Goal: Task Accomplishment & Management: Manage account settings

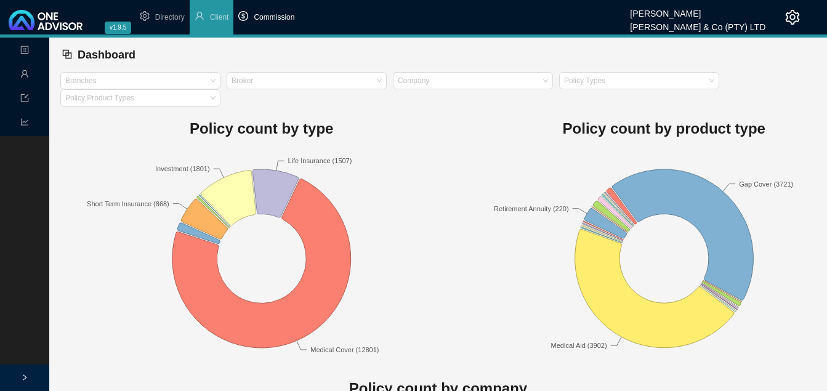
click at [267, 12] on li "Commission" at bounding box center [266, 17] width 66 height 34
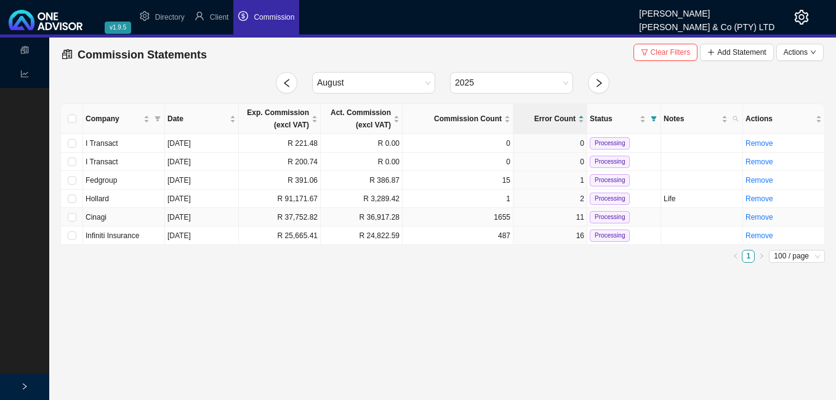
click at [298, 218] on td "R 37,752.82" at bounding box center [280, 217] width 82 height 18
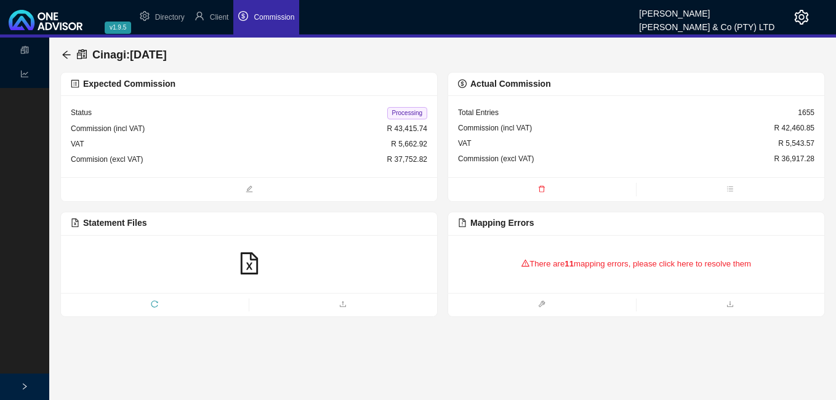
click at [555, 270] on div "There are 11 mapping errors, please click here to resolve them" at bounding box center [636, 264] width 356 height 38
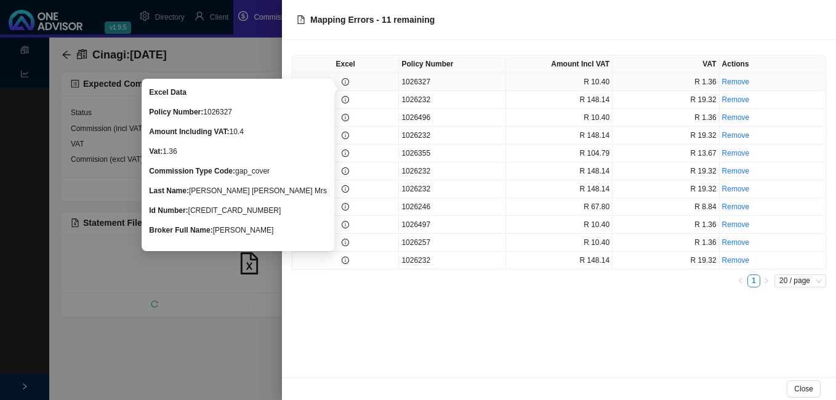
click at [345, 82] on icon "info-circle" at bounding box center [345, 81] width 7 height 7
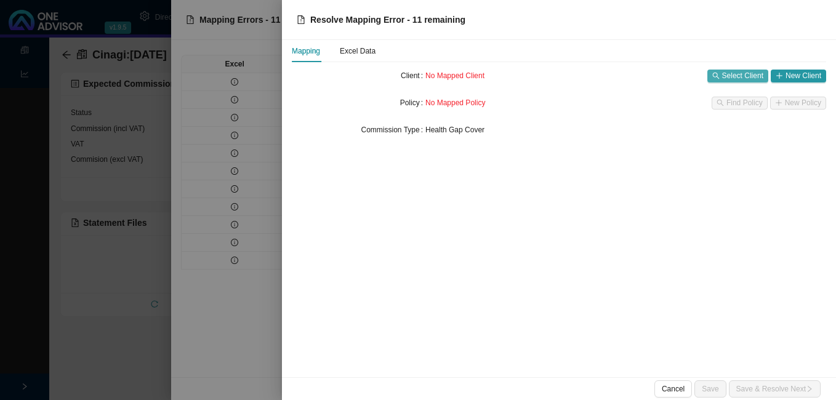
click at [741, 76] on span "Select Client" at bounding box center [742, 76] width 41 height 12
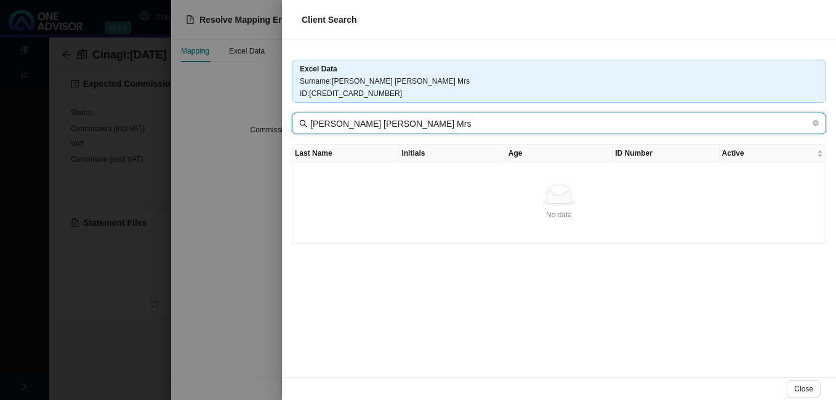
drag, startPoint x: 360, startPoint y: 121, endPoint x: 554, endPoint y: 125, distance: 193.9
click at [554, 125] on input "[PERSON_NAME] [PERSON_NAME] Mrs" at bounding box center [560, 124] width 500 height 14
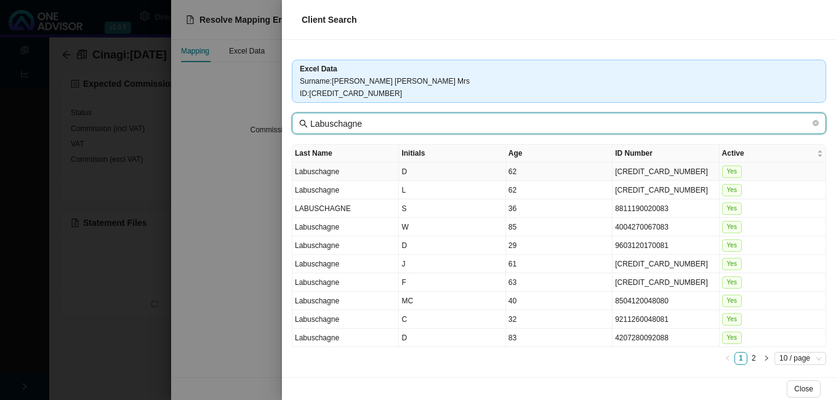
type input "Labuschagne"
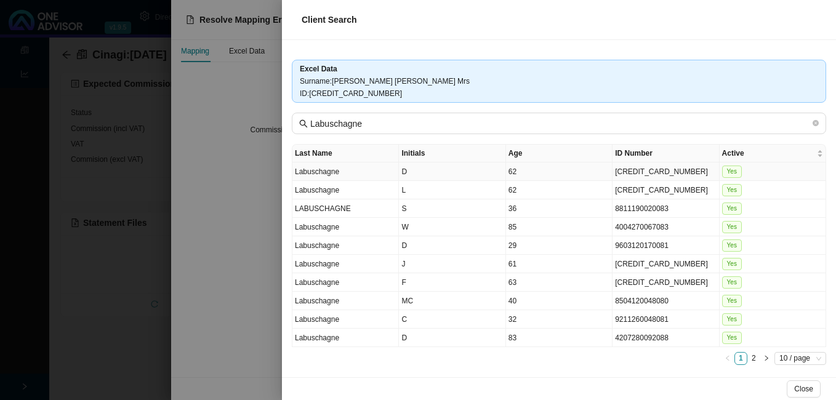
click at [630, 174] on td "[CREDIT_CARD_NUMBER]" at bounding box center [665, 172] width 106 height 18
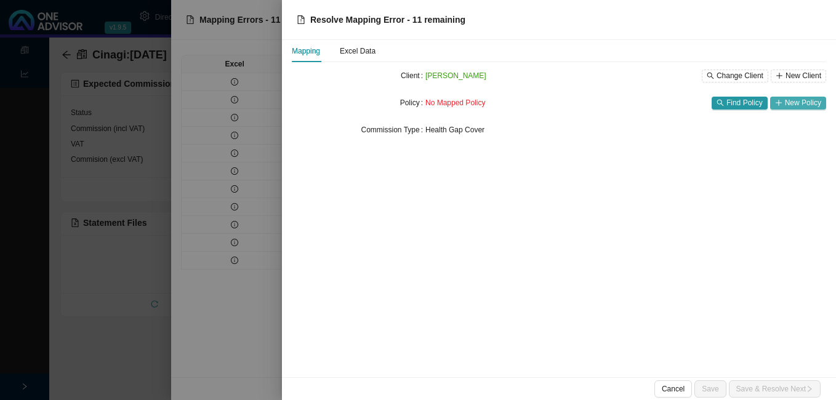
click at [782, 99] on icon "plus" at bounding box center [778, 102] width 7 height 7
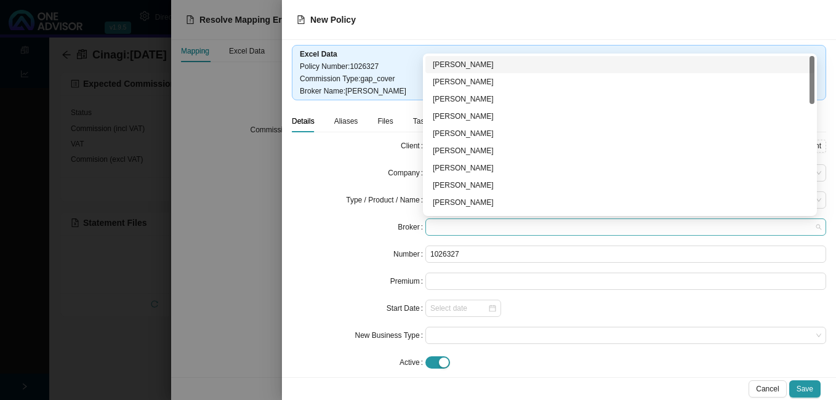
click at [435, 228] on span at bounding box center [625, 227] width 391 height 16
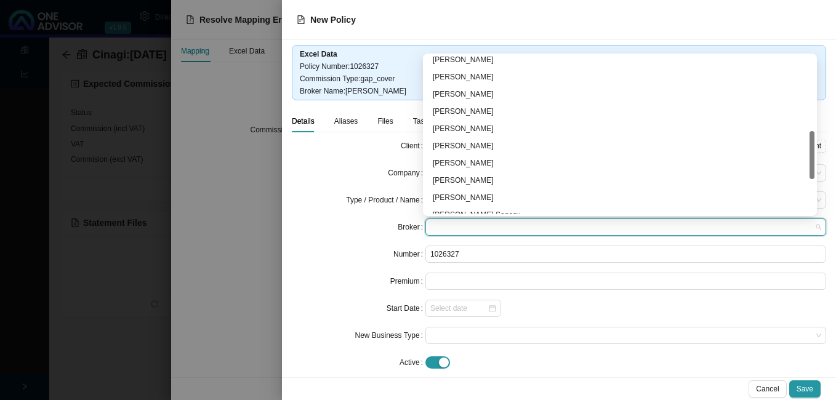
scroll to position [359, 0]
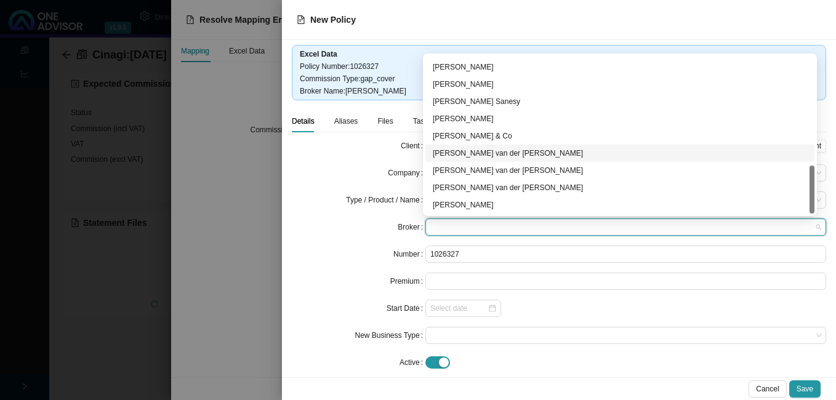
click at [478, 151] on div "[PERSON_NAME] van der [PERSON_NAME]" at bounding box center [620, 153] width 374 height 12
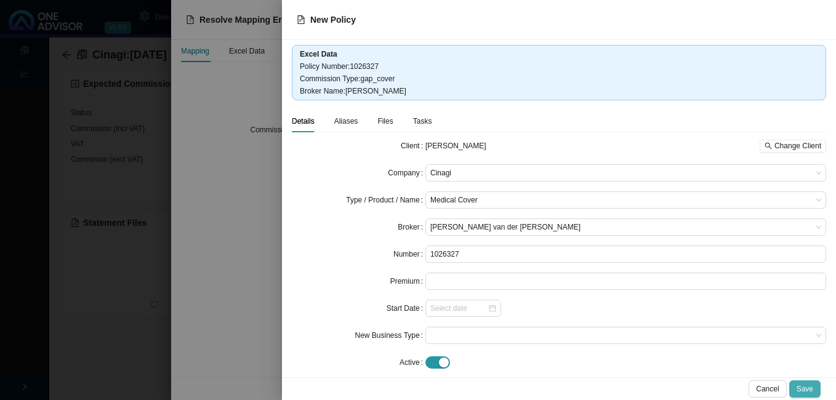
click at [804, 390] on span "Save" at bounding box center [805, 389] width 17 height 12
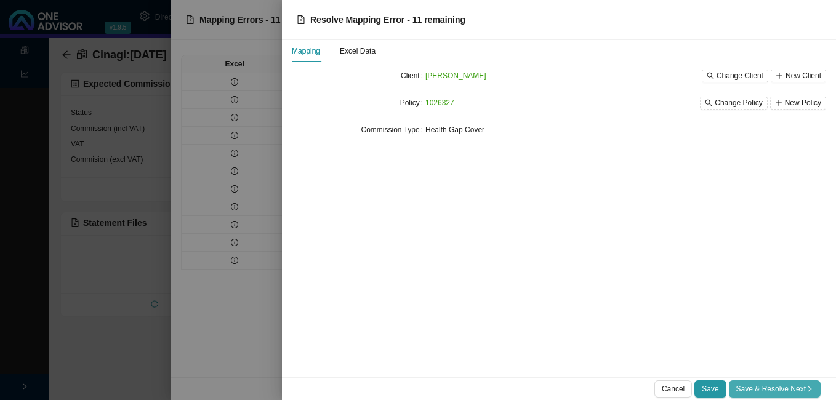
click at [758, 389] on span "Save & Resolve Next" at bounding box center [774, 389] width 77 height 12
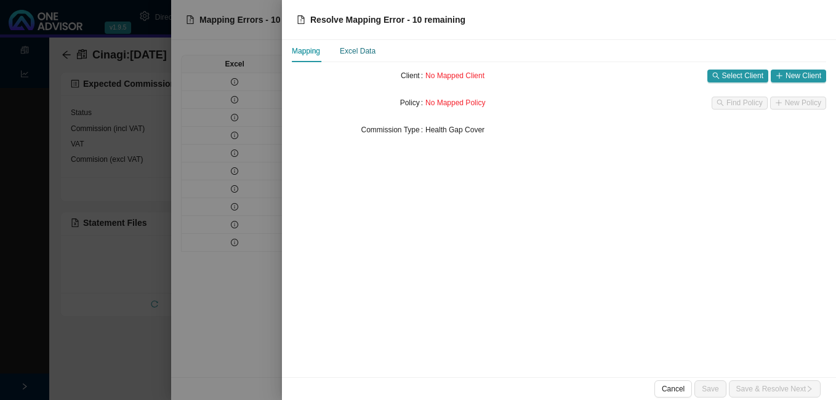
click at [346, 47] on div "Excel Data" at bounding box center [358, 51] width 36 height 12
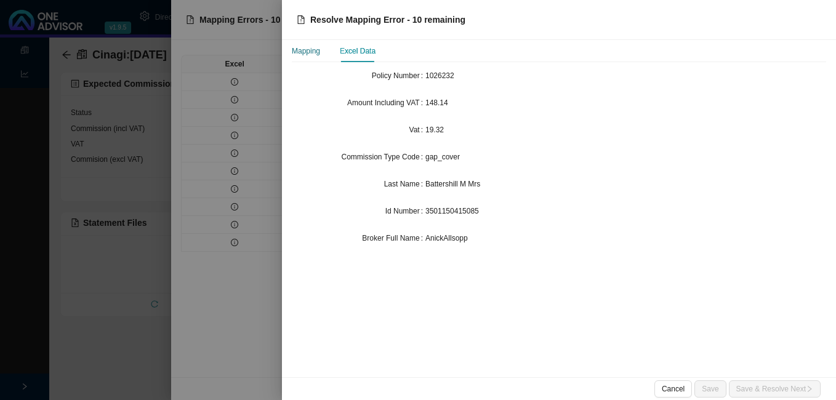
click at [318, 52] on div "Mapping" at bounding box center [306, 51] width 28 height 12
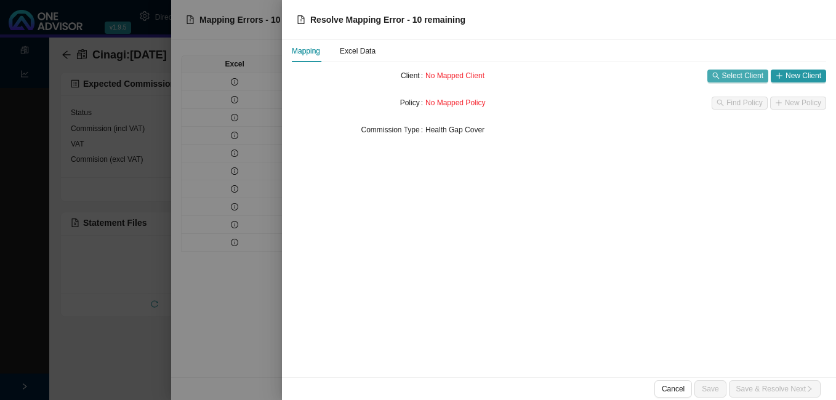
click at [733, 71] on span "Select Client" at bounding box center [742, 76] width 41 height 12
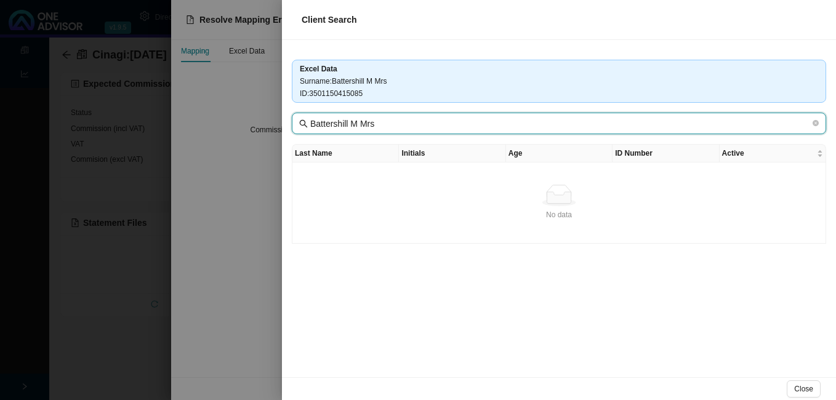
drag, startPoint x: 348, startPoint y: 122, endPoint x: 423, endPoint y: 123, distance: 75.1
click at [422, 124] on input "Battershill M Mrs" at bounding box center [560, 124] width 500 height 14
type input "Battershill"
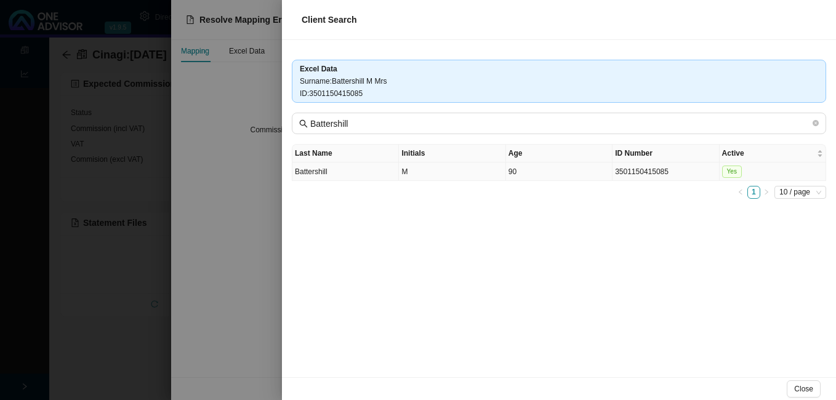
click at [618, 173] on td "3501150415085" at bounding box center [665, 172] width 106 height 18
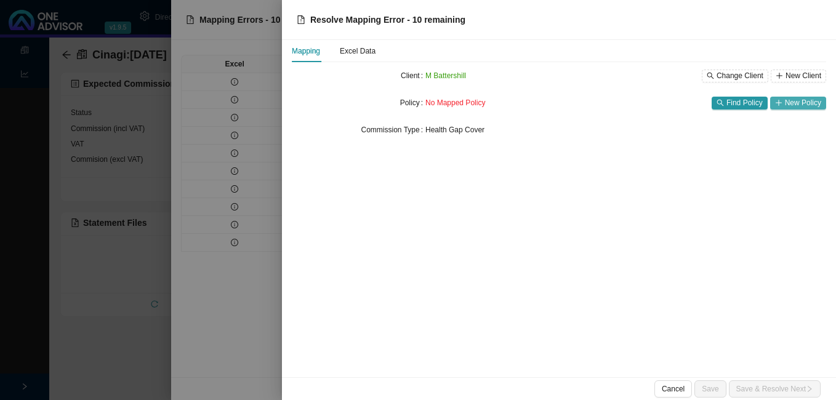
click at [805, 106] on span "New Policy" at bounding box center [803, 103] width 36 height 12
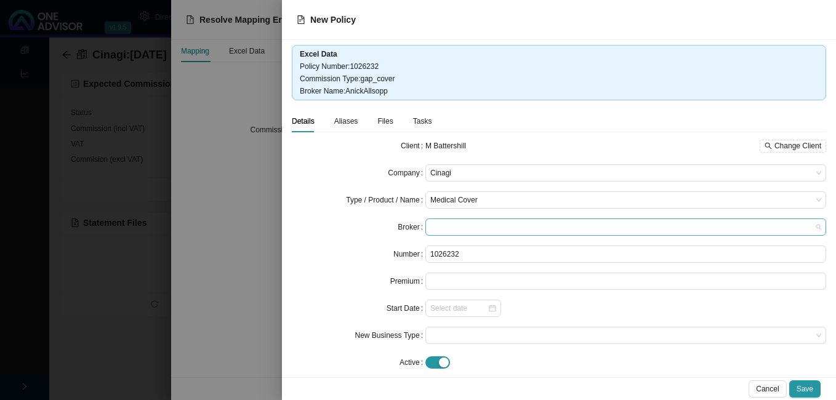
click at [496, 230] on span at bounding box center [625, 227] width 391 height 16
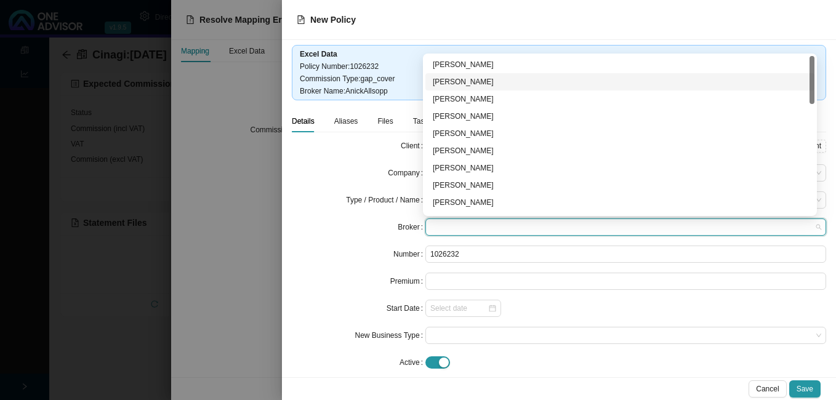
click at [488, 83] on div "[PERSON_NAME]" at bounding box center [620, 82] width 374 height 12
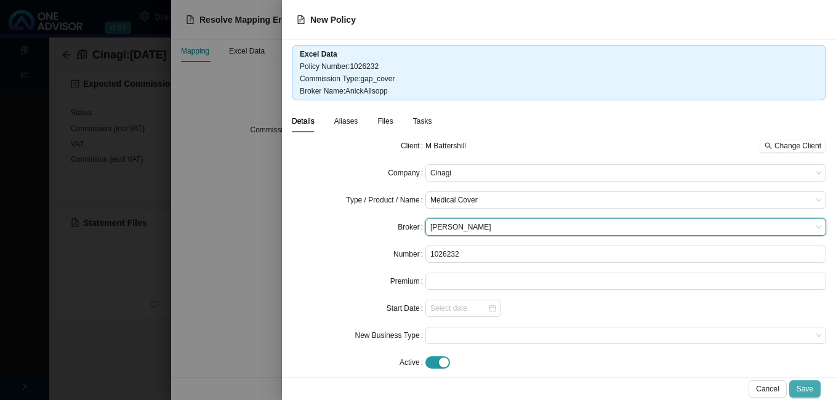
click at [808, 388] on span "Save" at bounding box center [805, 389] width 17 height 12
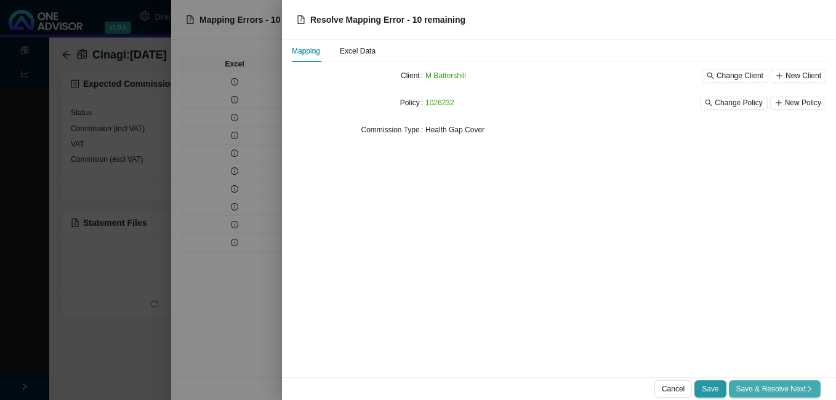
click at [781, 387] on span "Save & Resolve Next" at bounding box center [774, 389] width 77 height 12
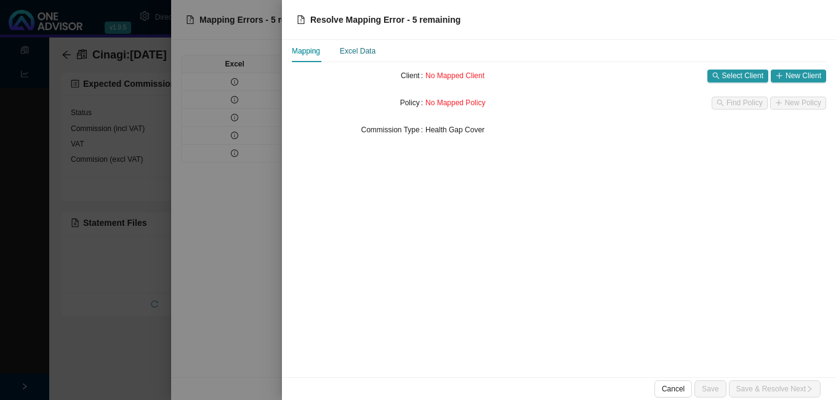
click at [357, 49] on div "Excel Data" at bounding box center [358, 51] width 36 height 12
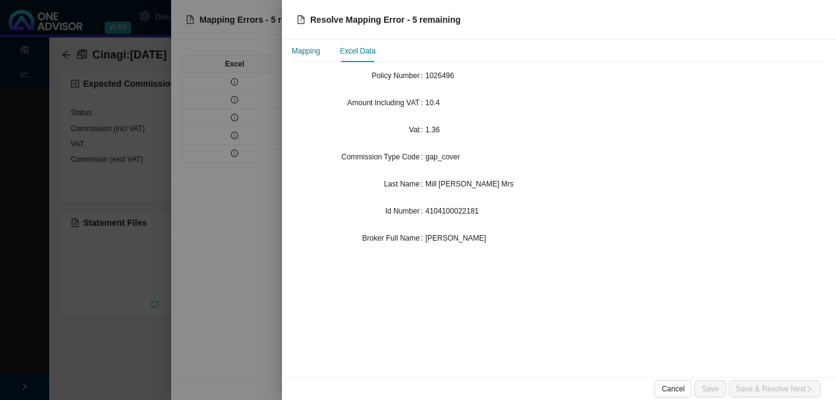
click at [310, 51] on div "Mapping" at bounding box center [306, 51] width 28 height 12
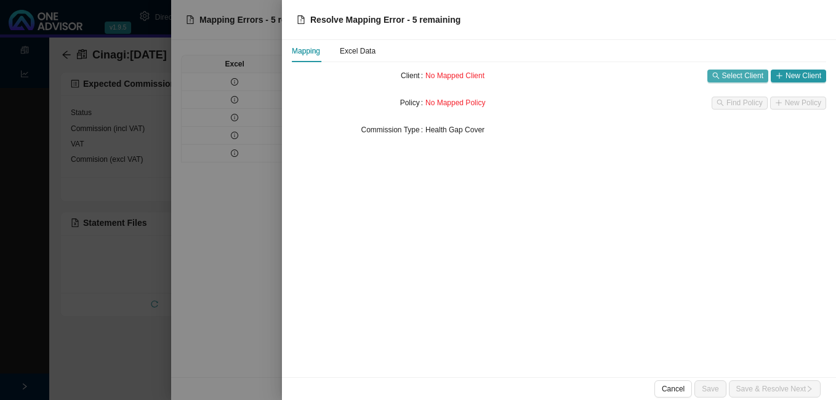
click at [741, 78] on span "Select Client" at bounding box center [742, 76] width 41 height 12
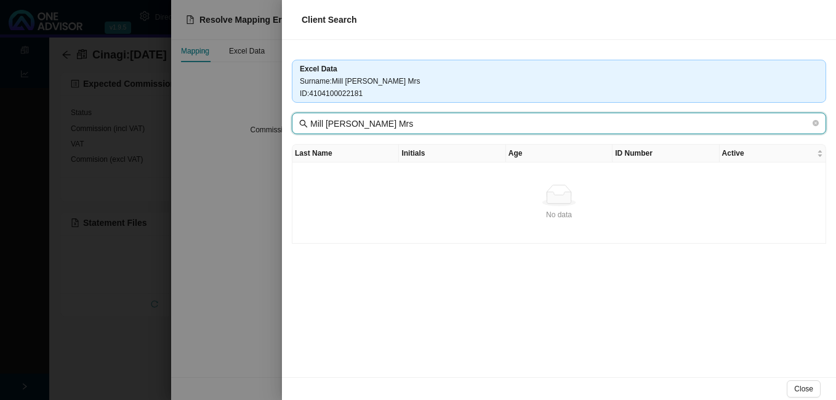
drag, startPoint x: 326, startPoint y: 125, endPoint x: 424, endPoint y: 143, distance: 100.2
click at [421, 143] on div "Excel Data Surname : [PERSON_NAME] Mrs [PERSON_NAME] : 4104100022181 Mill [PERS…" at bounding box center [559, 208] width 554 height 337
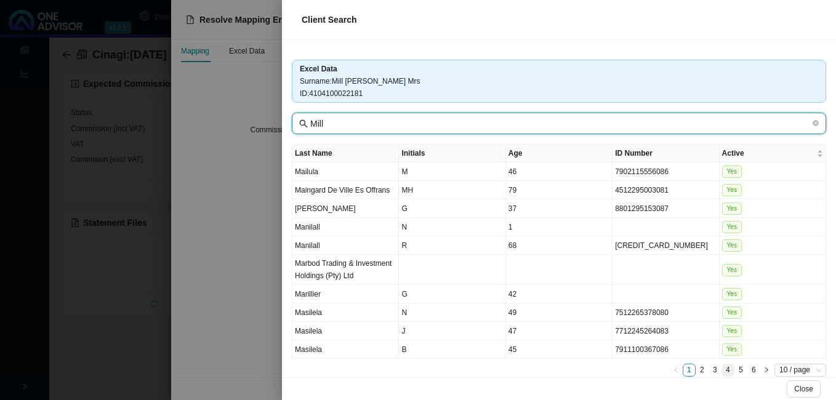
type input "Mill"
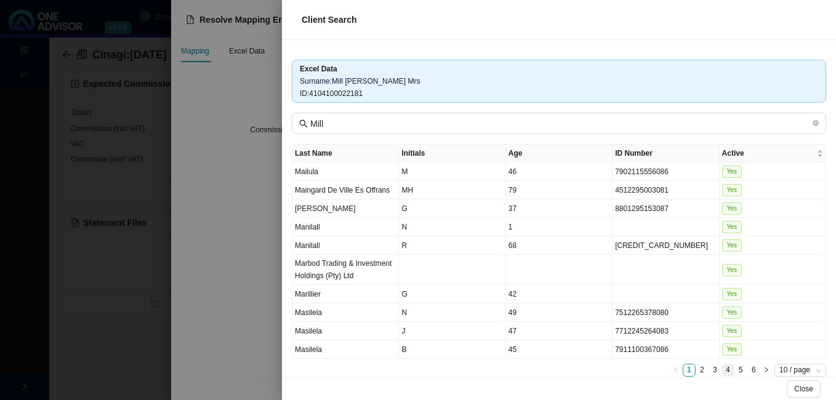
click at [722, 370] on link "4" at bounding box center [728, 370] width 12 height 12
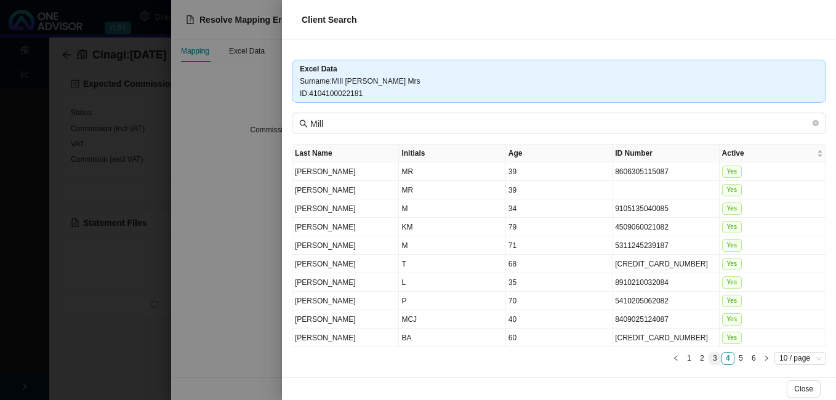
click at [709, 358] on link "3" at bounding box center [715, 359] width 12 height 12
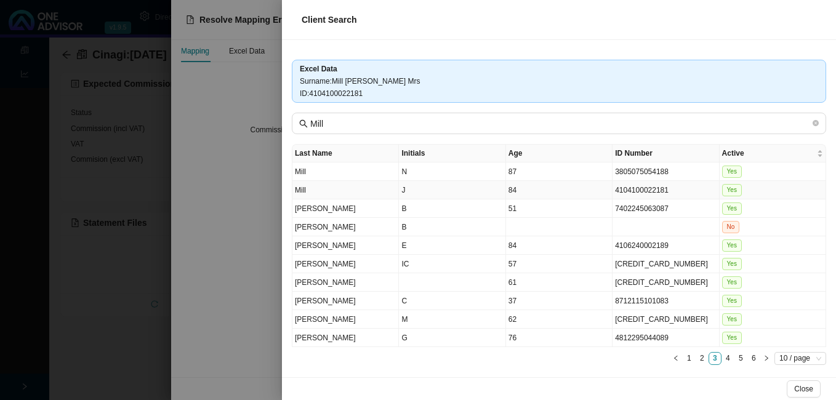
click at [632, 193] on td "4104100022181" at bounding box center [665, 190] width 106 height 18
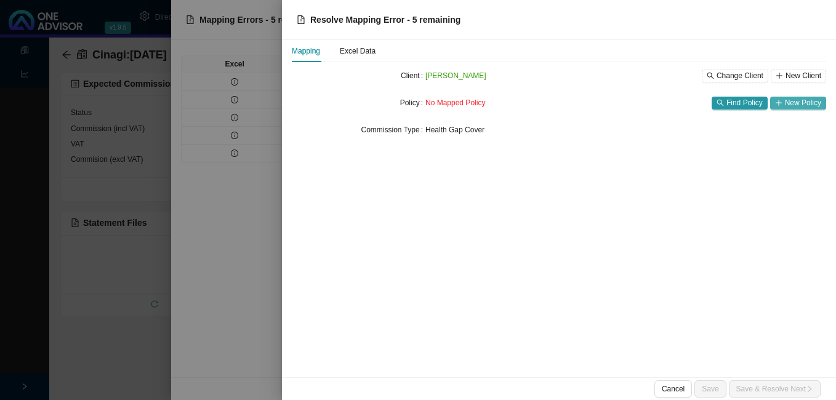
click at [804, 105] on span "New Policy" at bounding box center [803, 103] width 36 height 12
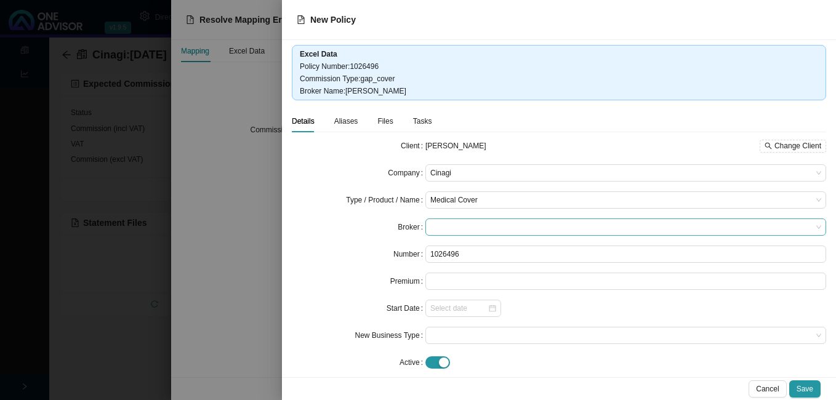
click at [508, 230] on span at bounding box center [625, 227] width 391 height 16
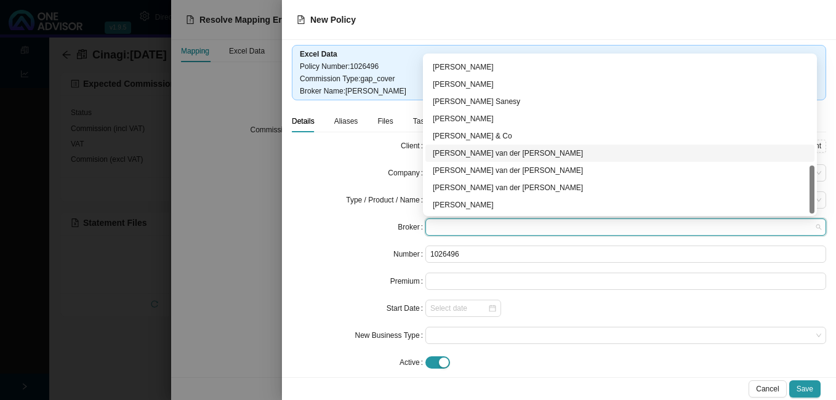
click at [496, 156] on div "[PERSON_NAME] van der [PERSON_NAME]" at bounding box center [620, 153] width 374 height 12
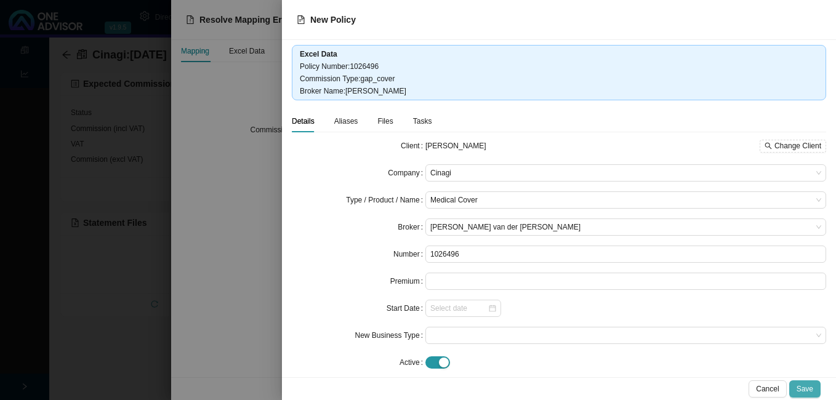
click at [809, 389] on span "Save" at bounding box center [805, 389] width 17 height 12
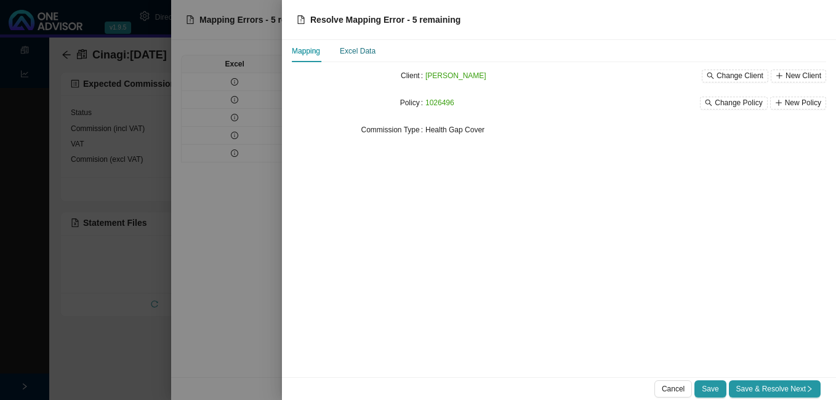
click at [347, 52] on div "Excel Data" at bounding box center [358, 51] width 36 height 12
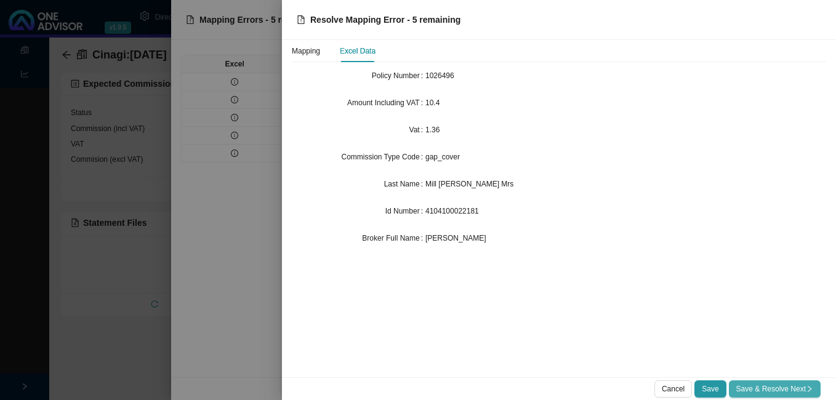
click at [782, 390] on span "Save & Resolve Next" at bounding box center [774, 389] width 77 height 12
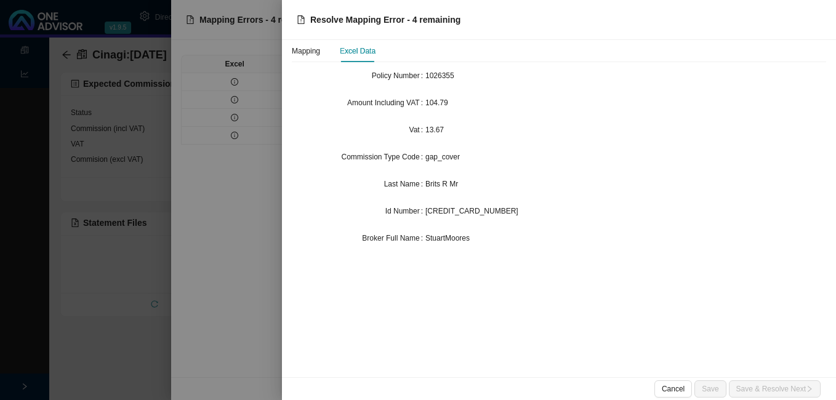
click at [232, 206] on div at bounding box center [418, 200] width 836 height 400
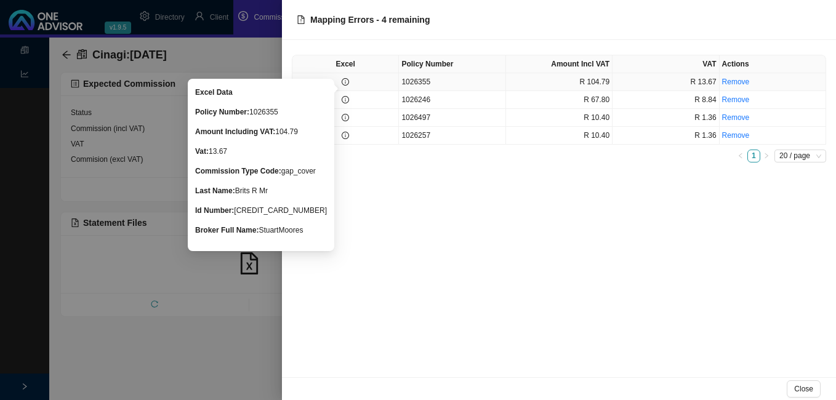
click at [349, 84] on icon "info-circle" at bounding box center [345, 81] width 7 height 7
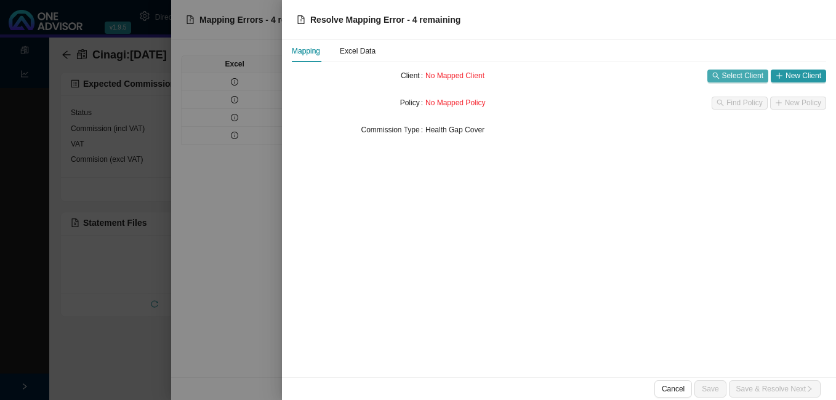
click at [725, 78] on span "Select Client" at bounding box center [742, 76] width 41 height 12
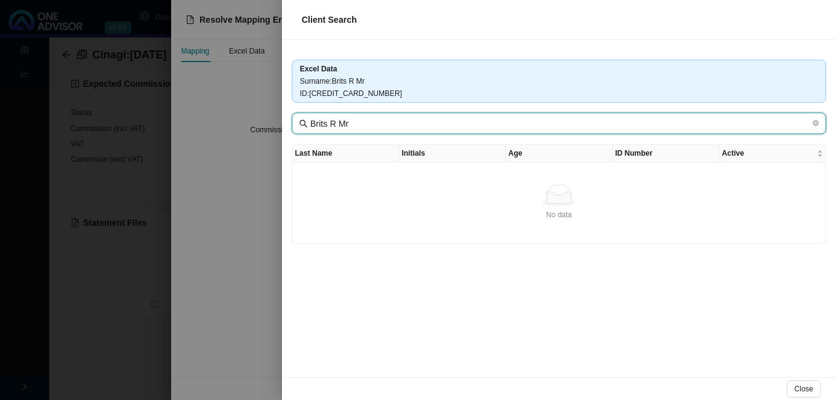
drag, startPoint x: 328, startPoint y: 122, endPoint x: 558, endPoint y: 137, distance: 230.1
click at [557, 137] on div "Excel Data Surname : Brits R Mr [PERSON_NAME] : [CREDIT_CARD_NUMBER] [DEMOGRAPH…" at bounding box center [559, 208] width 554 height 337
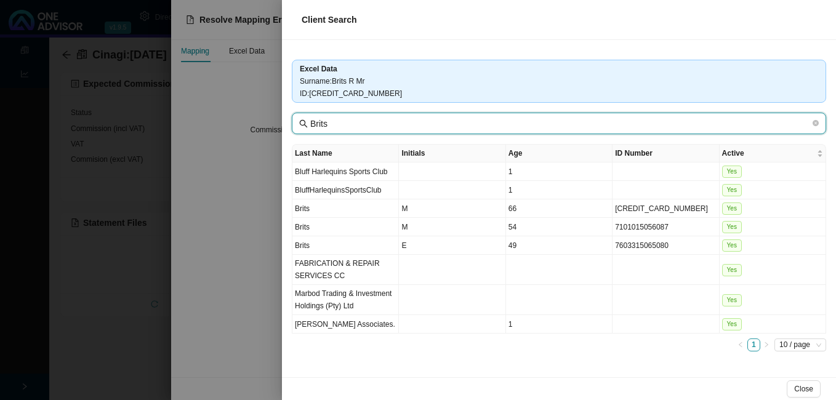
type input "Brits"
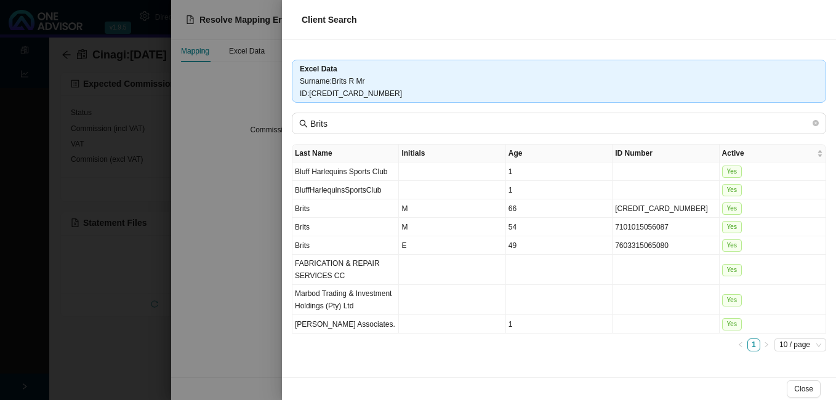
click at [237, 280] on div at bounding box center [418, 200] width 836 height 400
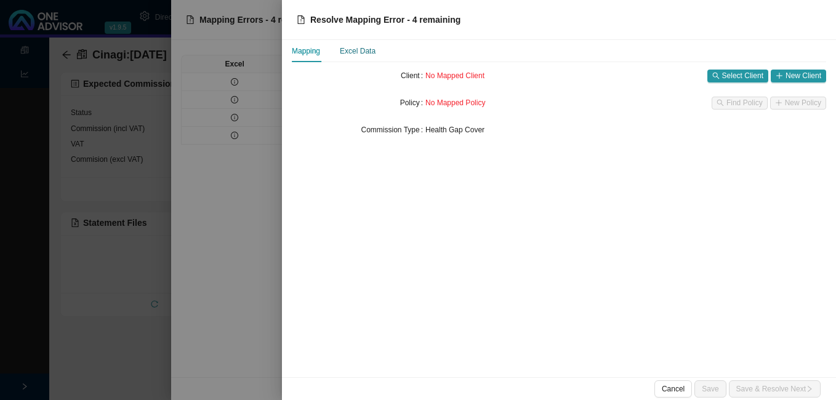
click at [374, 52] on div "Excel Data" at bounding box center [358, 51] width 36 height 12
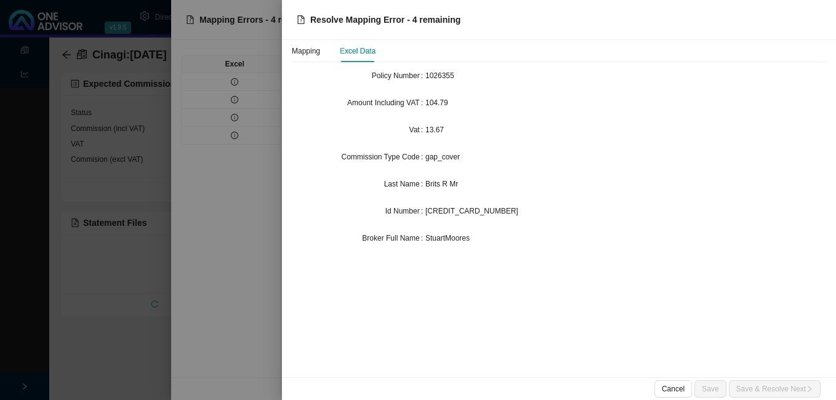
click at [233, 142] on div at bounding box center [418, 200] width 836 height 400
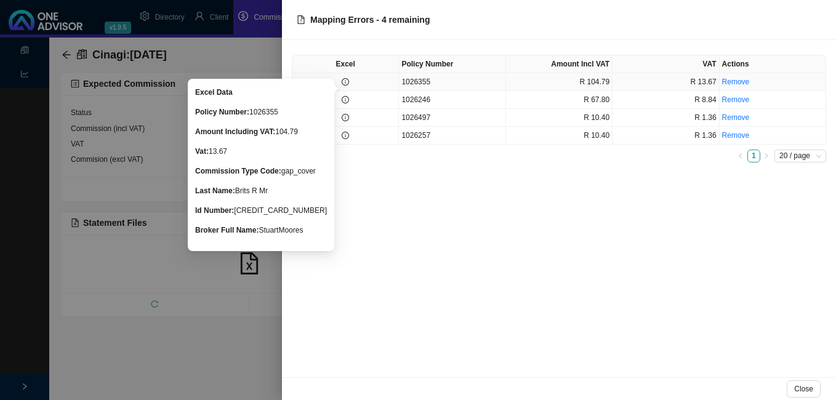
click at [344, 81] on icon "info-circle" at bounding box center [345, 81] width 7 height 7
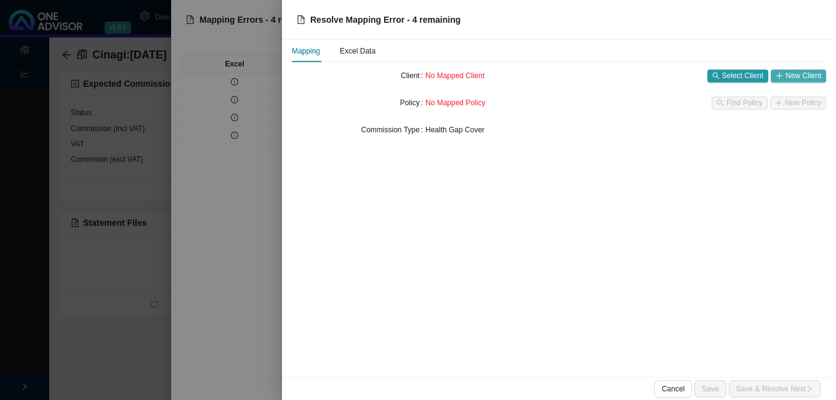
click at [800, 72] on span "New Client" at bounding box center [803, 76] width 36 height 12
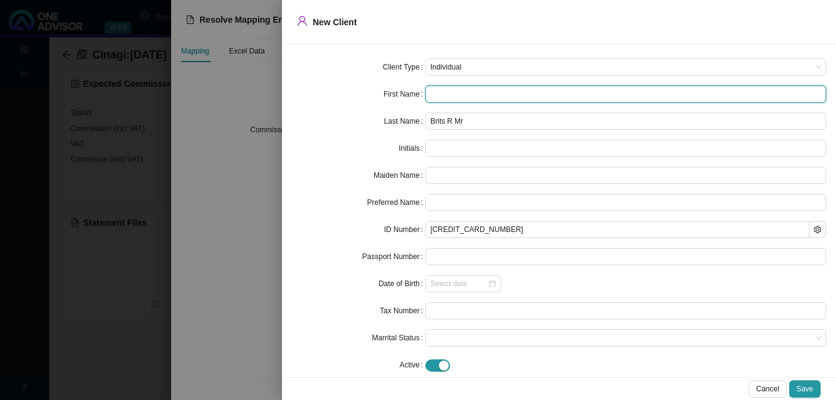
click at [452, 89] on input "text" at bounding box center [625, 94] width 401 height 17
type input "R"
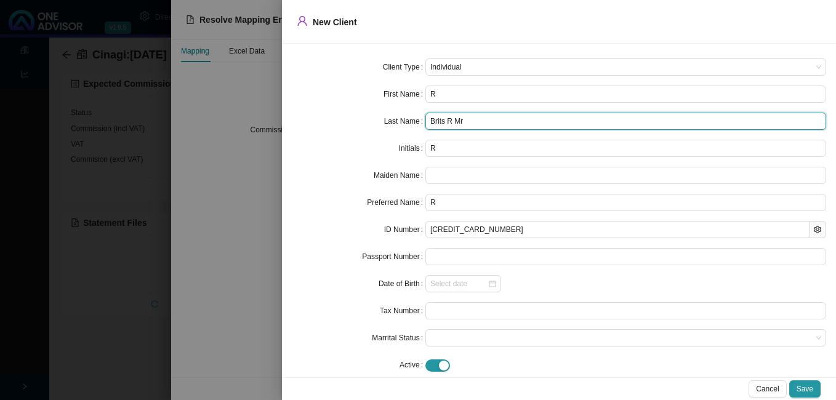
drag, startPoint x: 443, startPoint y: 117, endPoint x: 569, endPoint y: 123, distance: 126.3
click at [569, 123] on input "Brits R Mr" at bounding box center [625, 121] width 401 height 17
type input "Brits"
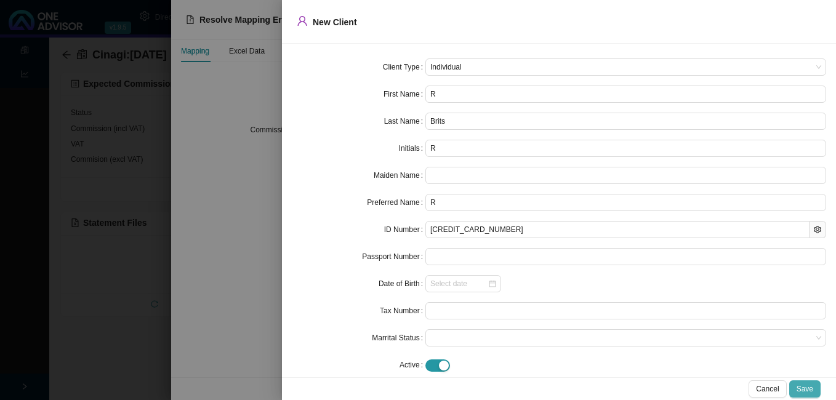
click at [805, 388] on span "Save" at bounding box center [805, 389] width 17 height 12
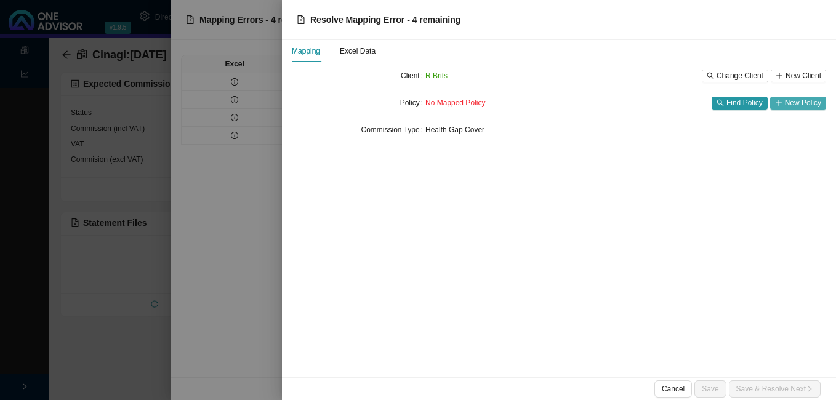
click at [811, 105] on span "New Policy" at bounding box center [803, 103] width 36 height 12
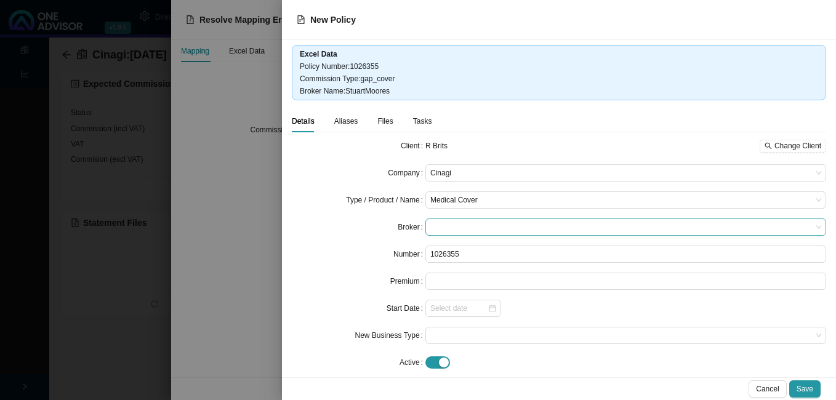
click at [463, 225] on span at bounding box center [625, 227] width 391 height 16
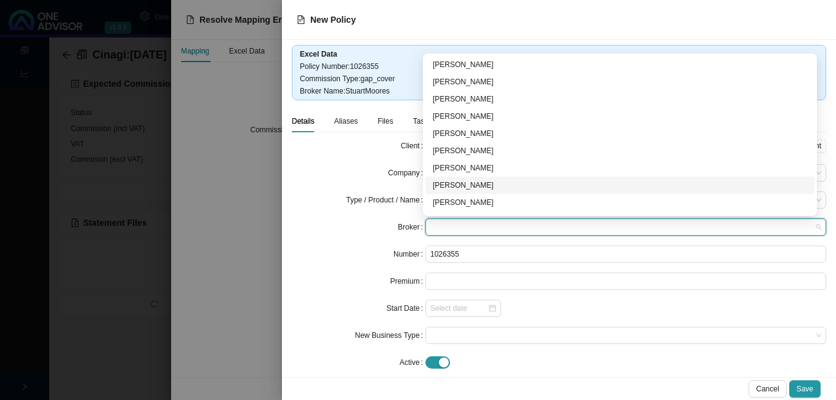
scroll to position [62, 0]
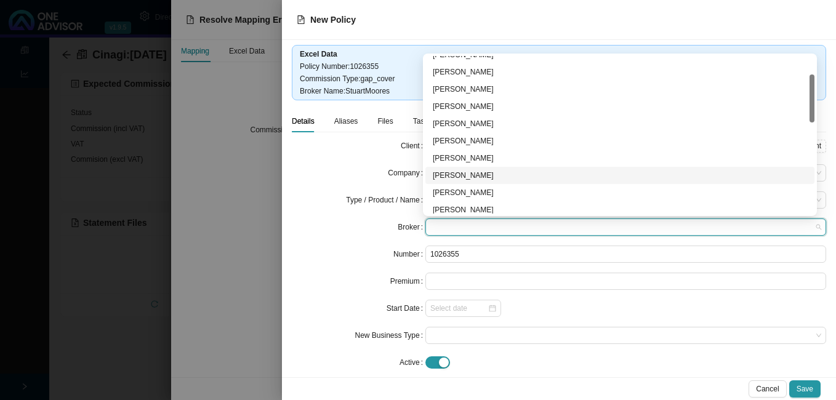
click at [467, 175] on div "[PERSON_NAME]" at bounding box center [620, 175] width 374 height 12
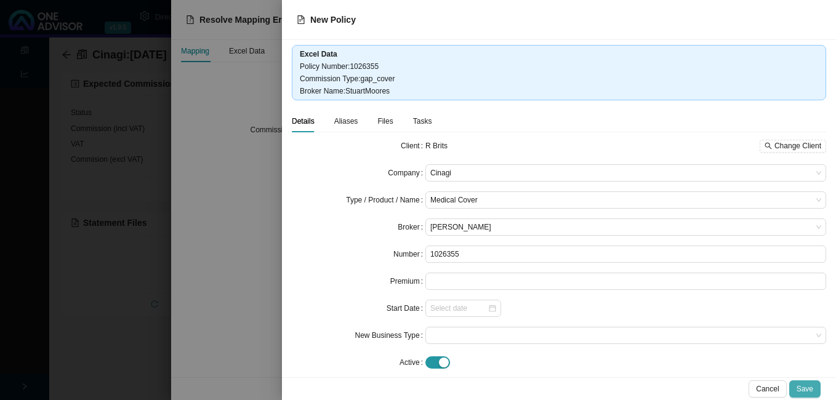
click at [801, 391] on span "Save" at bounding box center [805, 389] width 17 height 12
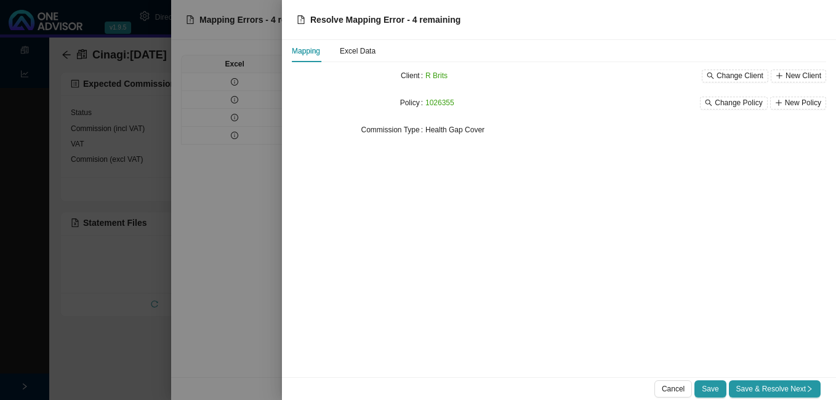
click at [801, 391] on span "Save & Resolve Next" at bounding box center [774, 389] width 77 height 12
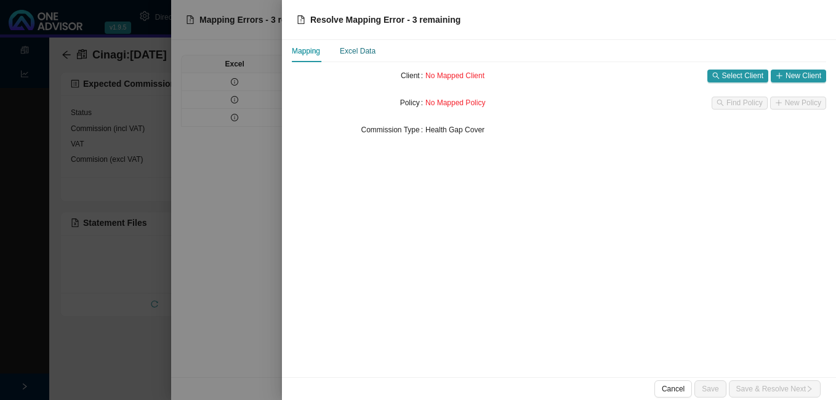
click at [363, 57] on div "Excel Data" at bounding box center [358, 51] width 36 height 12
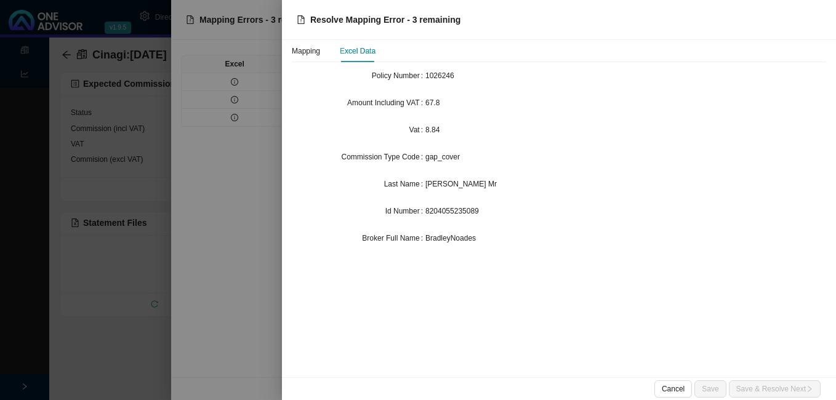
click at [242, 164] on div at bounding box center [418, 200] width 836 height 400
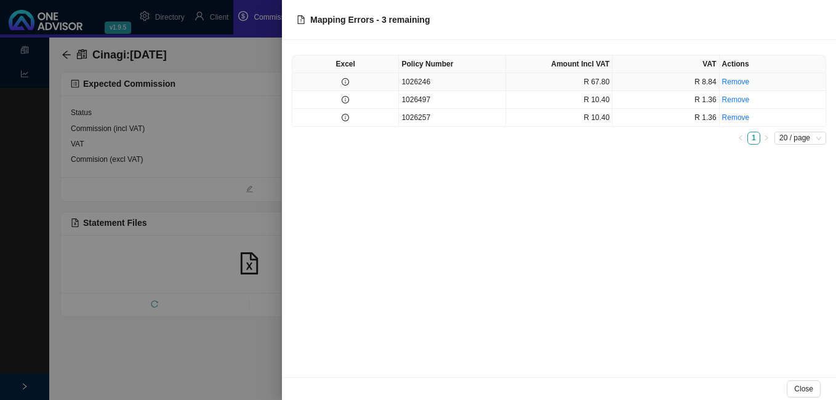
click at [347, 79] on icon "info-circle" at bounding box center [345, 81] width 7 height 7
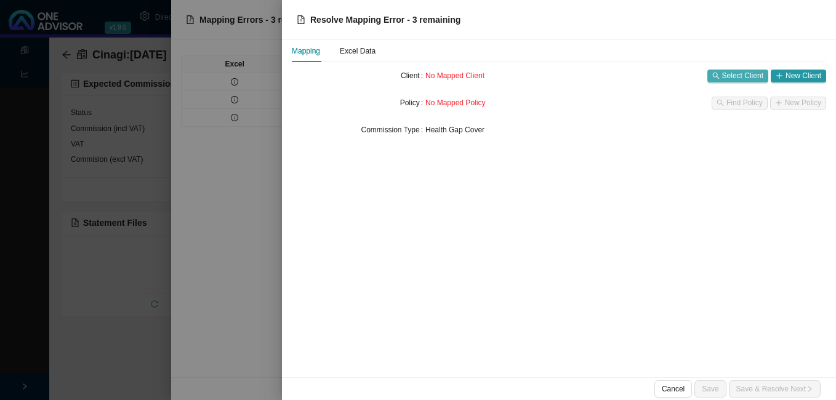
click at [734, 74] on span "Select Client" at bounding box center [742, 76] width 41 height 12
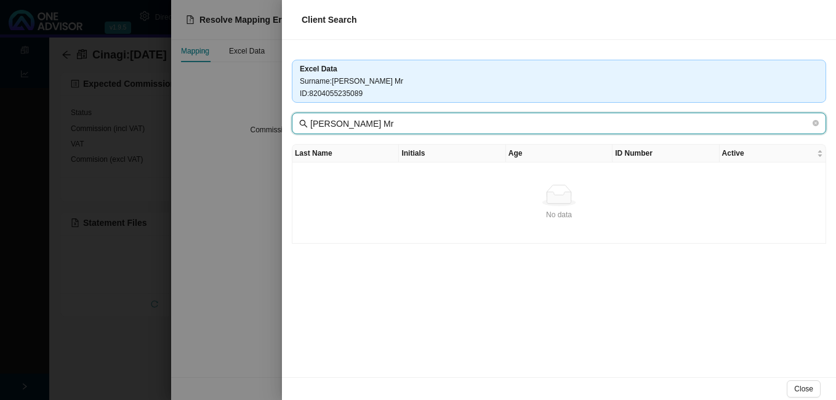
drag, startPoint x: 331, startPoint y: 125, endPoint x: 567, endPoint y: 135, distance: 236.6
click at [567, 135] on div "Excel Data Surname : [PERSON_NAME] Mr [PERSON_NAME] : 8204055235089 [PERSON_NAM…" at bounding box center [559, 208] width 554 height 337
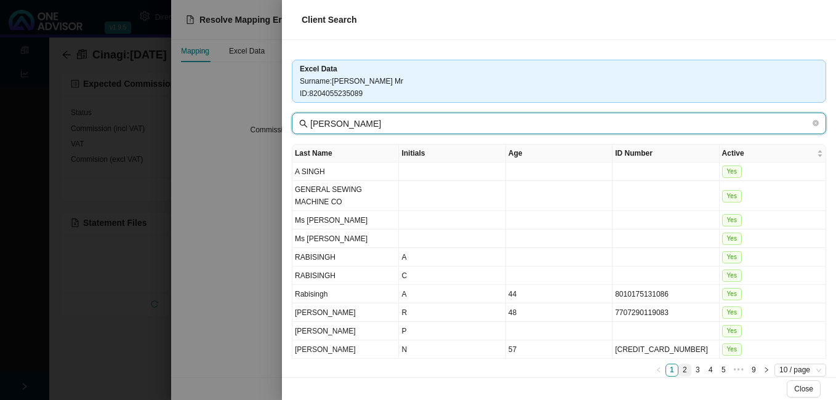
type input "[PERSON_NAME]"
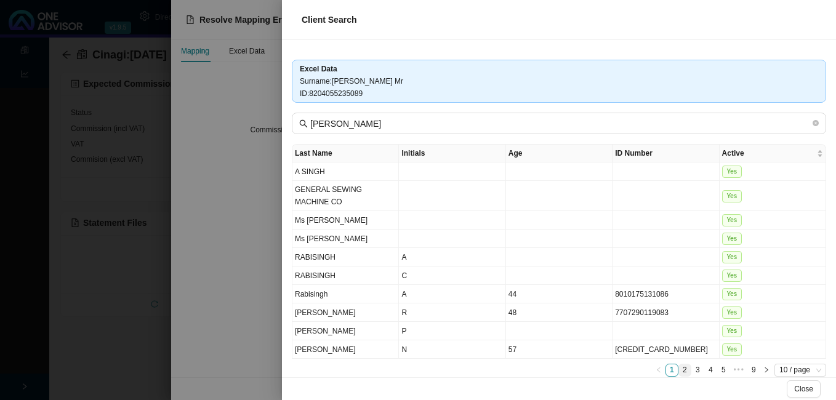
click at [679, 372] on link "2" at bounding box center [685, 370] width 12 height 12
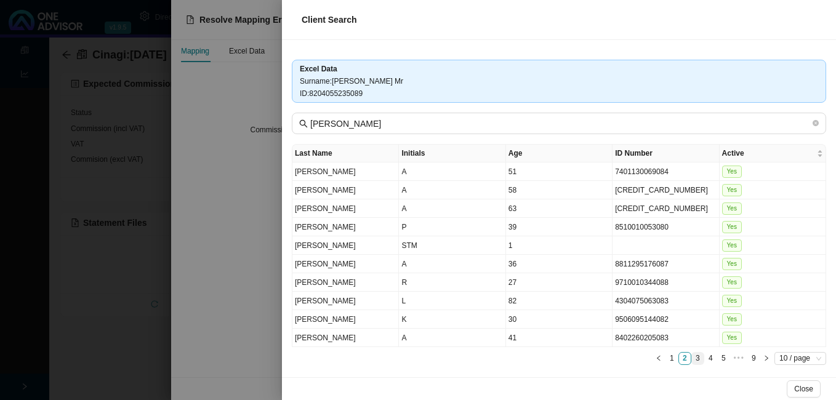
click at [692, 357] on link "3" at bounding box center [698, 359] width 12 height 12
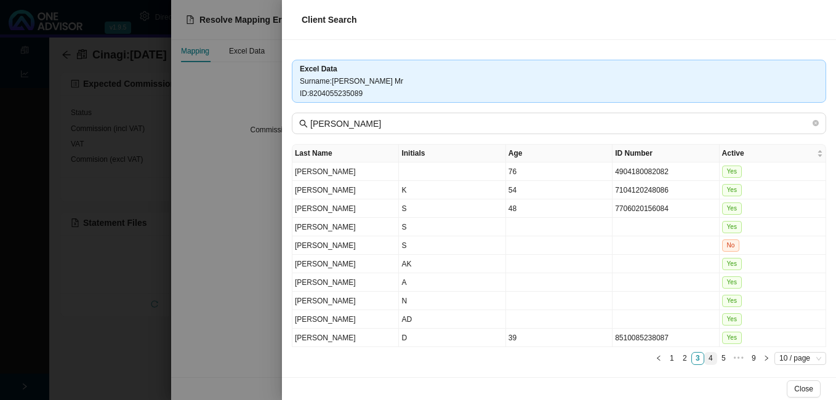
click at [705, 356] on link "4" at bounding box center [711, 359] width 12 height 12
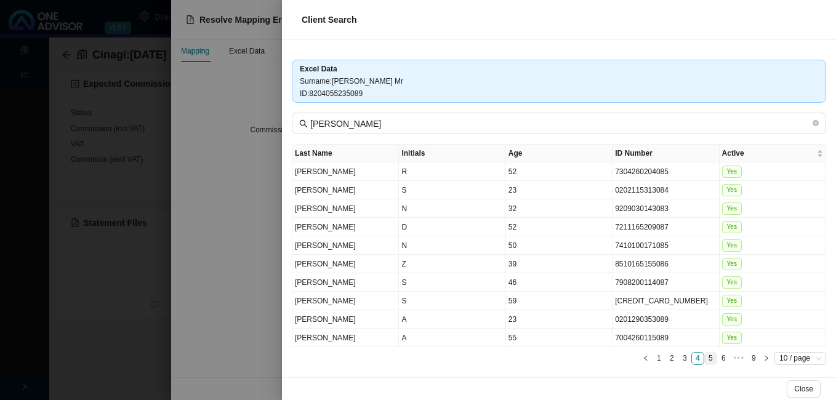
click at [705, 358] on link "5" at bounding box center [711, 359] width 12 height 12
click at [227, 238] on div at bounding box center [418, 200] width 836 height 400
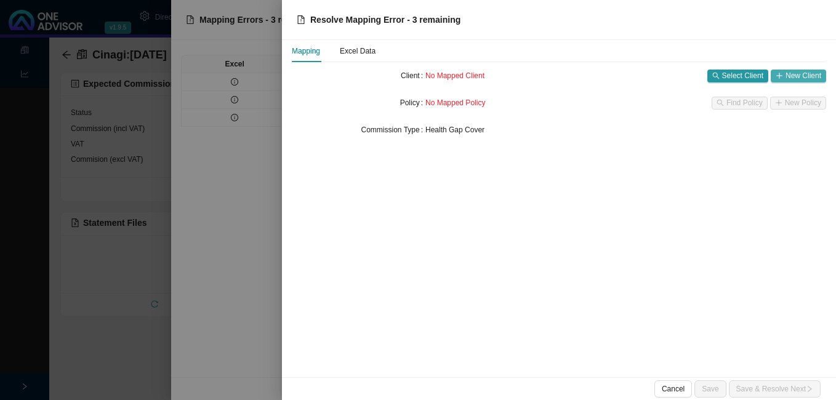
click at [798, 71] on span "New Client" at bounding box center [803, 76] width 36 height 12
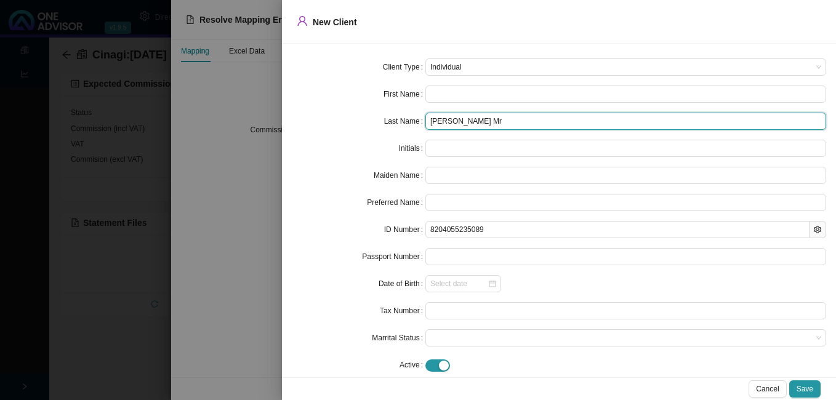
drag, startPoint x: 448, startPoint y: 120, endPoint x: 465, endPoint y: 121, distance: 16.6
click at [465, 121] on input "[PERSON_NAME] Mr" at bounding box center [625, 121] width 401 height 17
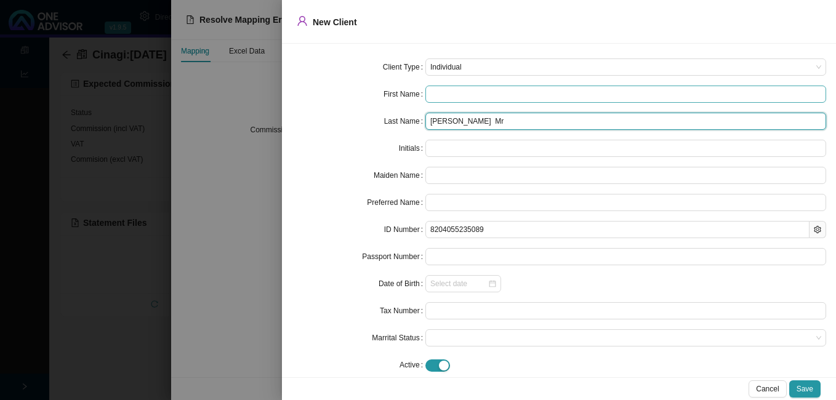
type input "[PERSON_NAME] Mr"
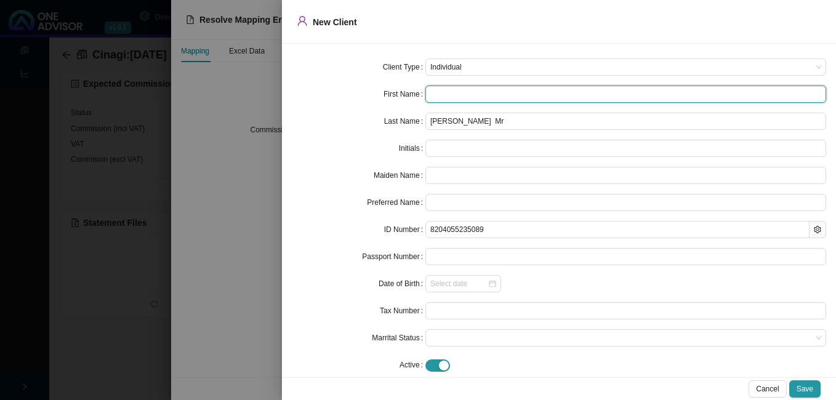
click at [446, 90] on input "text" at bounding box center [625, 94] width 401 height 17
paste input "[PERSON_NAME]"
type input "[PERSON_NAME]"
type input "Z"
type input "[PERSON_NAME]"
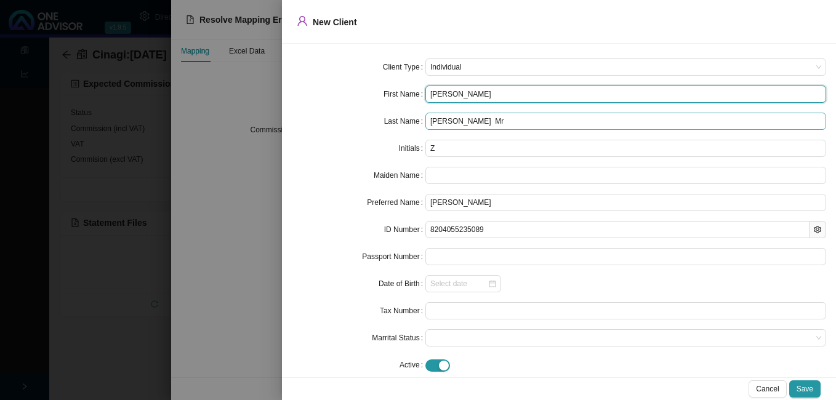
type input "[PERSON_NAME]"
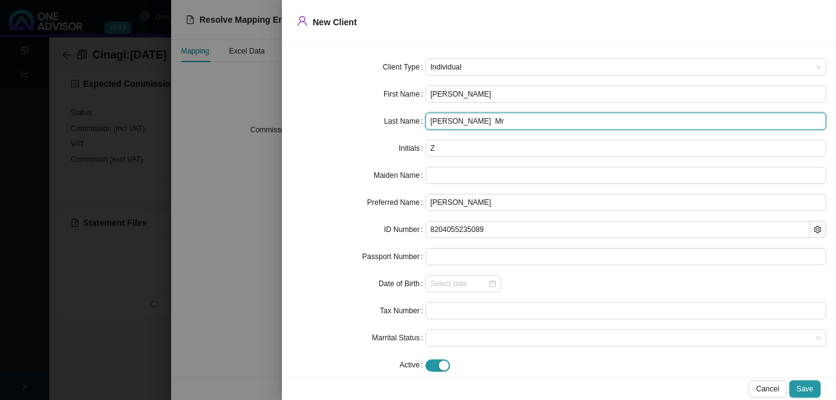
click at [479, 121] on input "[PERSON_NAME] Mr" at bounding box center [625, 121] width 401 height 17
type input "[PERSON_NAME]"
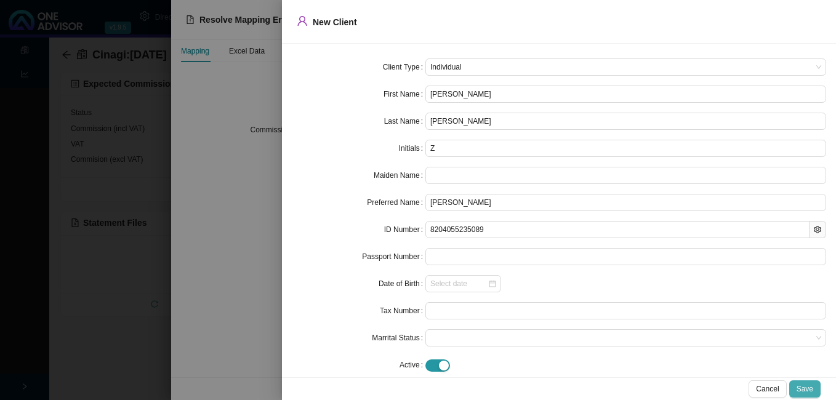
click at [804, 383] on span "Save" at bounding box center [805, 389] width 17 height 12
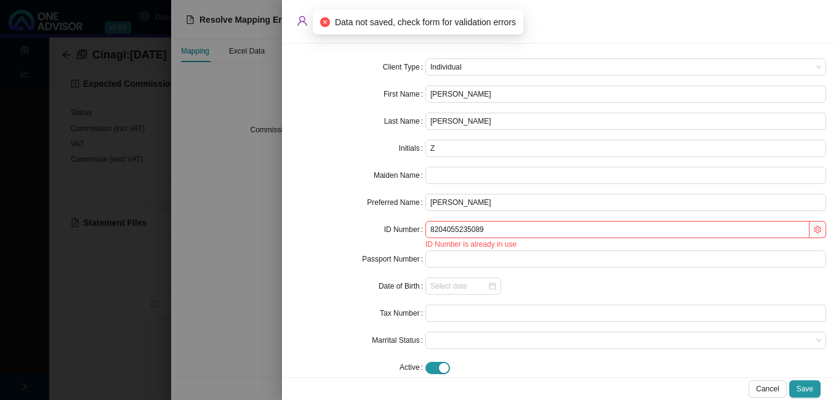
click at [234, 307] on div at bounding box center [418, 200] width 836 height 400
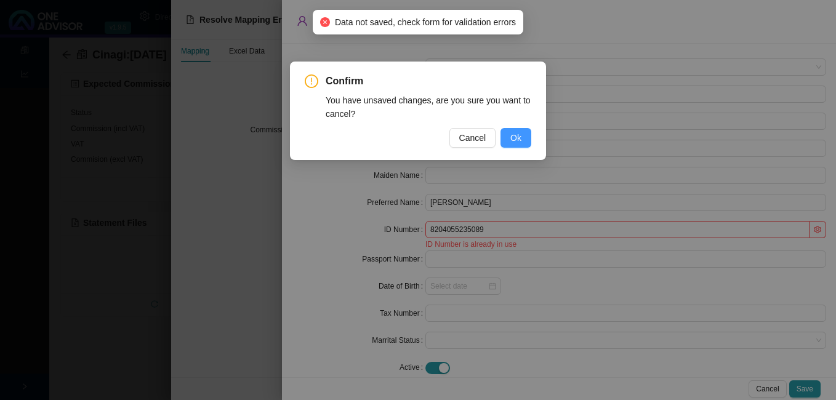
click at [515, 133] on span "Ok" at bounding box center [515, 138] width 11 height 14
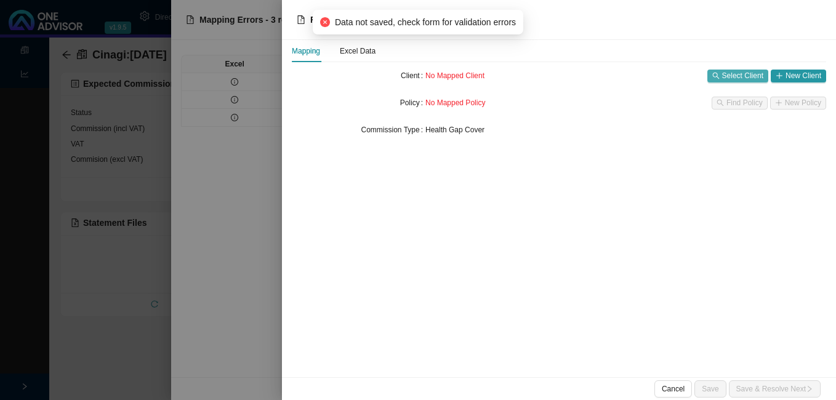
click at [736, 73] on span "Select Client" at bounding box center [742, 76] width 41 height 12
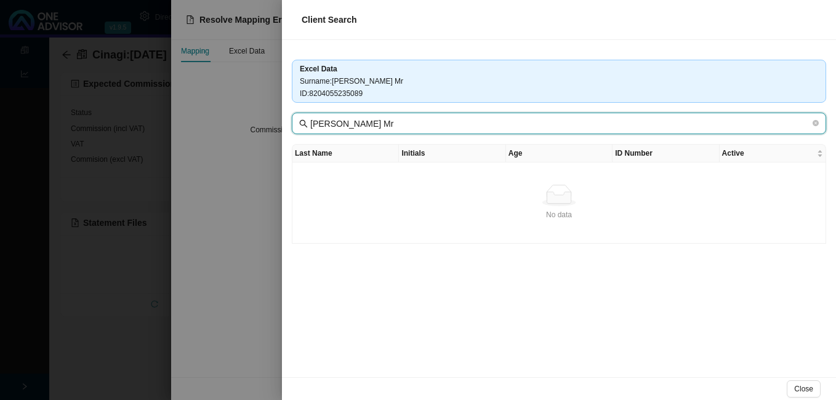
drag, startPoint x: 332, startPoint y: 123, endPoint x: 539, endPoint y: 148, distance: 208.4
click at [517, 144] on div "Excel Data Surname : [PERSON_NAME] Mr [PERSON_NAME] : 8204055235089 [PERSON_NAM…" at bounding box center [559, 208] width 554 height 337
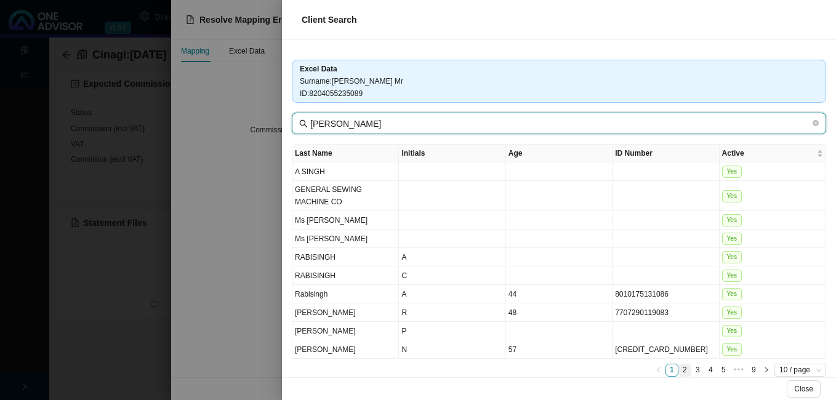
type input "[PERSON_NAME]"
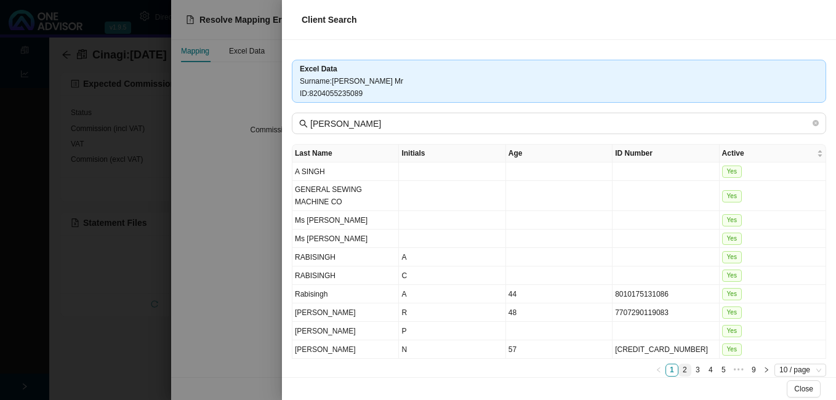
click at [679, 369] on link "2" at bounding box center [685, 370] width 12 height 12
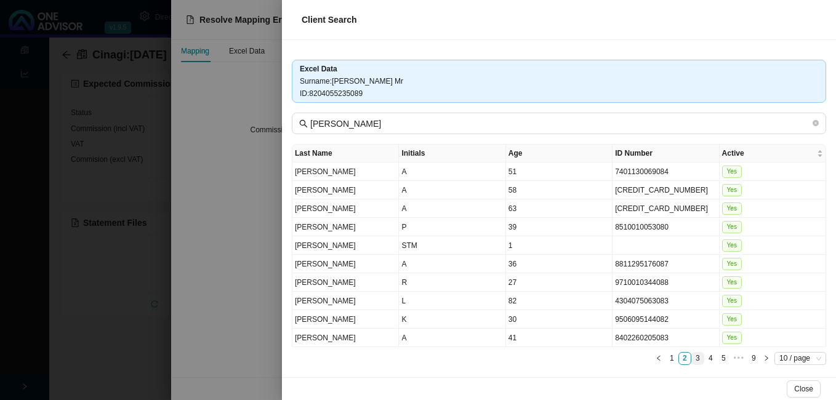
click at [692, 359] on link "3" at bounding box center [698, 359] width 12 height 12
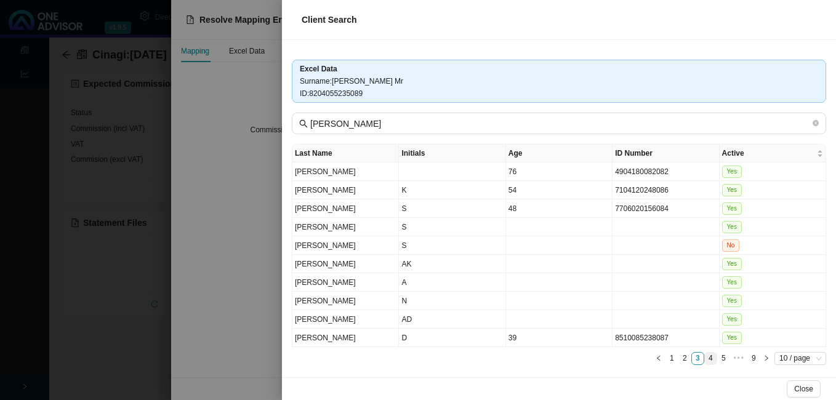
click at [705, 358] on link "4" at bounding box center [711, 359] width 12 height 12
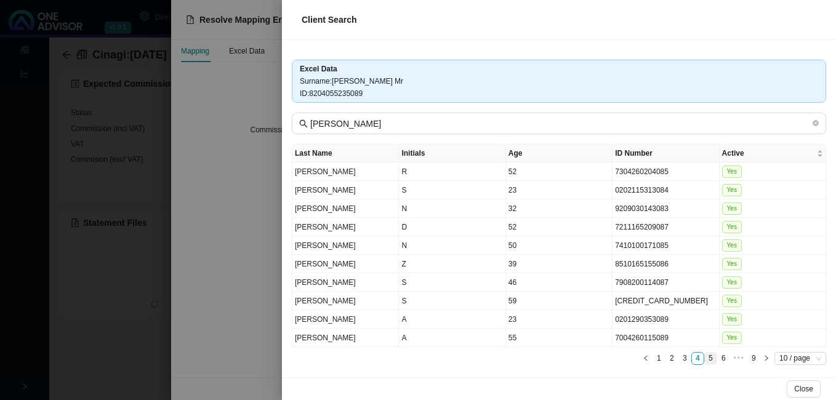
click at [705, 356] on link "5" at bounding box center [711, 359] width 12 height 12
click at [705, 357] on link "6" at bounding box center [711, 359] width 12 height 12
click at [722, 356] on link "7" at bounding box center [728, 359] width 12 height 12
click at [735, 356] on link "8" at bounding box center [741, 359] width 12 height 12
click at [748, 355] on link "9" at bounding box center [754, 359] width 12 height 12
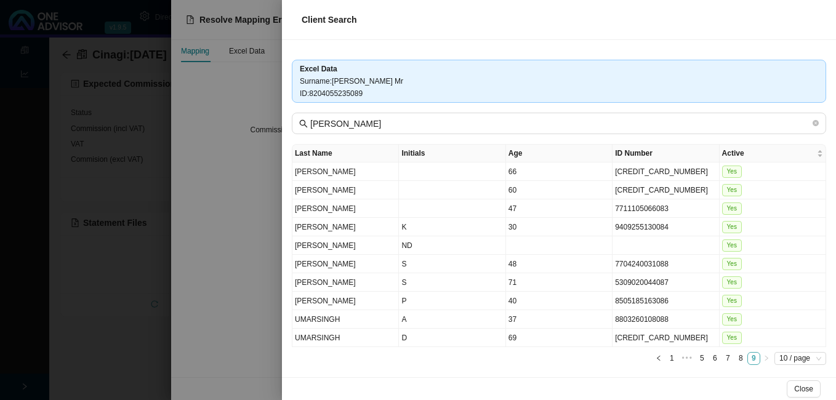
click at [748, 361] on link "9" at bounding box center [754, 359] width 12 height 12
click at [735, 353] on link "8" at bounding box center [741, 359] width 12 height 12
click at [722, 356] on link "7" at bounding box center [728, 359] width 12 height 12
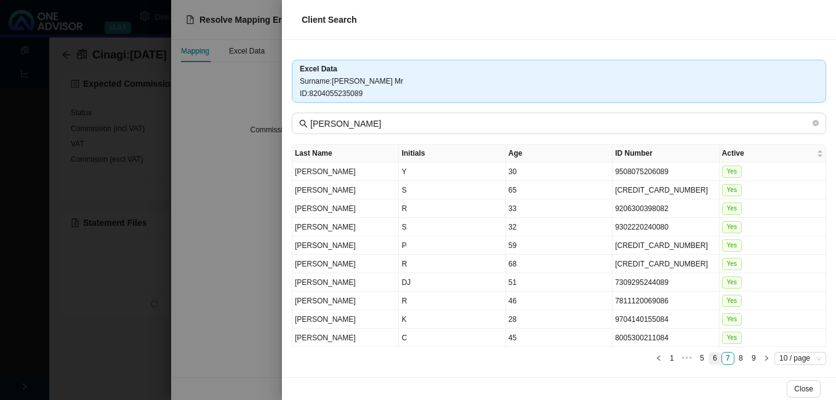
click at [709, 357] on link "6" at bounding box center [715, 359] width 12 height 12
click at [643, 241] on td "8204055235089" at bounding box center [665, 245] width 106 height 18
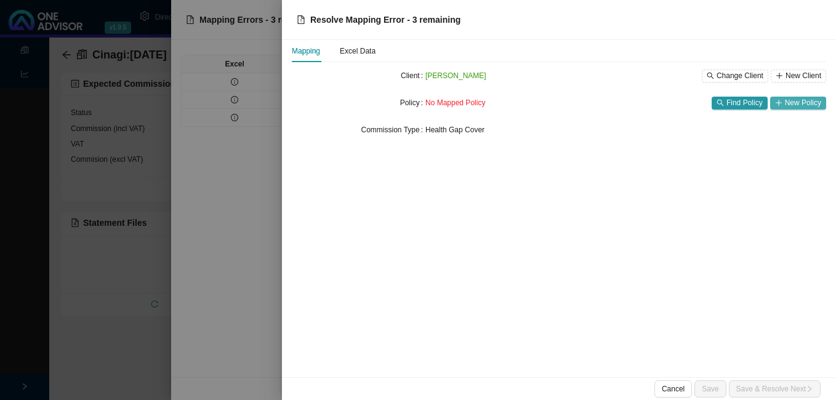
click at [795, 103] on span "New Policy" at bounding box center [803, 103] width 36 height 12
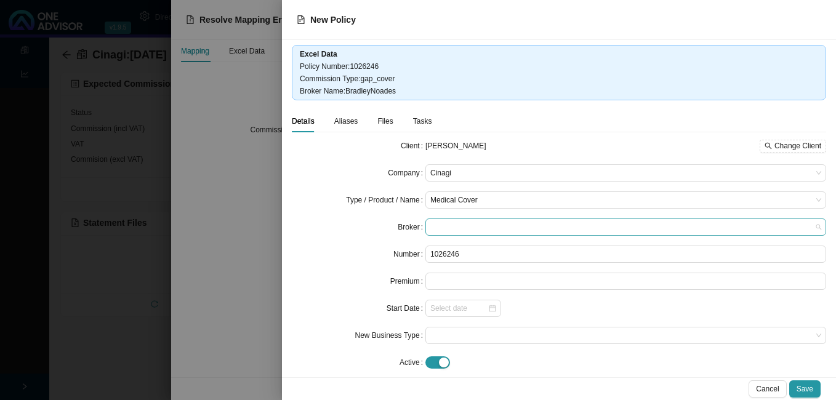
click at [540, 227] on span at bounding box center [625, 227] width 391 height 16
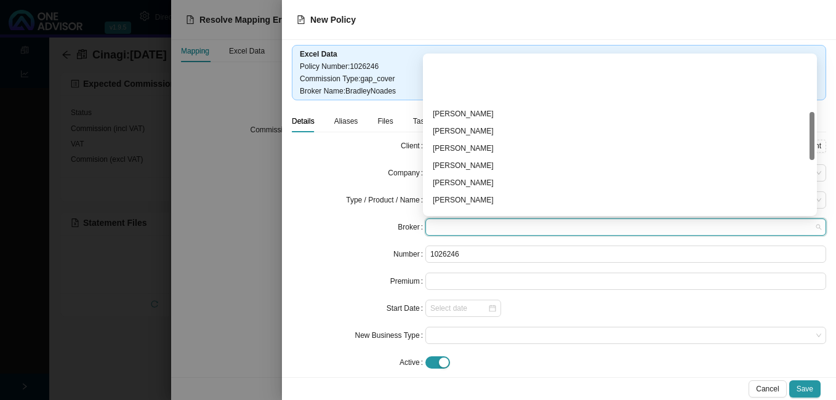
scroll to position [185, 0]
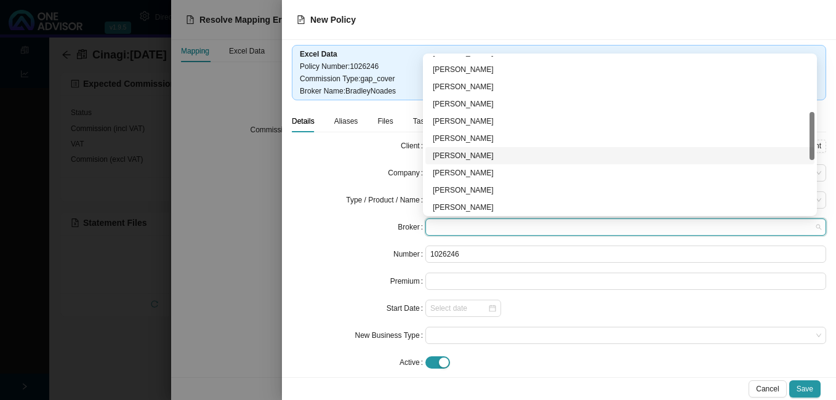
click at [487, 157] on div "[PERSON_NAME]" at bounding box center [620, 156] width 374 height 12
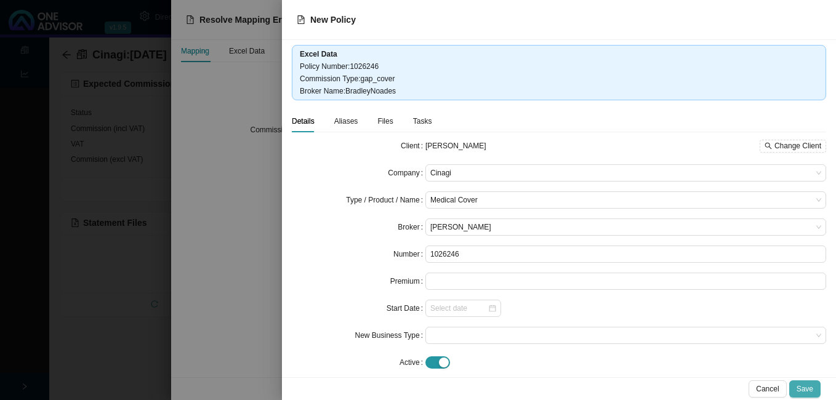
click at [801, 382] on button "Save" at bounding box center [804, 388] width 31 height 17
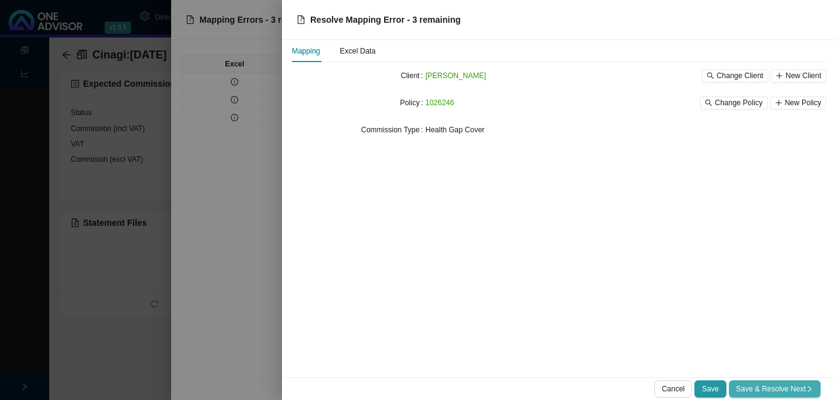
click at [795, 385] on span "Save & Resolve Next" at bounding box center [774, 389] width 77 height 12
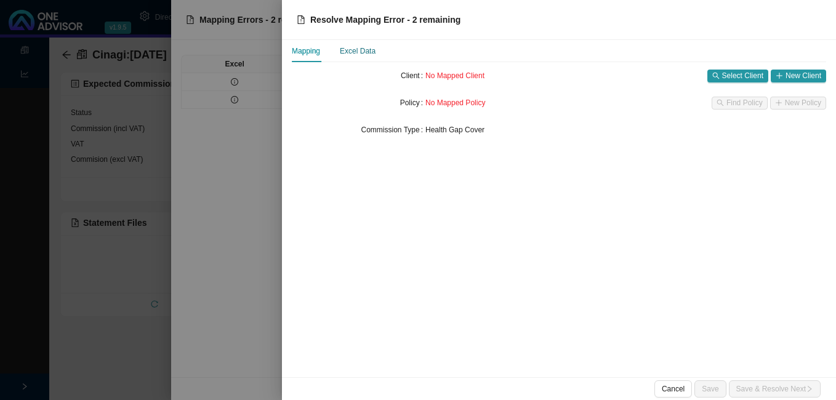
click at [359, 49] on div "Excel Data" at bounding box center [358, 51] width 36 height 12
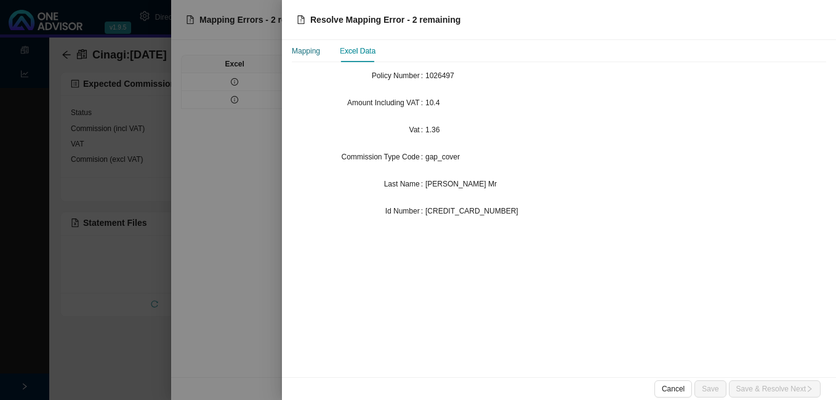
click at [311, 55] on div "Mapping" at bounding box center [306, 51] width 28 height 12
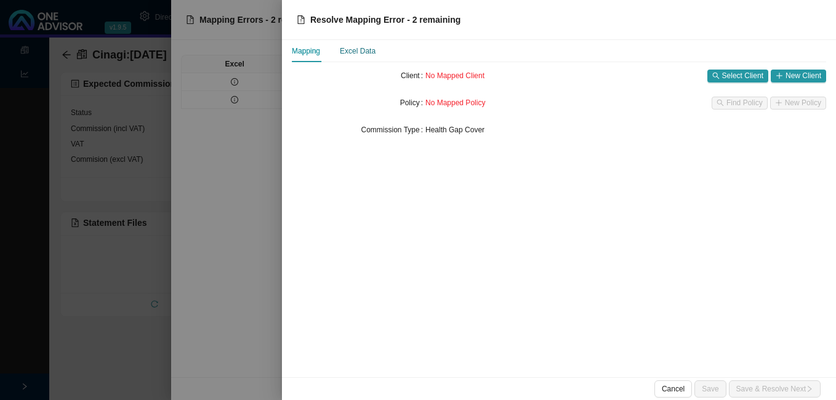
click at [370, 54] on div "Excel Data" at bounding box center [358, 51] width 36 height 12
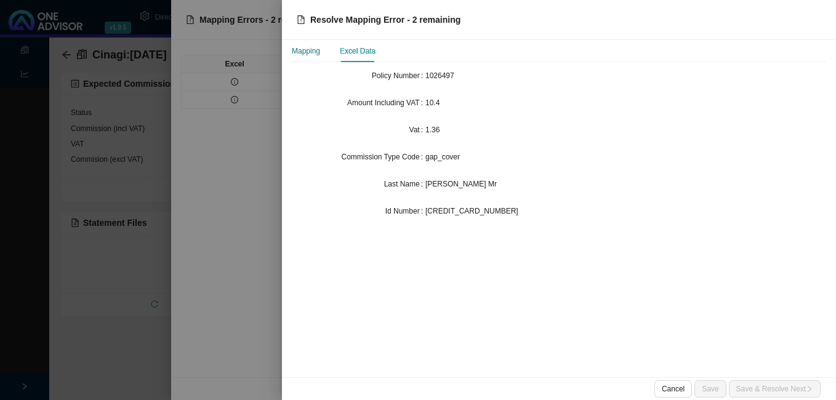
click at [315, 54] on div "Mapping" at bounding box center [306, 51] width 28 height 12
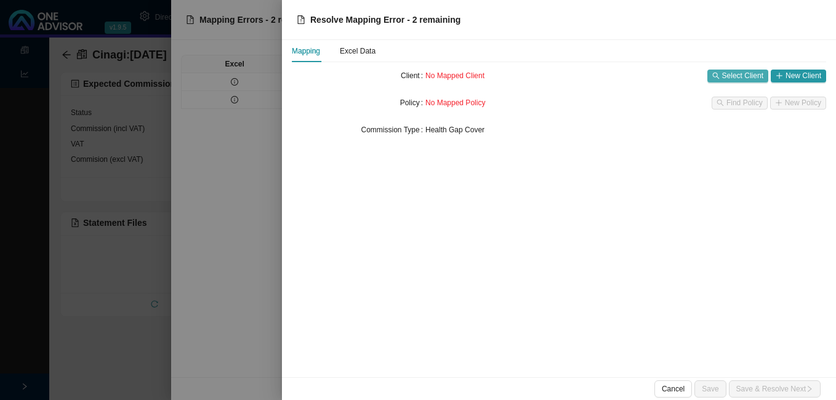
click at [741, 76] on span "Select Client" at bounding box center [742, 76] width 41 height 12
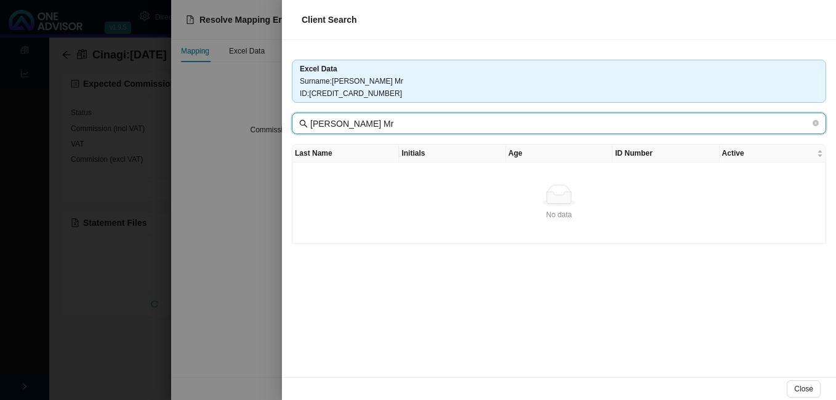
drag, startPoint x: 339, startPoint y: 124, endPoint x: 507, endPoint y: 138, distance: 168.6
click at [507, 137] on div "Excel Data Surname : [PERSON_NAME] Mr [PERSON_NAME] : [CREDIT_CARD_NUMBER] [PER…" at bounding box center [559, 208] width 554 height 337
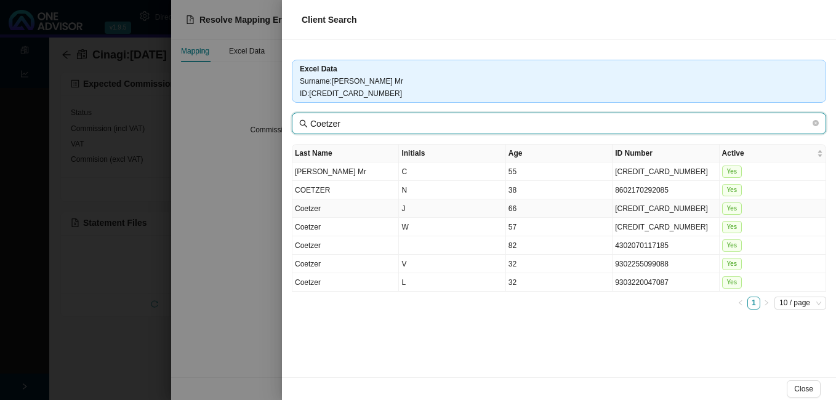
type input "Coetzer"
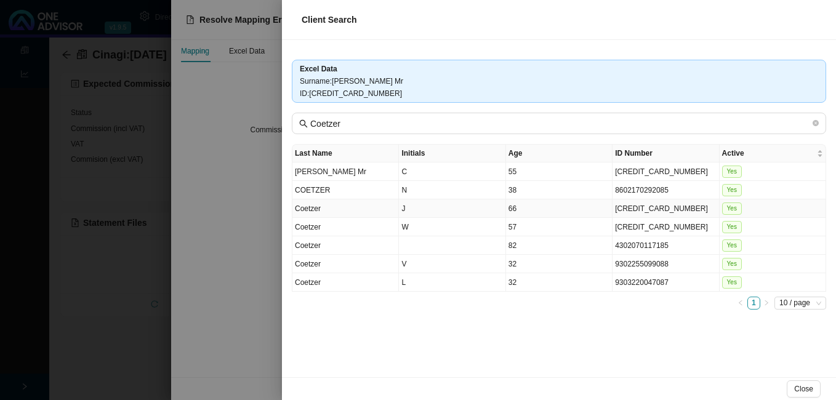
click at [624, 206] on td "[CREDIT_CARD_NUMBER]" at bounding box center [665, 208] width 106 height 18
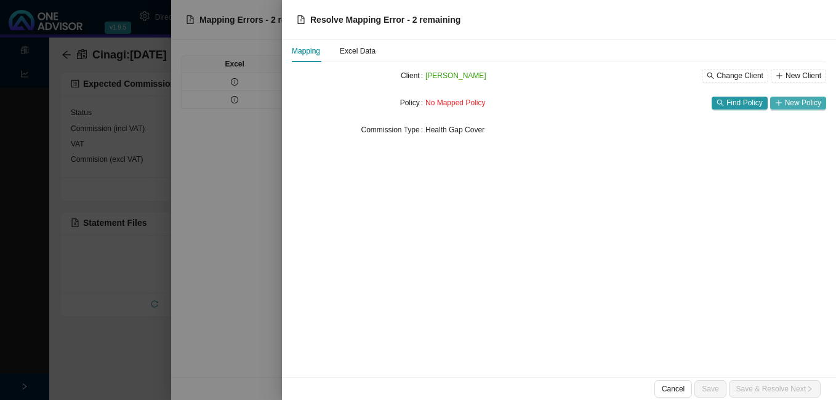
click at [811, 102] on span "New Policy" at bounding box center [803, 103] width 36 height 12
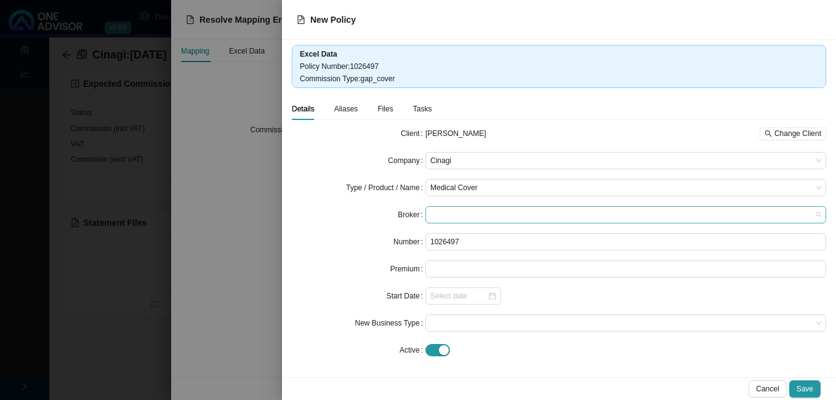
click at [462, 212] on span at bounding box center [625, 215] width 391 height 16
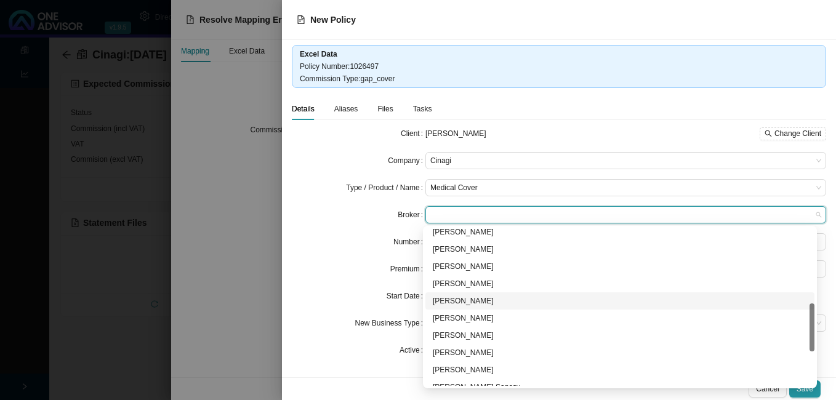
scroll to position [359, 0]
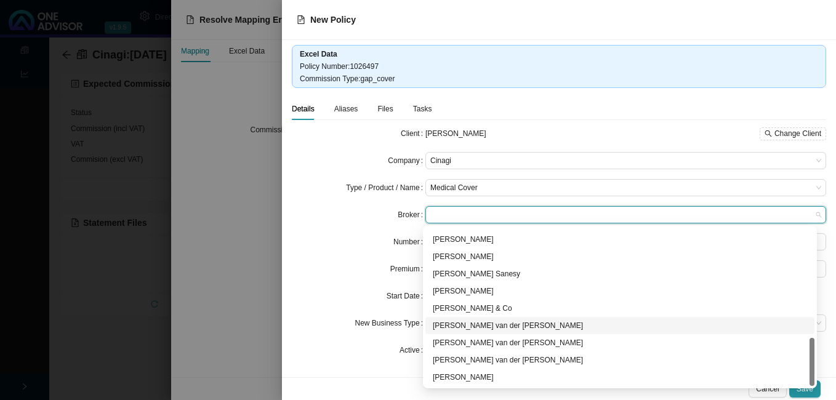
click at [492, 321] on div "[PERSON_NAME] van der [PERSON_NAME]" at bounding box center [620, 325] width 374 height 12
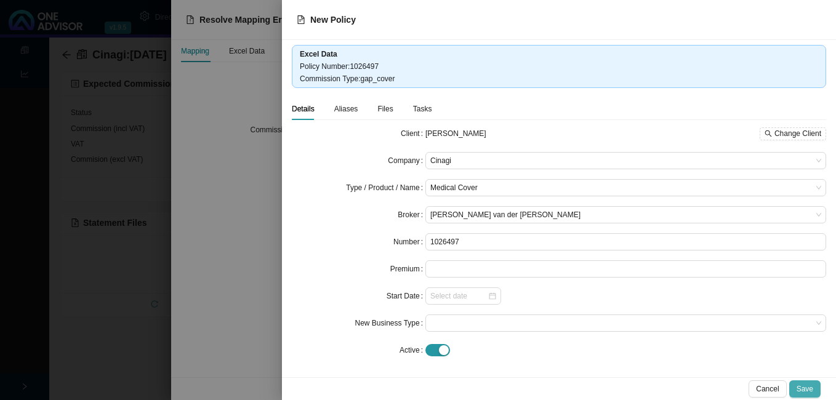
click at [805, 387] on span "Save" at bounding box center [805, 389] width 17 height 12
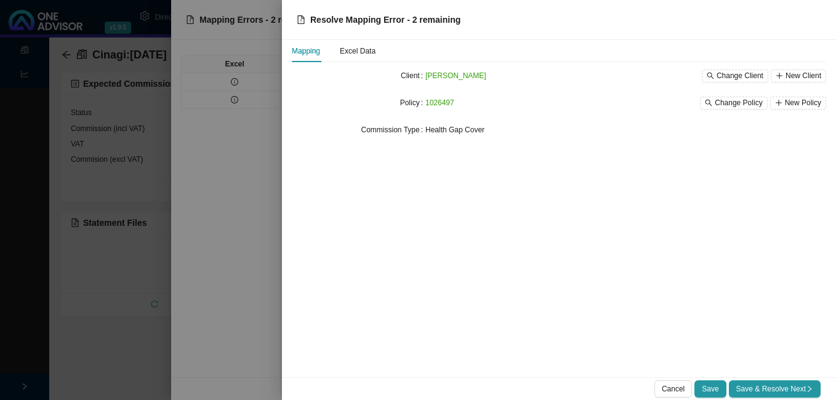
click at [803, 387] on span "Save & Resolve Next" at bounding box center [774, 389] width 77 height 12
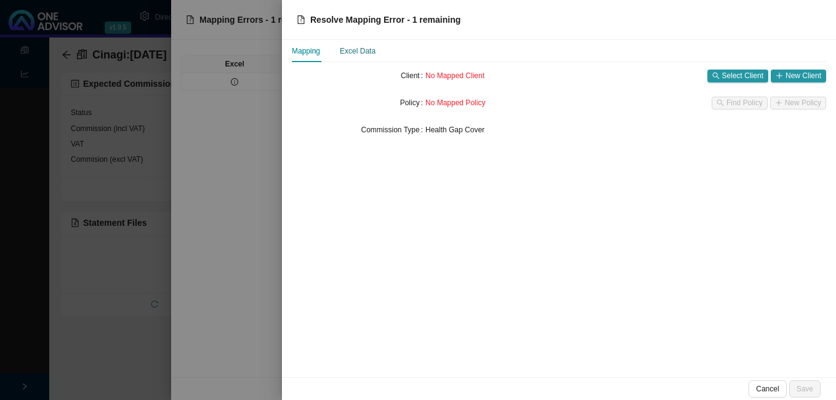
click at [352, 48] on div "Excel Data" at bounding box center [358, 51] width 36 height 12
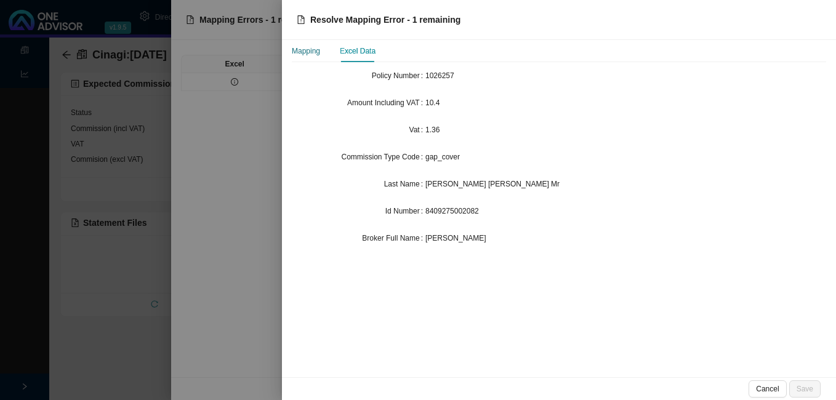
click at [311, 47] on div "Mapping" at bounding box center [306, 51] width 28 height 12
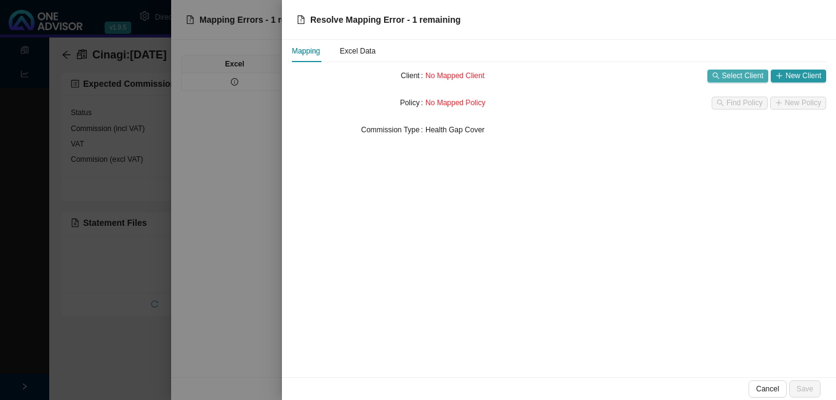
click at [753, 74] on span "Select Client" at bounding box center [742, 76] width 41 height 12
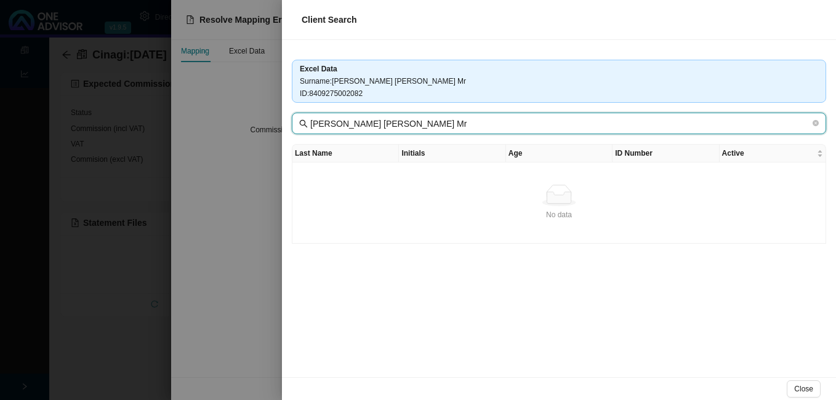
drag, startPoint x: 336, startPoint y: 124, endPoint x: 649, endPoint y: 128, distance: 312.7
click at [649, 128] on input "[PERSON_NAME] [PERSON_NAME] Mr" at bounding box center [560, 124] width 500 height 14
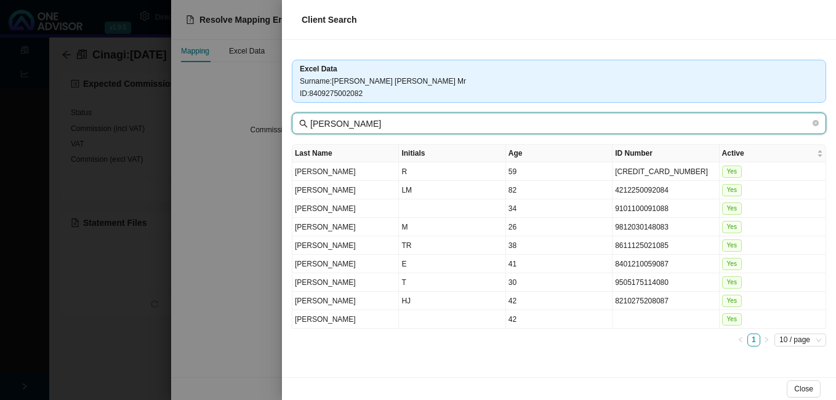
type input "[PERSON_NAME]"
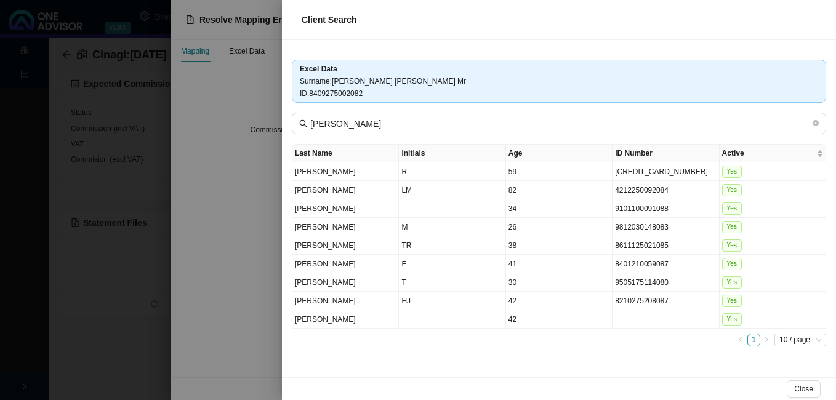
click at [259, 299] on div at bounding box center [418, 200] width 836 height 400
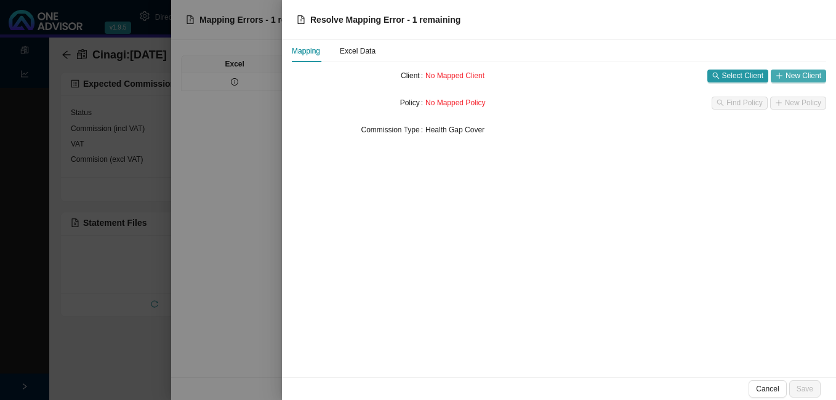
click at [784, 73] on button "New Client" at bounding box center [798, 76] width 55 height 13
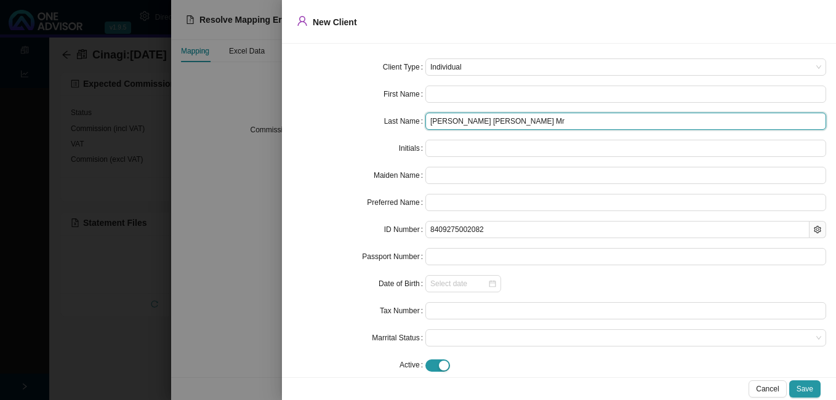
drag, startPoint x: 451, startPoint y: 119, endPoint x: 601, endPoint y: 127, distance: 151.1
click at [601, 127] on input "[PERSON_NAME] [PERSON_NAME] Mr" at bounding box center [625, 121] width 401 height 17
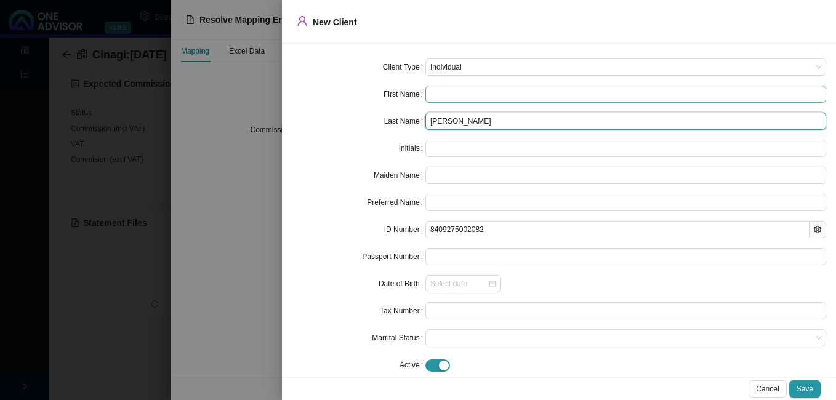
type input "[PERSON_NAME]"
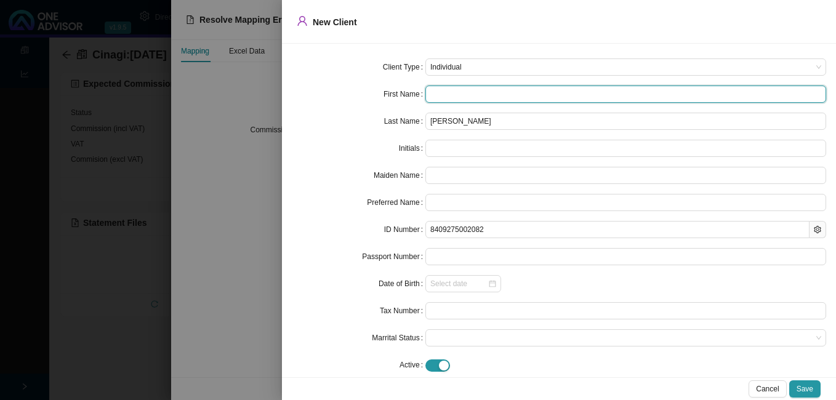
click at [454, 96] on input "text" at bounding box center [625, 94] width 401 height 17
paste input "[PERSON_NAME] [PERSON_NAME] Mr"
type input "[PERSON_NAME] [PERSON_NAME] Mr"
type input "HJCM"
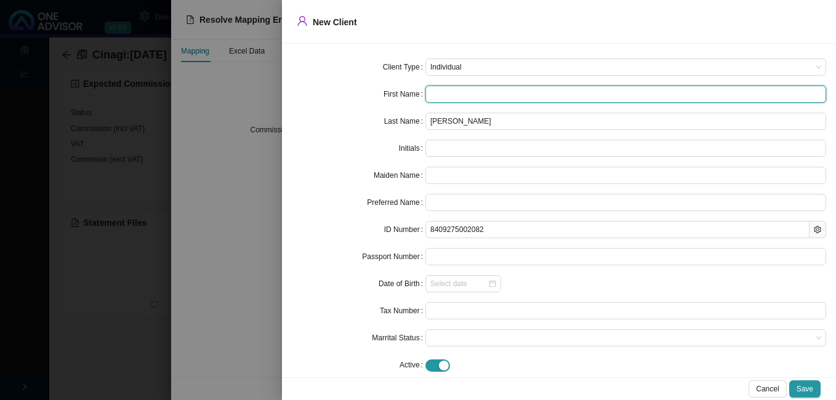
type input "[PERSON_NAME]"
drag, startPoint x: 522, startPoint y: 94, endPoint x: 537, endPoint y: 94, distance: 15.4
click at [535, 94] on input "[PERSON_NAME] [PERSON_NAME] Mr" at bounding box center [625, 94] width 401 height 17
type input "[PERSON_NAME] [PERSON_NAME]"
type input "HJC"
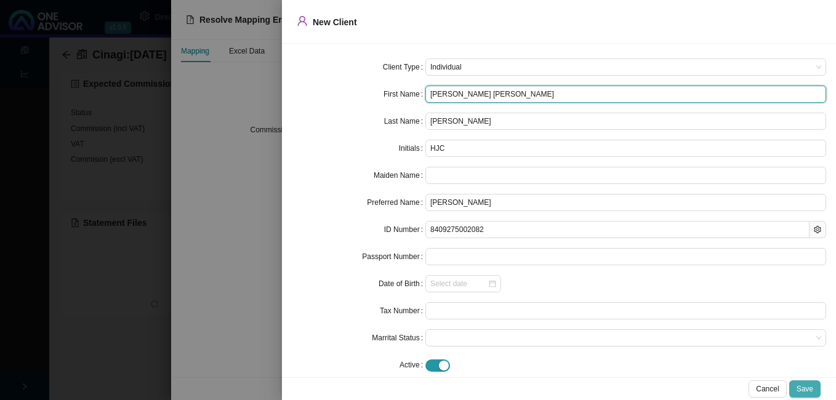
type input "[PERSON_NAME] [PERSON_NAME]"
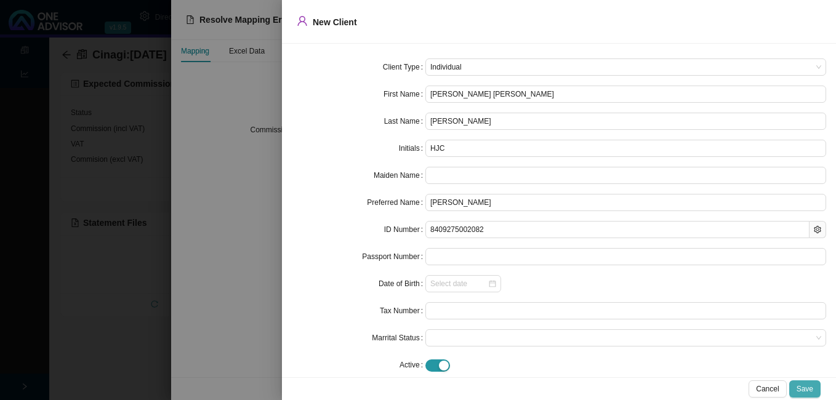
click at [793, 387] on button "Save" at bounding box center [804, 388] width 31 height 17
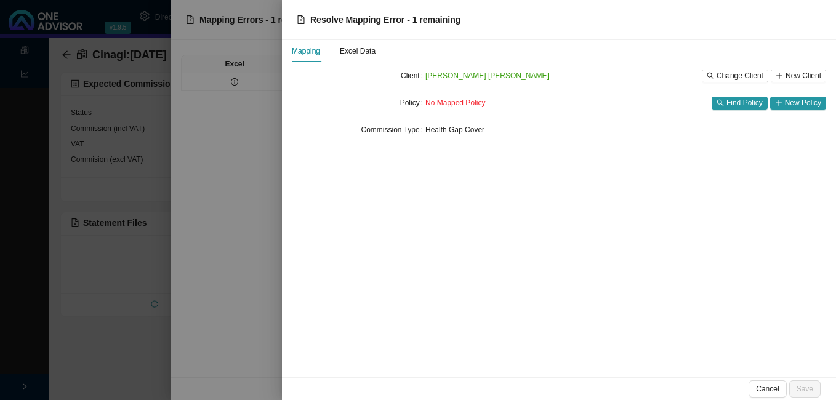
click at [794, 94] on form "Client [PERSON_NAME] [PERSON_NAME] Change Client New Client Policy No Mapped Po…" at bounding box center [559, 102] width 534 height 71
click at [792, 105] on span "New Policy" at bounding box center [803, 103] width 36 height 12
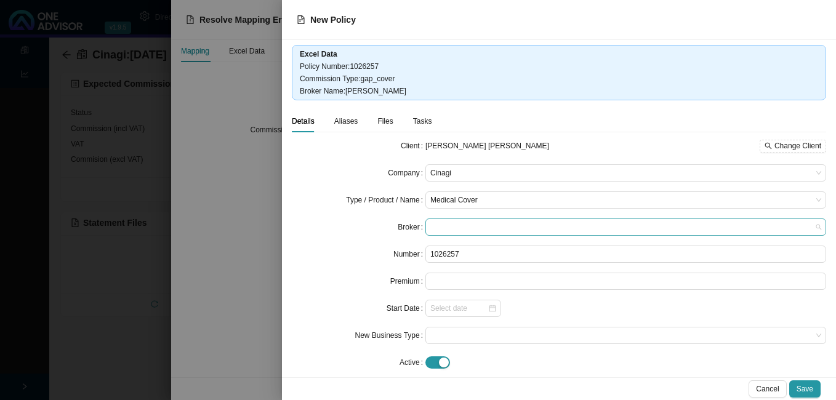
click at [455, 230] on span at bounding box center [625, 227] width 391 height 16
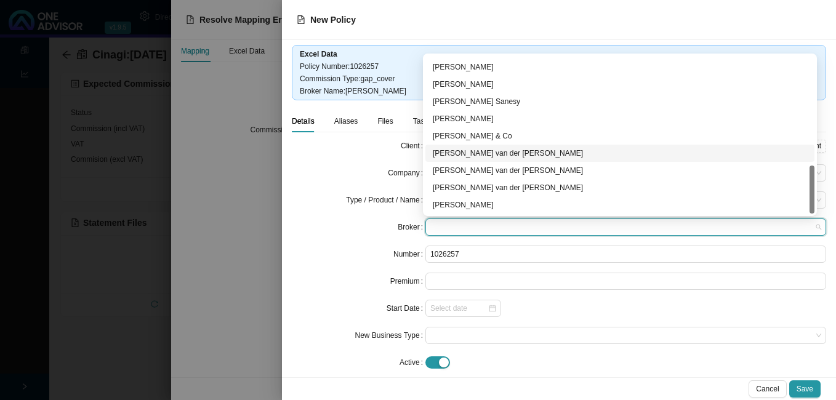
click at [497, 151] on div "[PERSON_NAME] van der [PERSON_NAME]" at bounding box center [620, 153] width 374 height 12
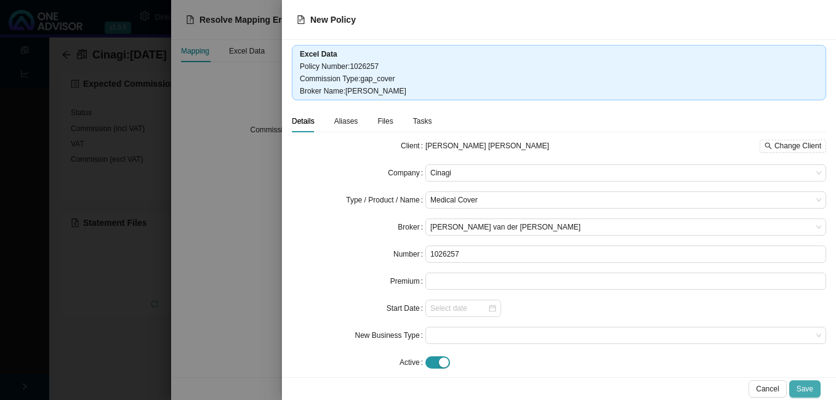
click at [802, 382] on button "Save" at bounding box center [804, 388] width 31 height 17
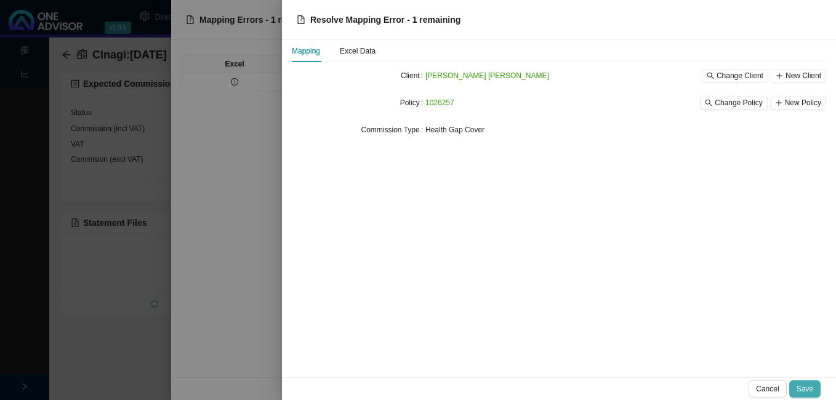
click at [801, 386] on span "Save" at bounding box center [805, 389] width 17 height 12
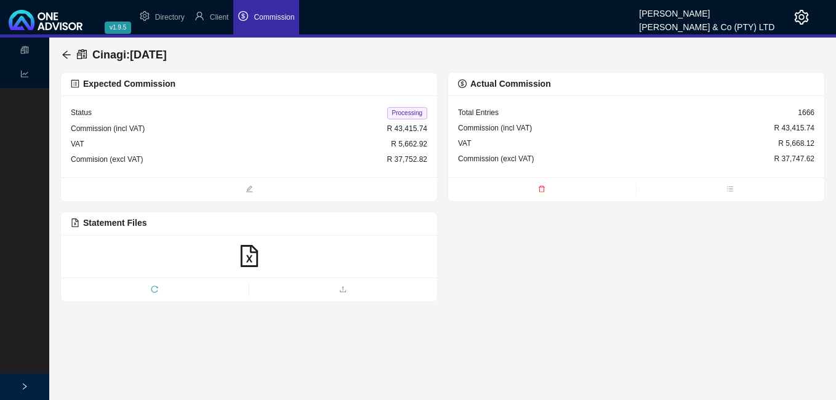
click at [403, 114] on span "Processing" at bounding box center [407, 113] width 40 height 12
click at [65, 54] on icon "arrow-left" at bounding box center [66, 54] width 8 height 8
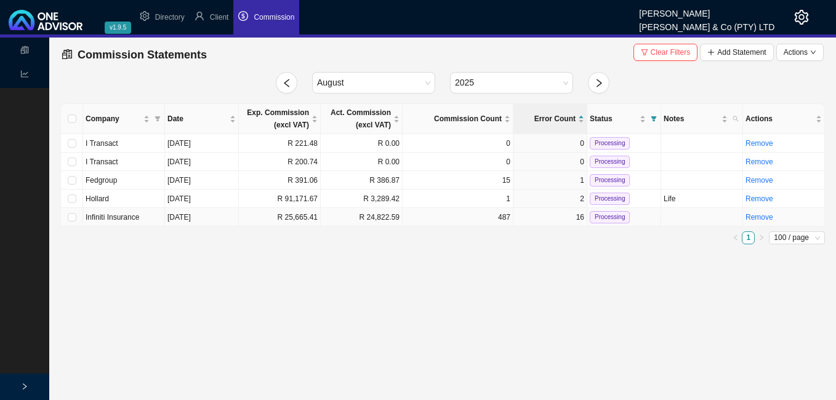
click at [310, 222] on td "R 25,665.41" at bounding box center [280, 217] width 82 height 18
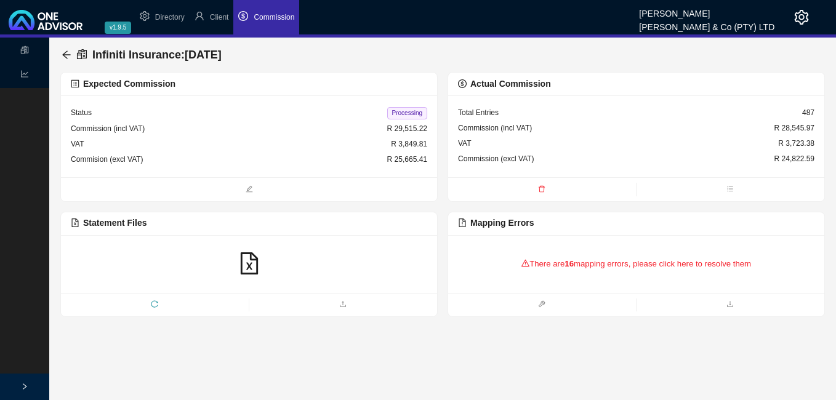
click at [578, 265] on div "There are 16 mapping errors, please click here to resolve them" at bounding box center [636, 264] width 356 height 38
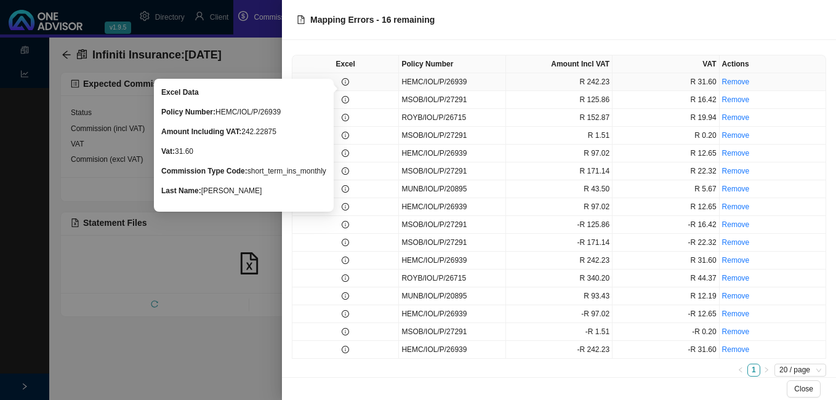
click at [343, 86] on icon "info-circle" at bounding box center [345, 81] width 7 height 7
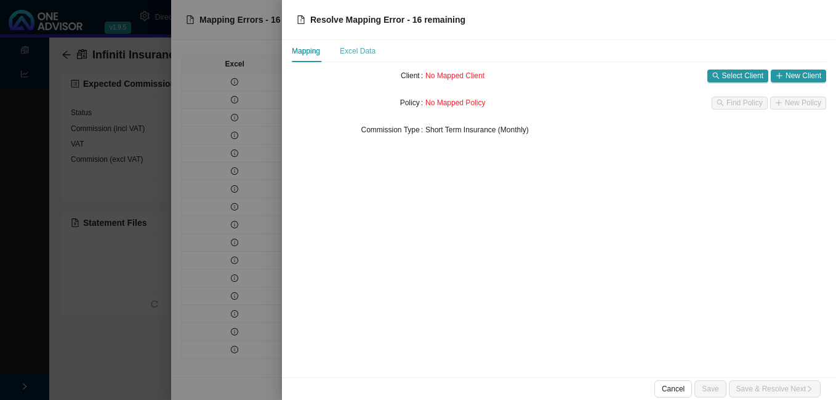
click at [364, 57] on div "Excel Data" at bounding box center [358, 51] width 36 height 22
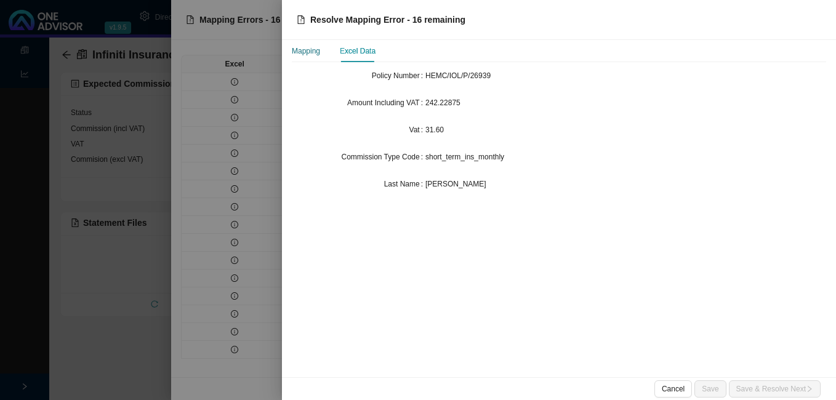
click at [310, 53] on div "Mapping" at bounding box center [306, 51] width 28 height 12
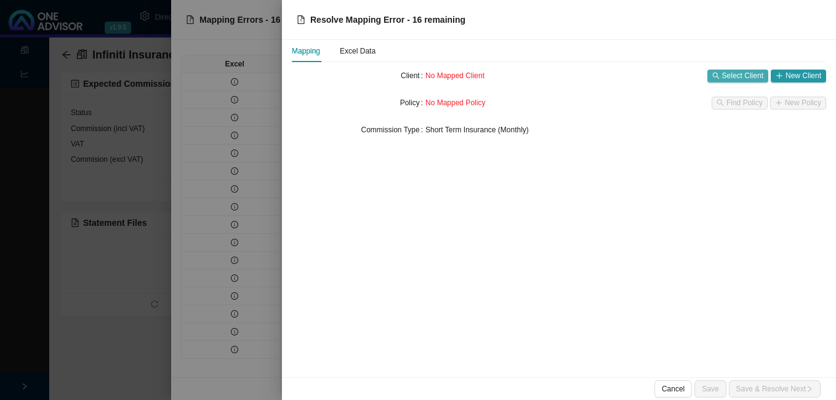
click at [742, 71] on span "Select Client" at bounding box center [742, 76] width 41 height 12
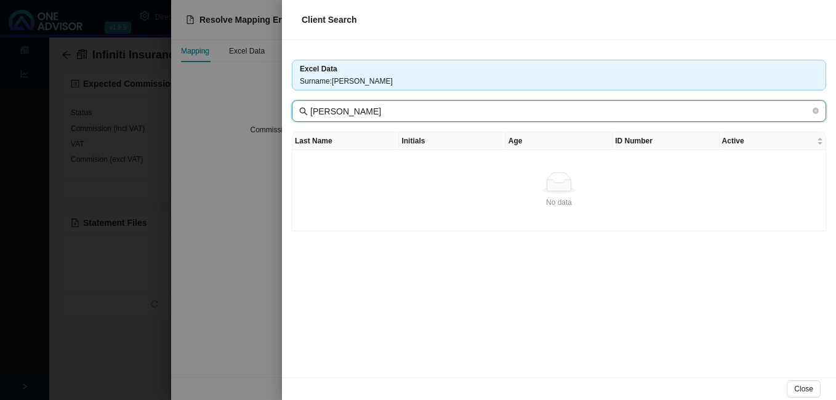
drag, startPoint x: 335, startPoint y: 111, endPoint x: 526, endPoint y: 111, distance: 190.8
click at [526, 111] on input "[PERSON_NAME]" at bounding box center [560, 112] width 500 height 14
type input "C Hemingwayhane"
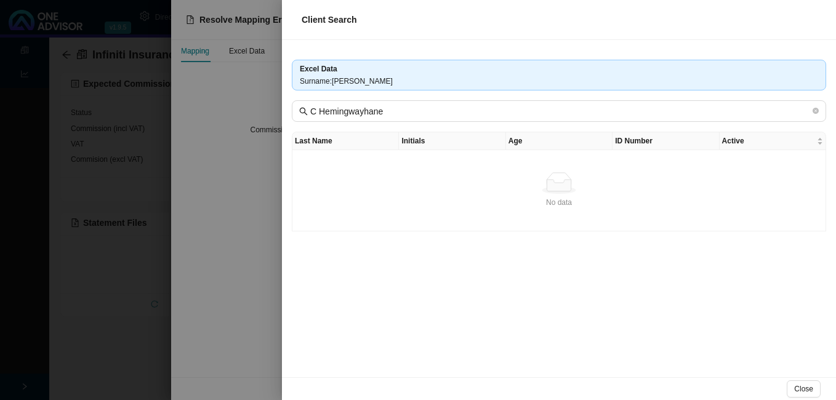
click at [250, 161] on div at bounding box center [418, 200] width 836 height 400
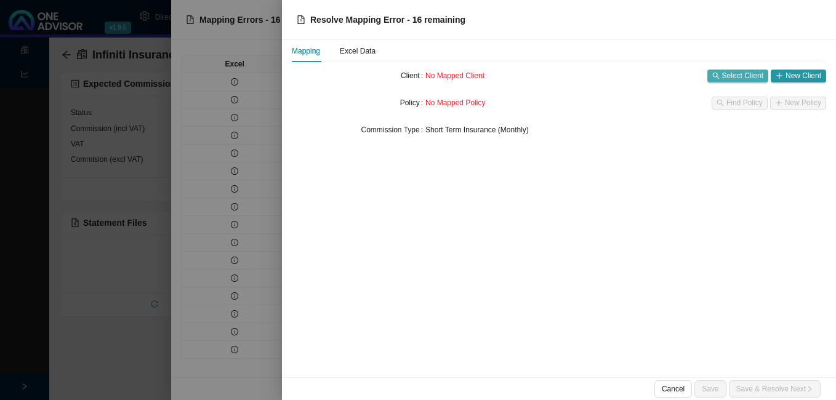
click at [736, 76] on span "Select Client" at bounding box center [742, 76] width 41 height 12
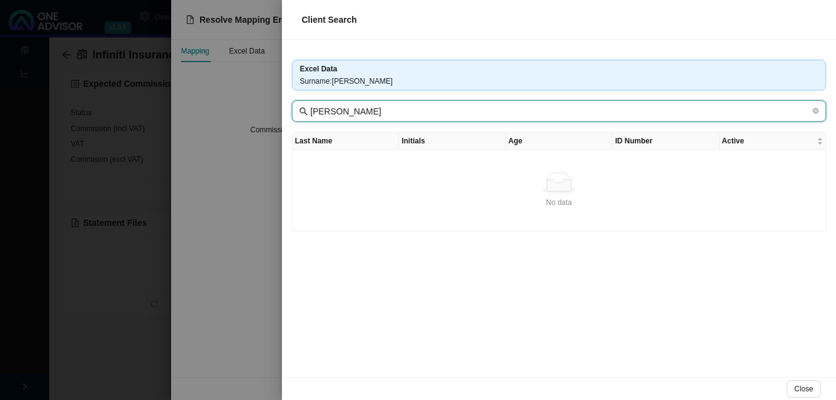
drag, startPoint x: 336, startPoint y: 116, endPoint x: 274, endPoint y: 114, distance: 62.2
click at [276, 114] on div "Client Search Excel Data Surname : [PERSON_NAME] [PERSON_NAME] Last Name Initia…" at bounding box center [418, 200] width 836 height 400
type input "[PERSON_NAME]"
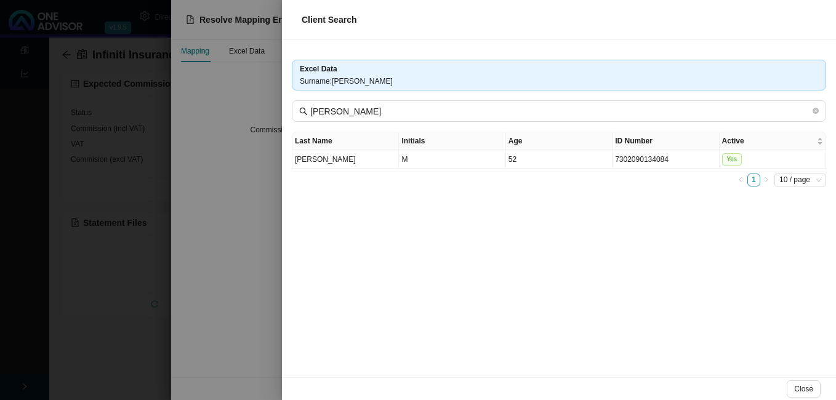
click at [219, 255] on div at bounding box center [418, 200] width 836 height 400
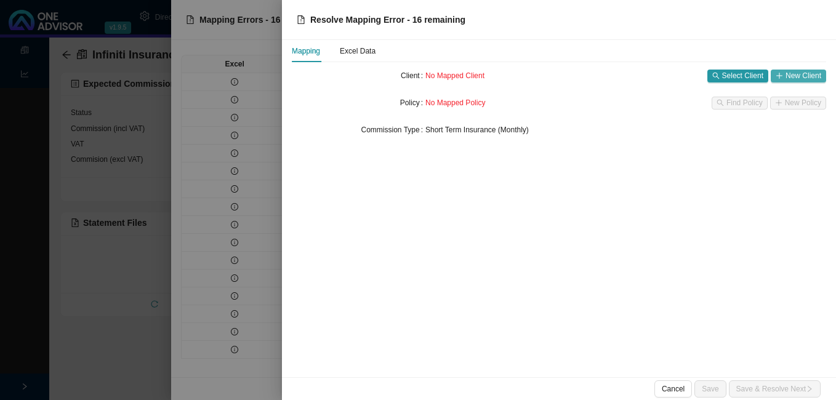
click at [795, 76] on span "New Client" at bounding box center [803, 76] width 36 height 12
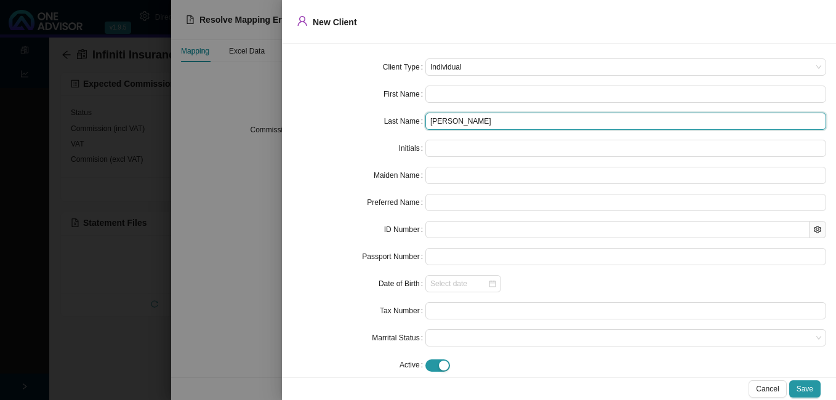
drag, startPoint x: 450, startPoint y: 122, endPoint x: 422, endPoint y: 122, distance: 28.3
click at [422, 122] on div "Last Name [PERSON_NAME]" at bounding box center [559, 121] width 534 height 17
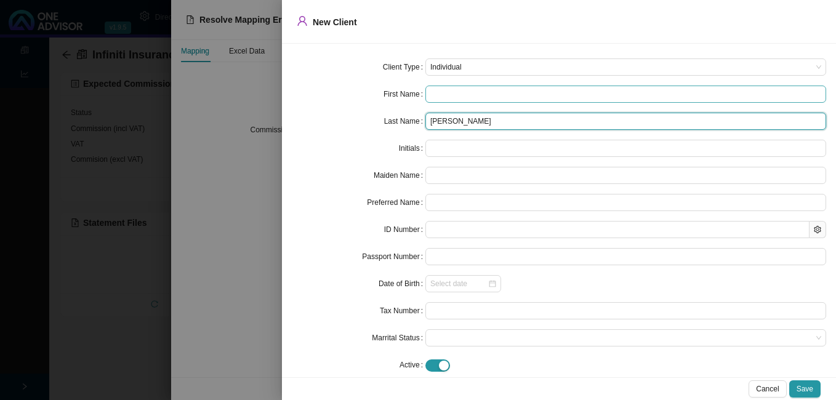
type input "[PERSON_NAME]"
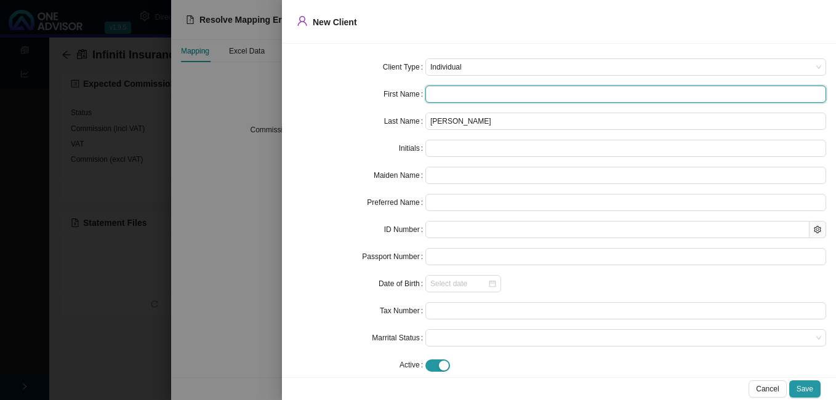
click at [446, 96] on input "text" at bounding box center [625, 94] width 401 height 17
paste input "Chane"
type input "Chane"
type input "C"
type input "Chane"
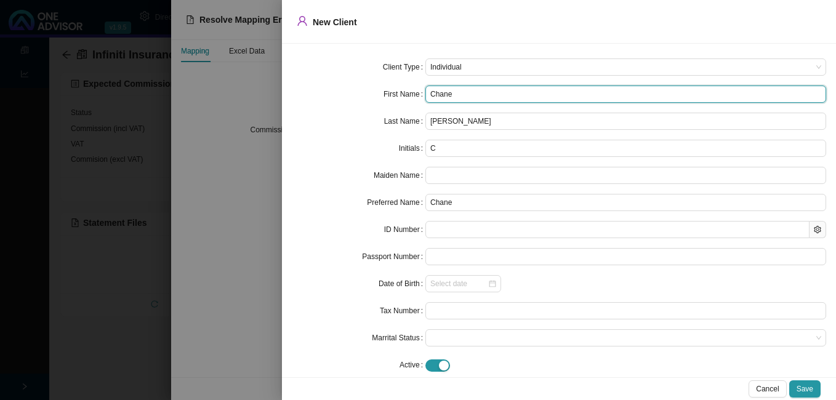
type input "Chane"
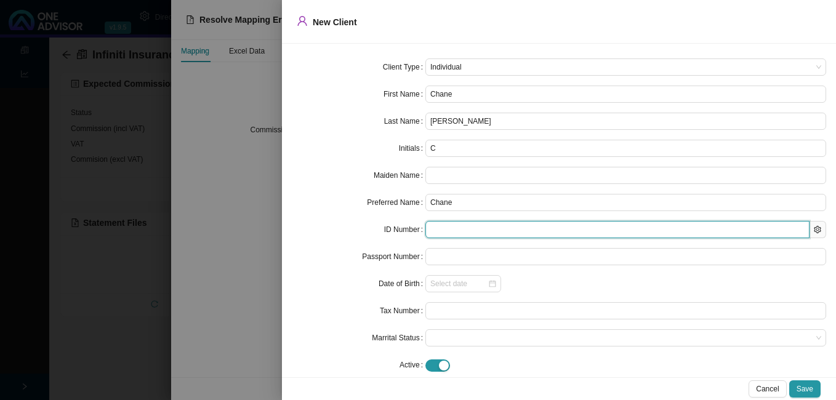
paste input "7207305148086"
type input "7207305148086"
type input "[DATE]"
type input "7207305148086"
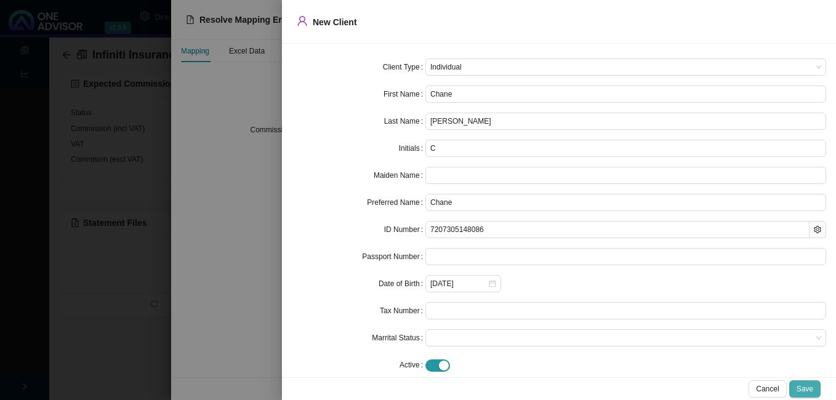
click at [801, 384] on span "Save" at bounding box center [805, 389] width 17 height 12
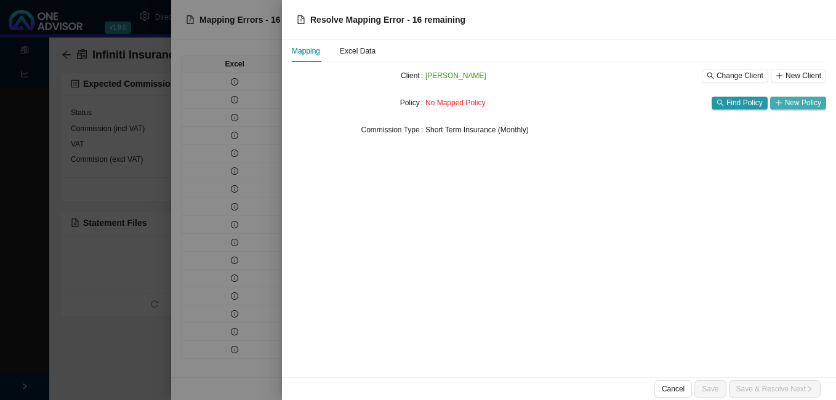
click at [806, 102] on span "New Policy" at bounding box center [803, 103] width 36 height 12
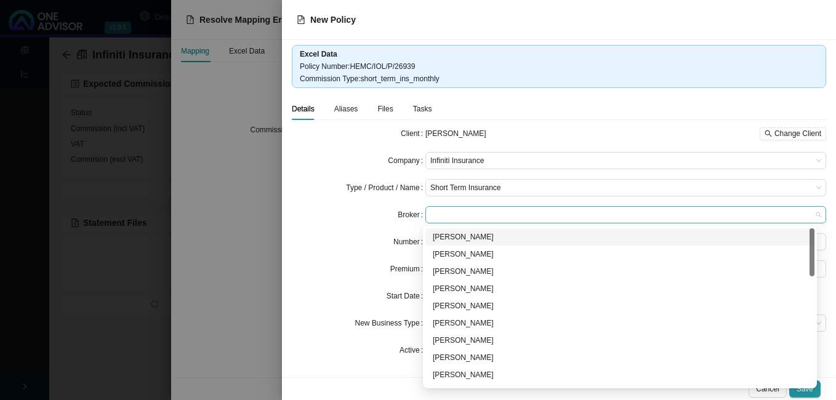
click at [481, 209] on span at bounding box center [625, 215] width 391 height 16
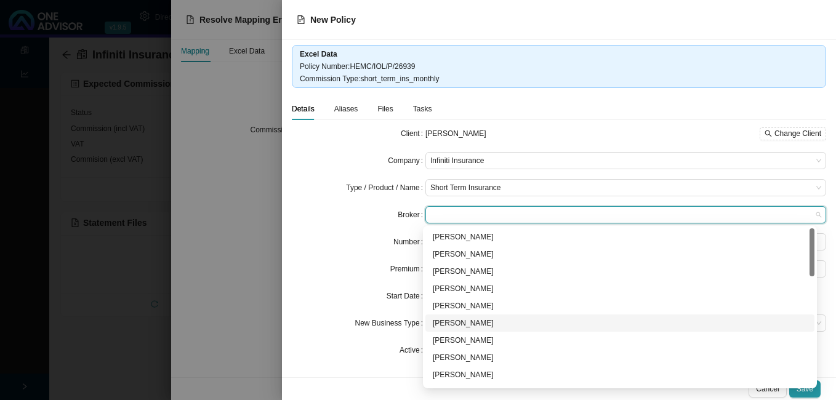
click at [512, 318] on div "[PERSON_NAME]" at bounding box center [620, 323] width 374 height 12
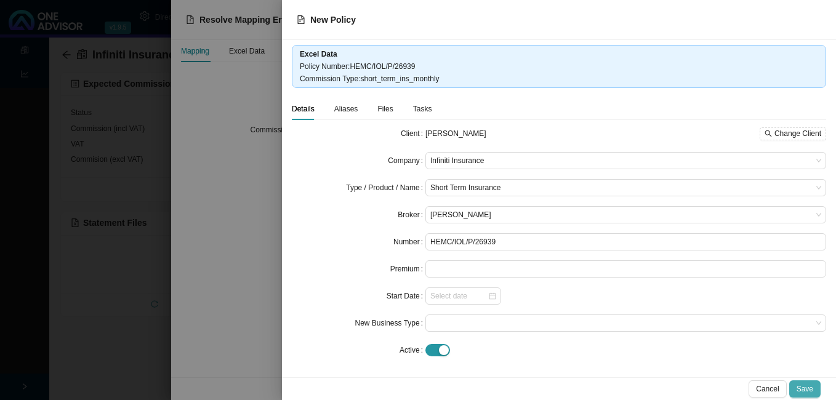
click at [804, 382] on button "Save" at bounding box center [804, 388] width 31 height 17
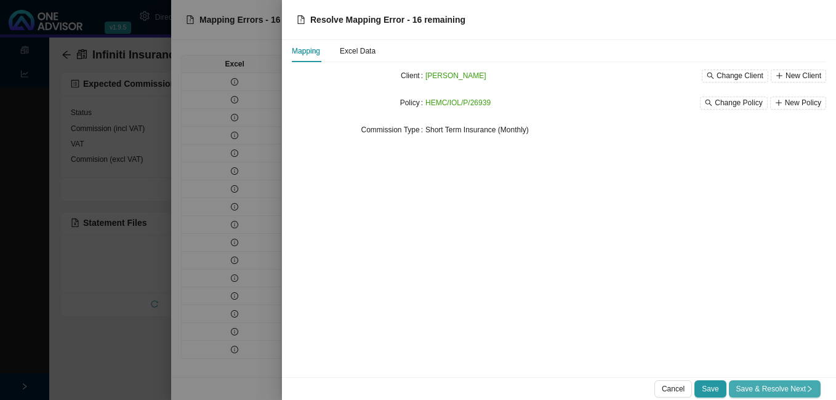
click at [793, 387] on span "Save & Resolve Next" at bounding box center [774, 389] width 77 height 12
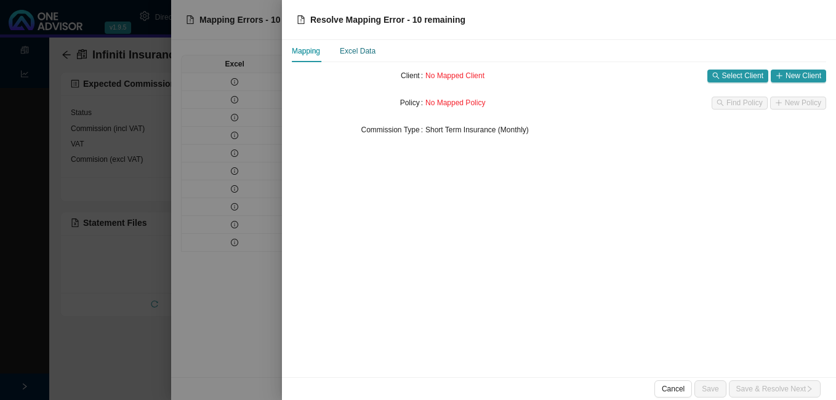
click at [352, 55] on div "Excel Data" at bounding box center [358, 51] width 36 height 12
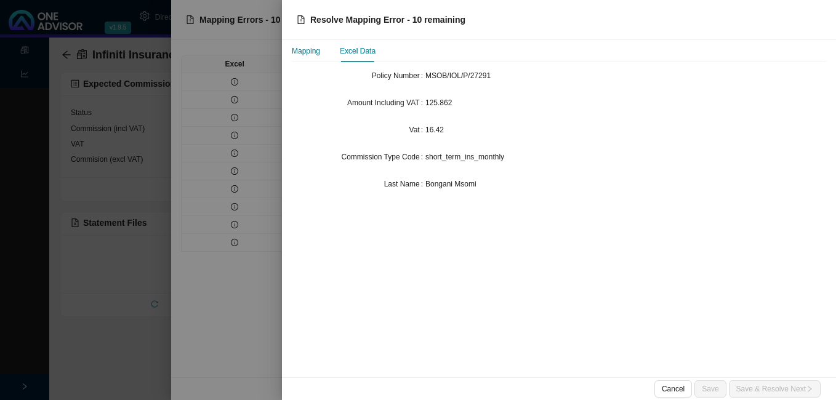
click at [307, 50] on div "Mapping" at bounding box center [306, 51] width 28 height 12
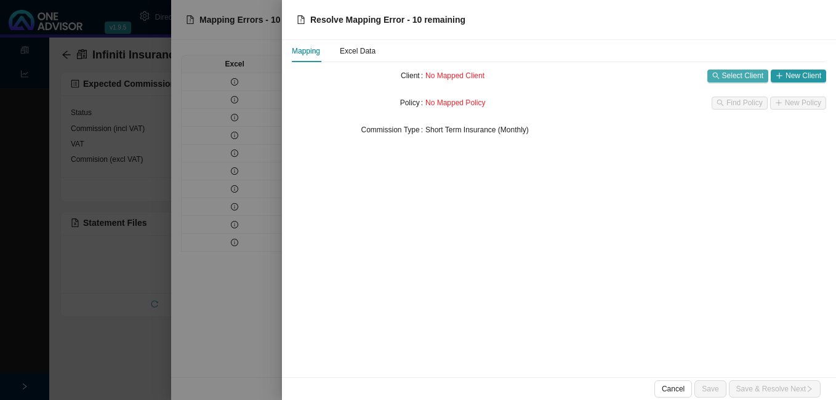
click at [732, 72] on span "Select Client" at bounding box center [742, 76] width 41 height 12
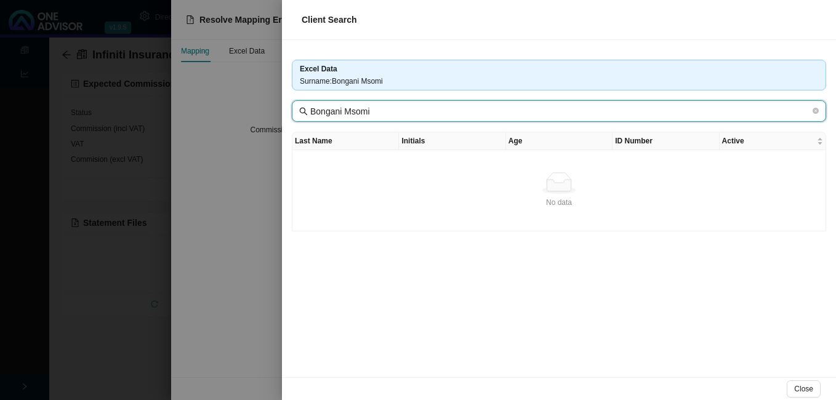
drag, startPoint x: 345, startPoint y: 114, endPoint x: 288, endPoint y: 114, distance: 56.6
click at [288, 114] on div "Excel Data Surname : [PERSON_NAME] Msomi Last Name Initials Age ID Number Activ…" at bounding box center [559, 208] width 554 height 337
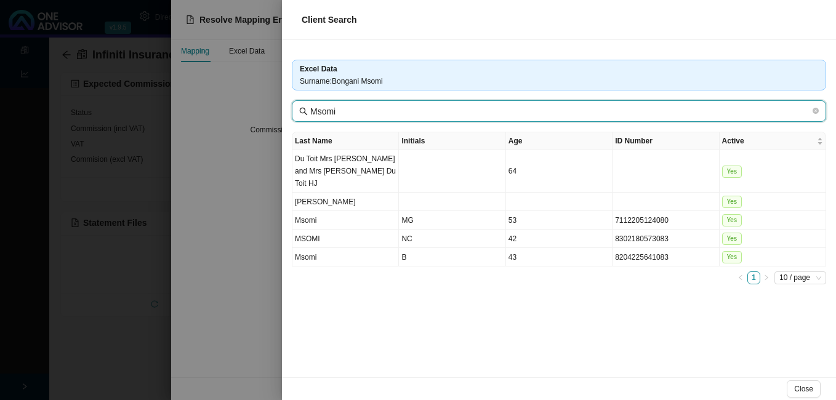
type input "Msomi"
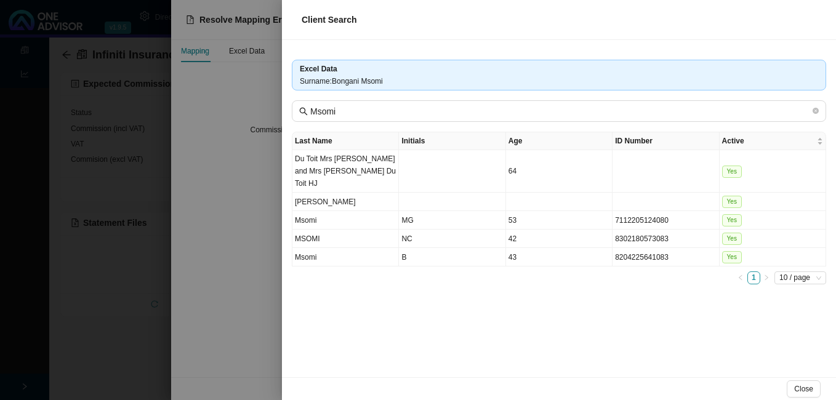
click at [653, 249] on td "8204225641083" at bounding box center [665, 257] width 106 height 18
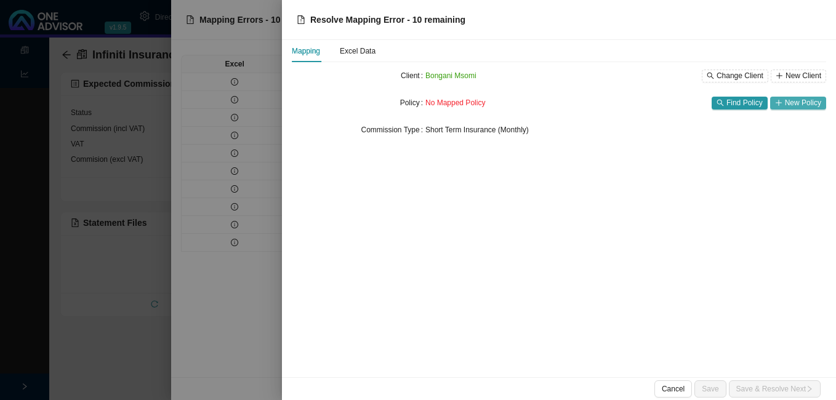
click at [787, 102] on span "New Policy" at bounding box center [803, 103] width 36 height 12
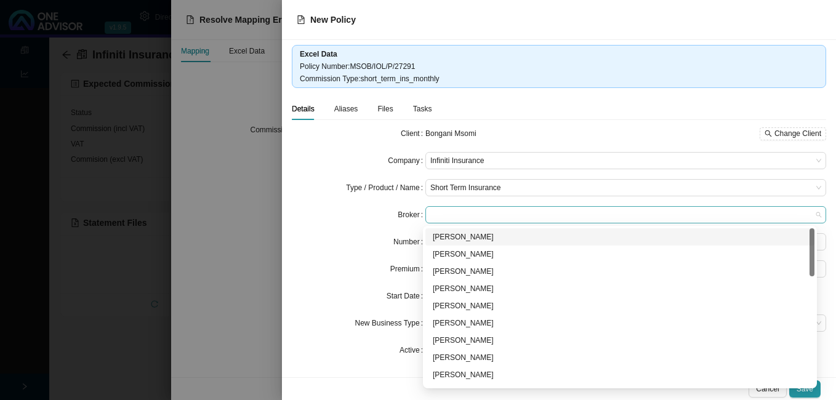
click at [500, 214] on span at bounding box center [625, 215] width 391 height 16
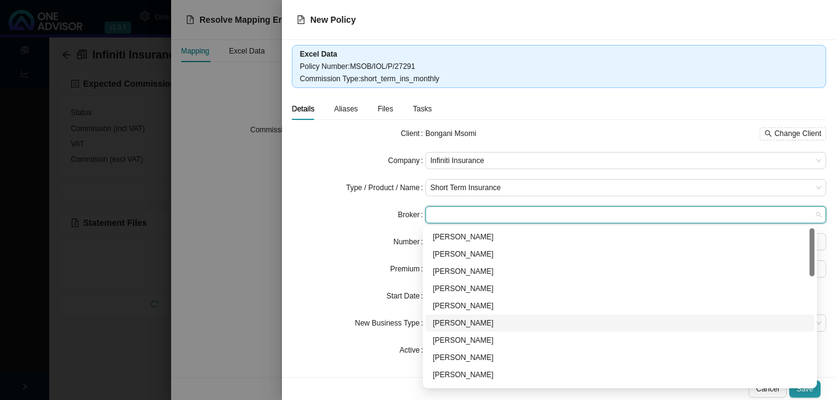
click at [509, 320] on div "[PERSON_NAME]" at bounding box center [620, 323] width 374 height 12
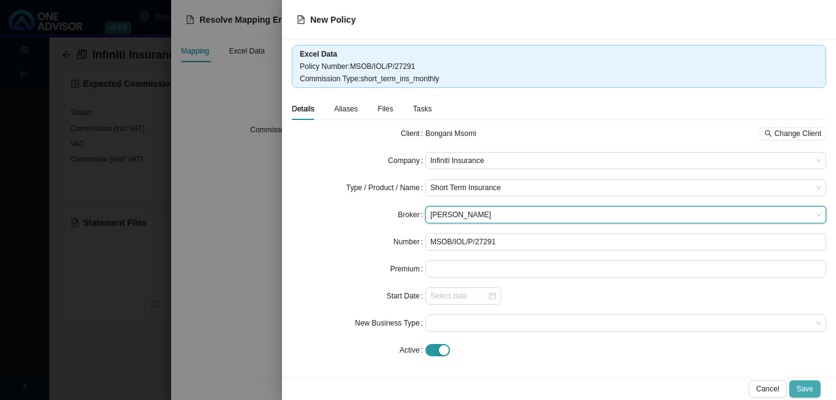
click at [805, 387] on span "Save" at bounding box center [805, 389] width 17 height 12
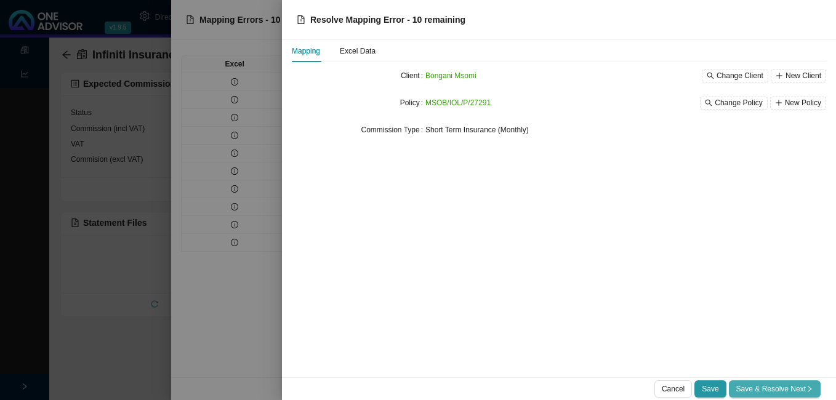
click at [806, 389] on span "Save & Resolve Next" at bounding box center [774, 389] width 77 height 12
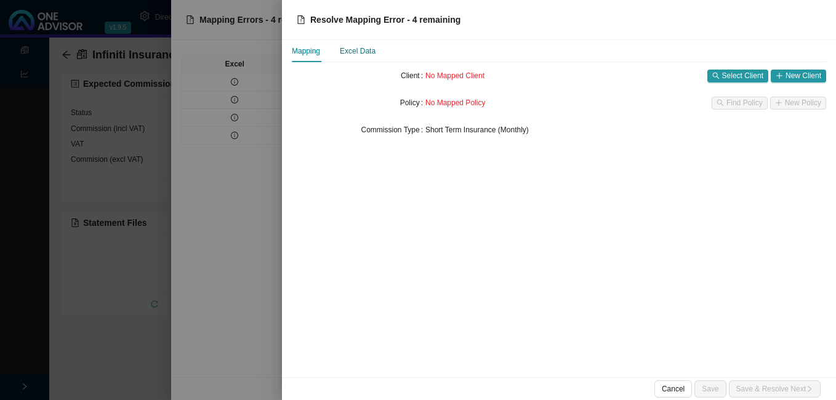
click at [357, 55] on div "Excel Data" at bounding box center [358, 51] width 36 height 12
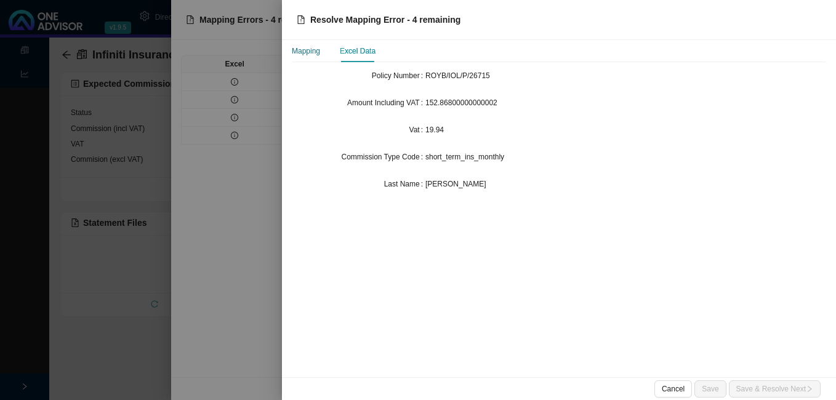
click at [309, 54] on div "Mapping" at bounding box center [306, 51] width 28 height 12
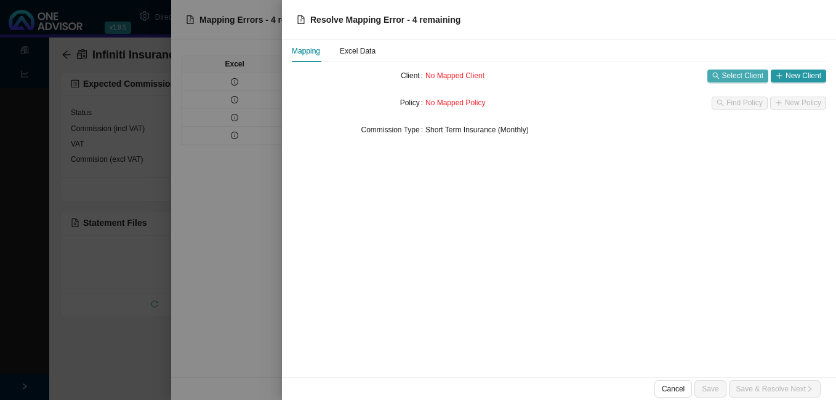
click at [753, 78] on span "Select Client" at bounding box center [742, 76] width 41 height 12
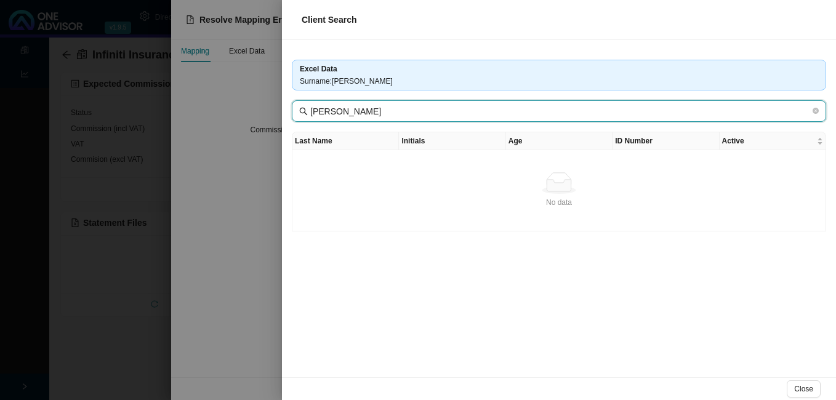
drag, startPoint x: 344, startPoint y: 111, endPoint x: 308, endPoint y: 114, distance: 35.8
click at [308, 114] on span "[PERSON_NAME]" at bounding box center [559, 111] width 534 height 22
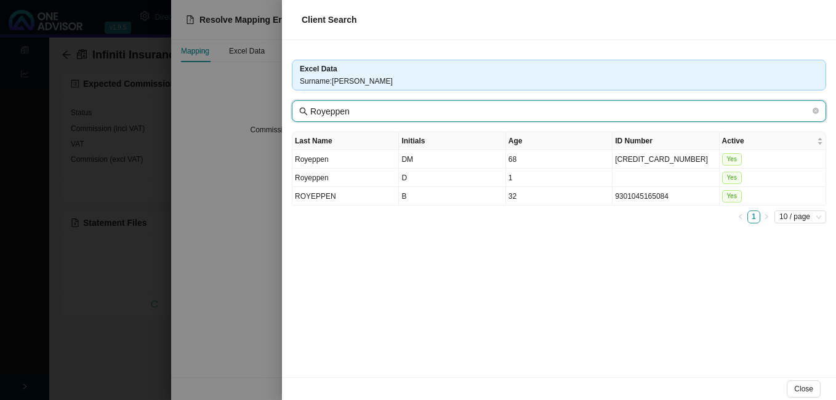
type input "Royeppen"
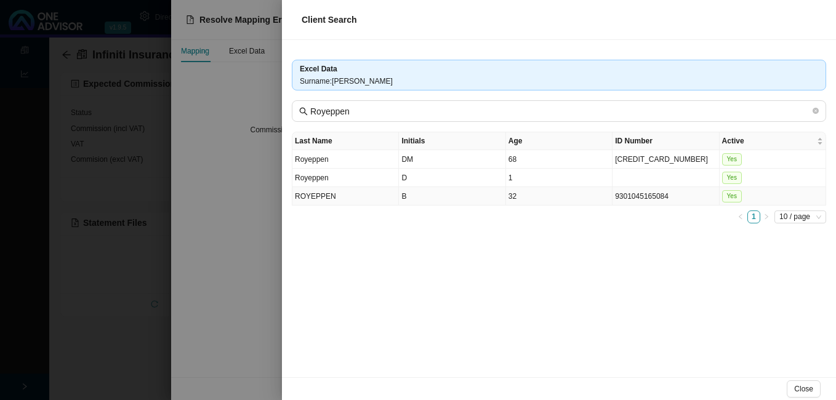
click at [638, 198] on td "9301045165084" at bounding box center [665, 196] width 106 height 18
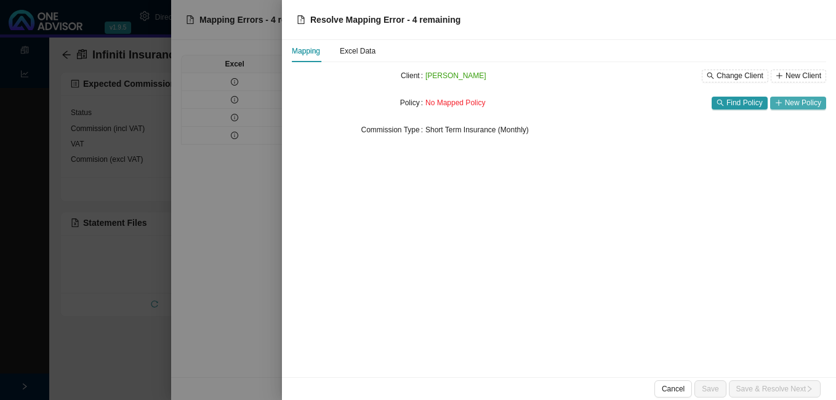
click at [812, 102] on span "New Policy" at bounding box center [803, 103] width 36 height 12
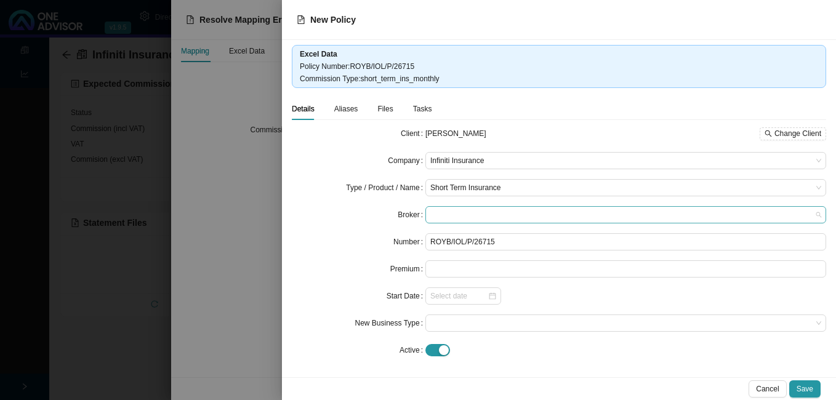
click at [431, 215] on span at bounding box center [625, 215] width 391 height 16
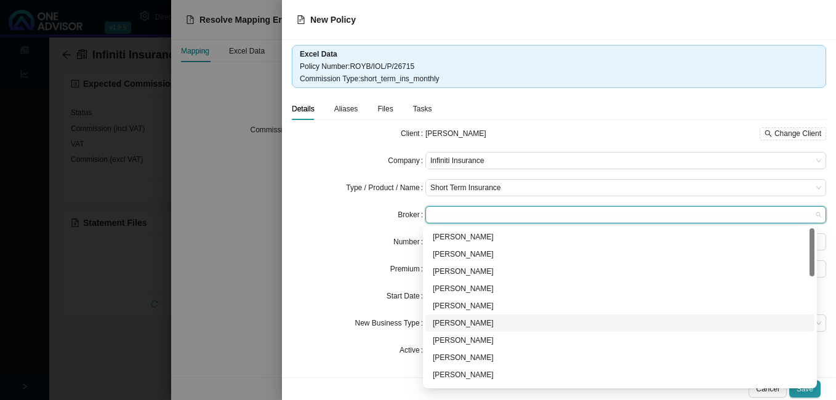
click at [479, 324] on div "[PERSON_NAME]" at bounding box center [620, 323] width 374 height 12
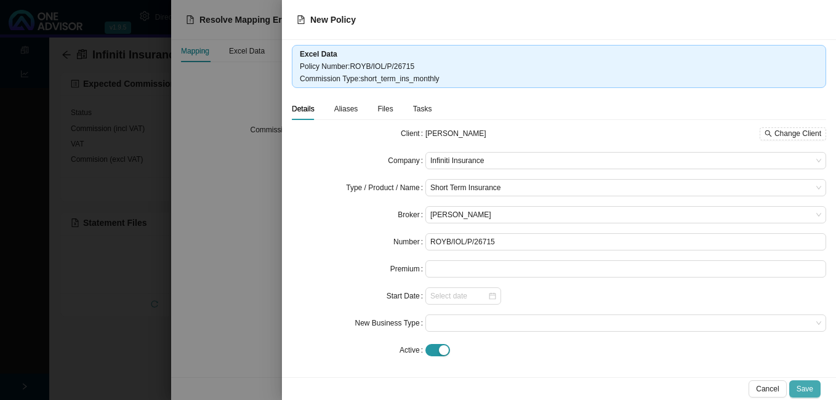
click at [805, 385] on span "Save" at bounding box center [805, 389] width 17 height 12
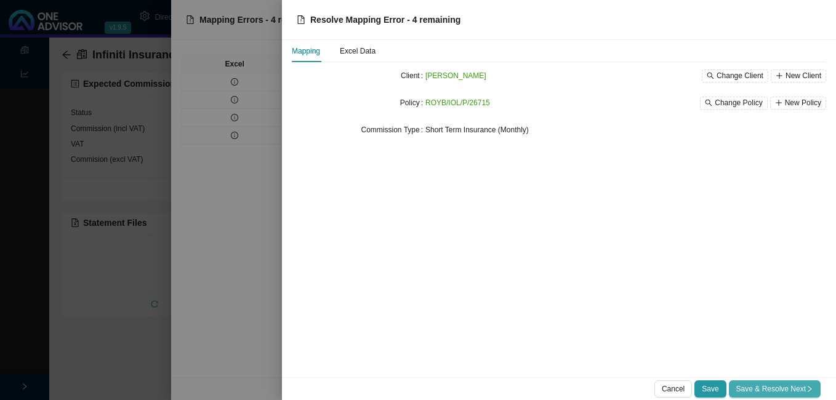
click at [758, 383] on span "Save & Resolve Next" at bounding box center [774, 389] width 77 height 12
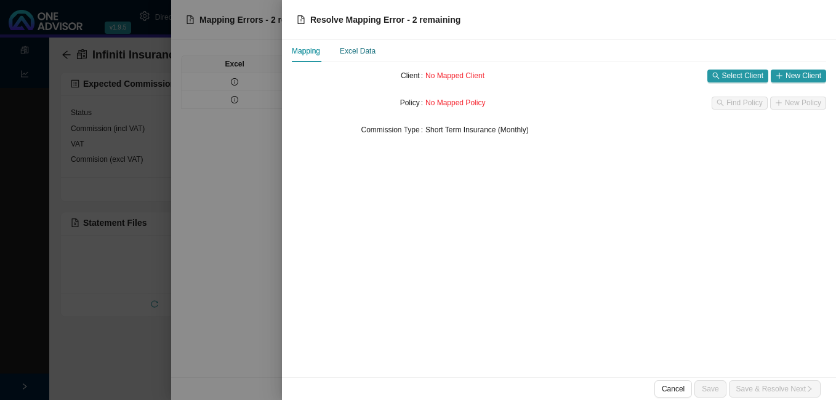
click at [365, 50] on div "Excel Data" at bounding box center [358, 51] width 36 height 12
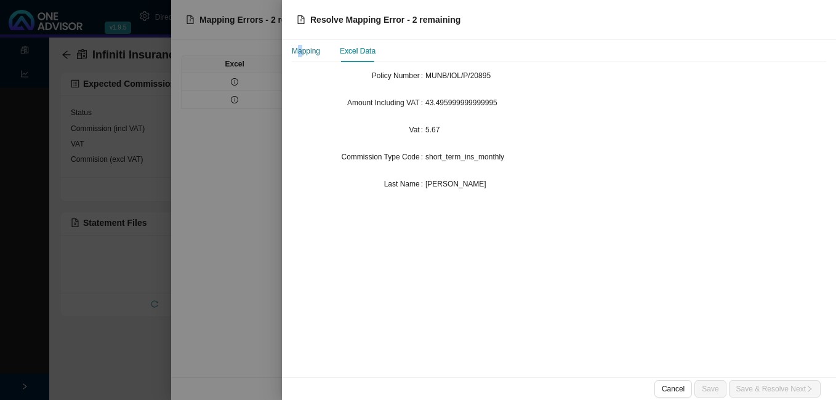
click at [300, 50] on div "Mapping" at bounding box center [306, 51] width 28 height 12
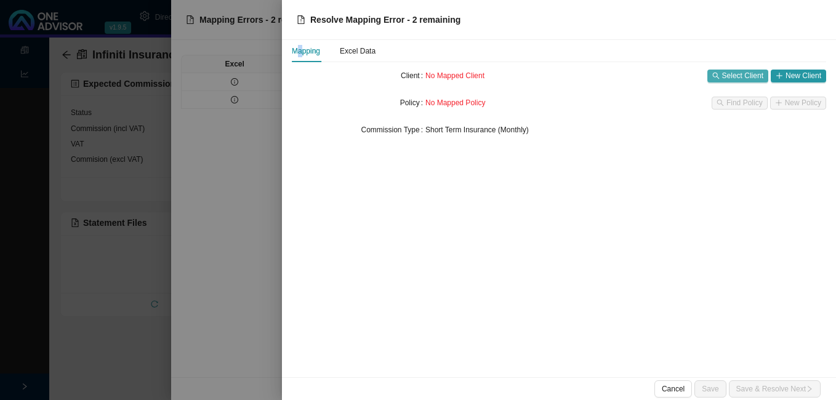
click at [726, 74] on span "Select Client" at bounding box center [742, 76] width 41 height 12
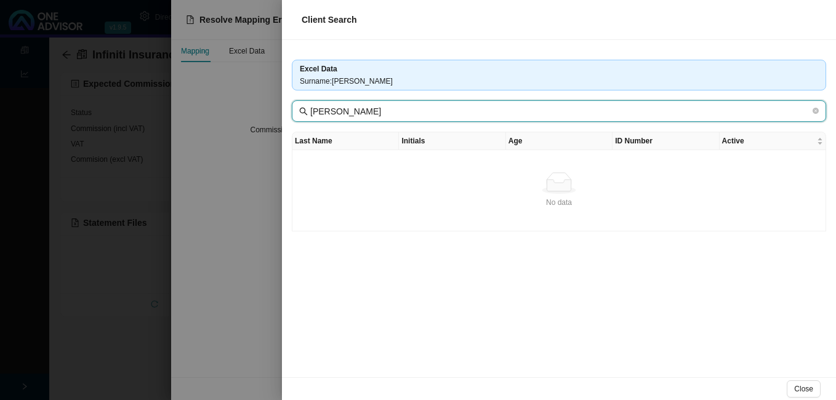
drag, startPoint x: 350, startPoint y: 112, endPoint x: 284, endPoint y: 111, distance: 65.9
click at [284, 111] on div "Excel Data Surname : [PERSON_NAME] Last Name Initials Age ID Number Active No d…" at bounding box center [559, 208] width 554 height 337
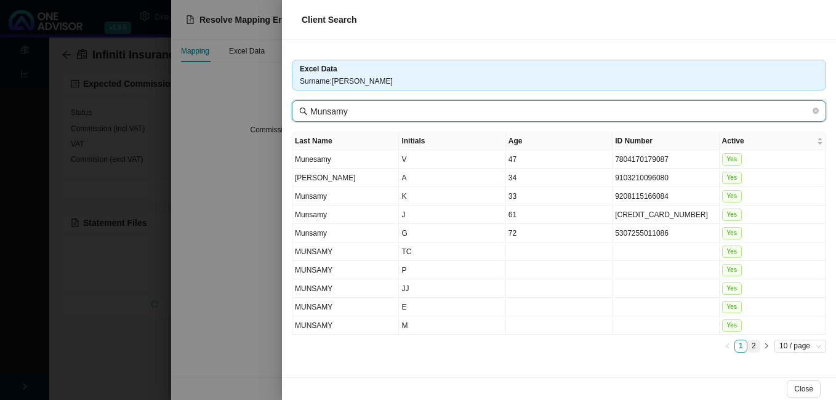
type input "Munsamy"
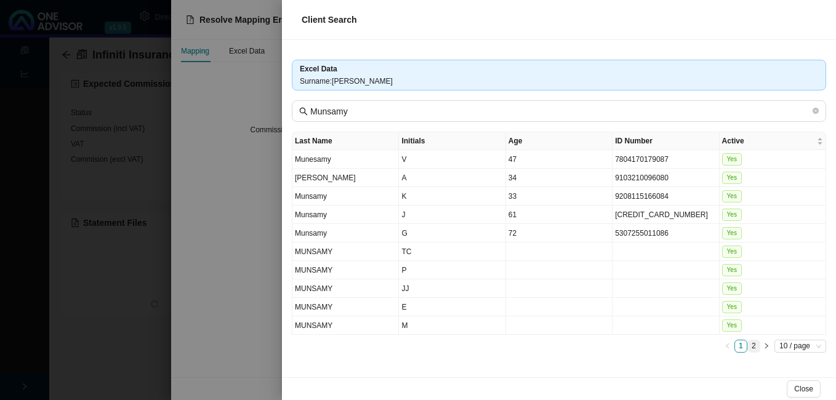
click at [753, 350] on link "2" at bounding box center [754, 346] width 12 height 12
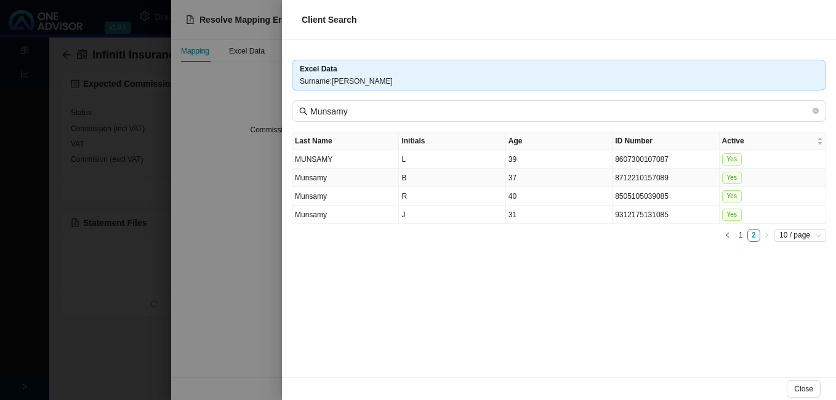
click at [633, 183] on td "8712210157089" at bounding box center [665, 178] width 106 height 18
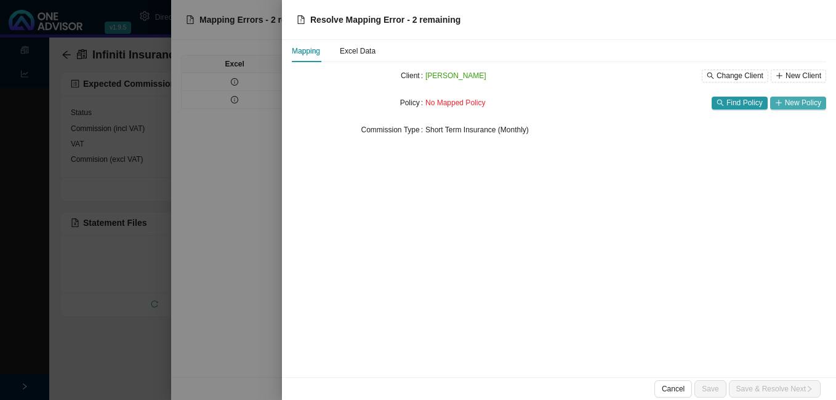
click at [793, 100] on span "New Policy" at bounding box center [803, 103] width 36 height 12
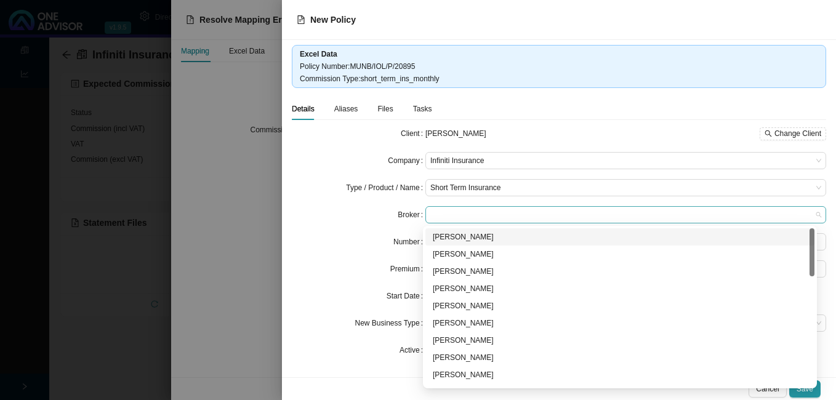
click at [459, 215] on span at bounding box center [625, 215] width 391 height 16
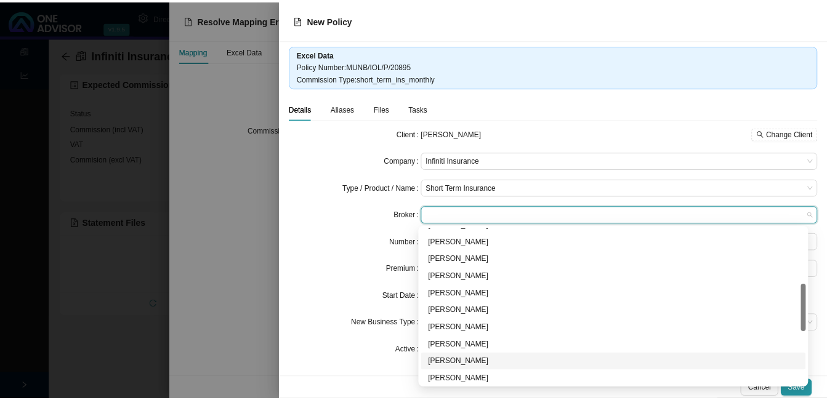
scroll to position [246, 0]
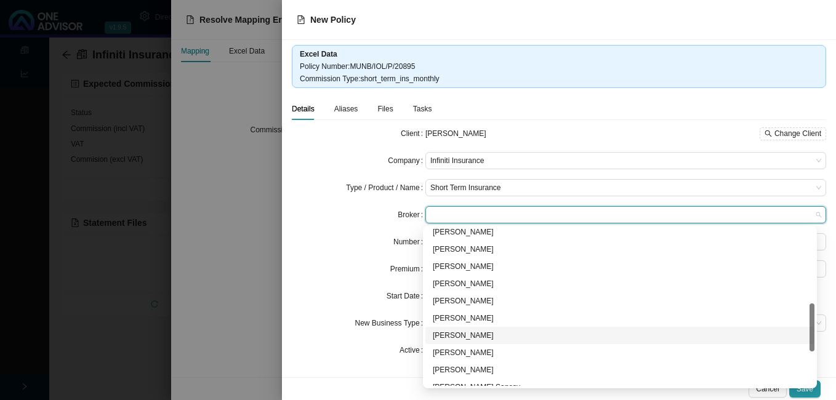
click at [464, 337] on div "[PERSON_NAME]" at bounding box center [620, 335] width 374 height 12
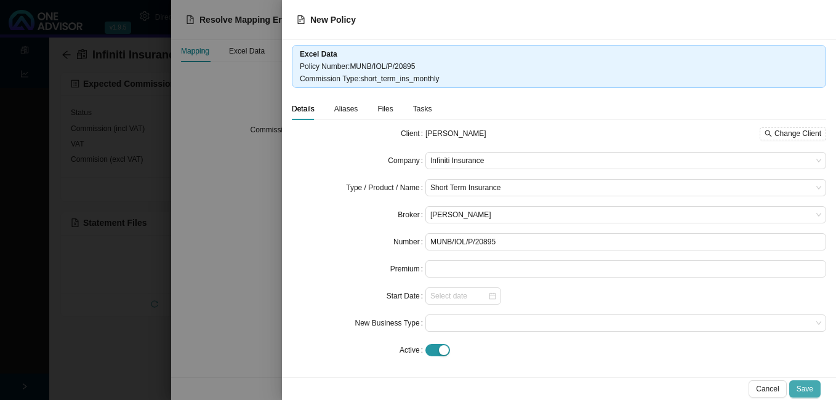
click at [805, 388] on span "Save" at bounding box center [805, 389] width 17 height 12
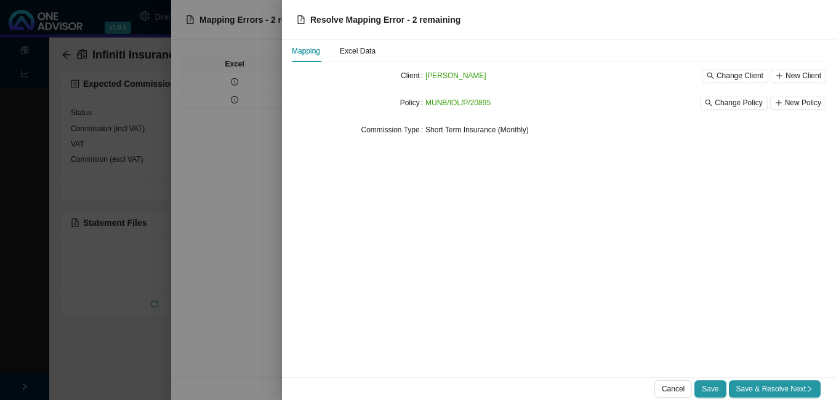
click at [804, 388] on span "Save & Resolve Next" at bounding box center [774, 389] width 77 height 12
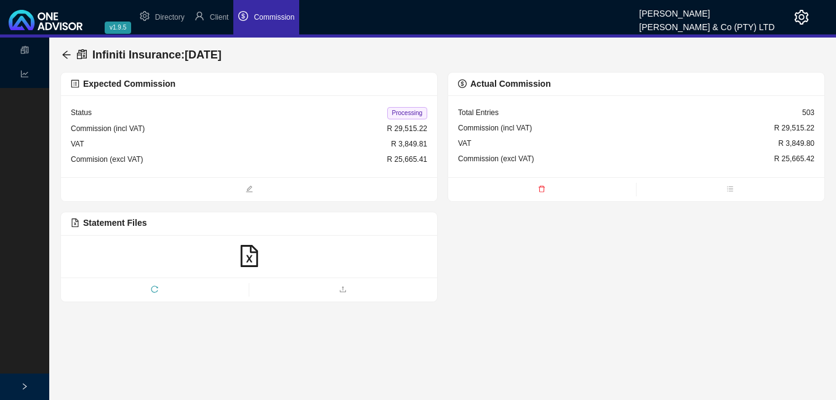
click at [406, 116] on span "Processing" at bounding box center [407, 113] width 40 height 12
click at [64, 52] on icon "arrow-left" at bounding box center [67, 55] width 10 height 10
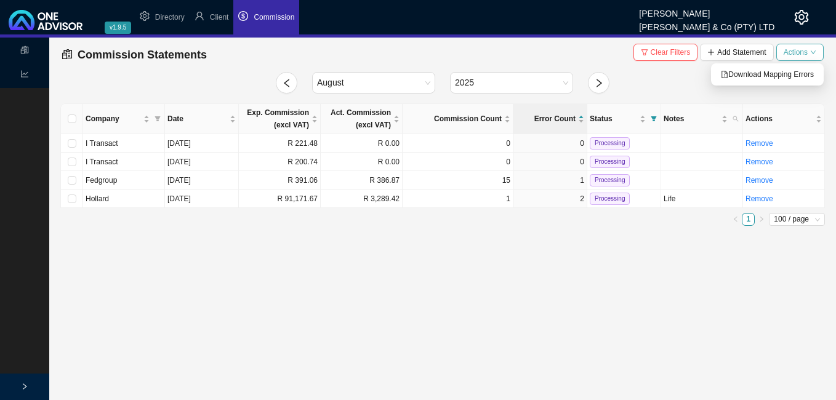
click at [818, 51] on button "Actions" at bounding box center [799, 52] width 47 height 17
click at [771, 76] on span "Download Mapping Errors" at bounding box center [767, 74] width 93 height 12
click at [801, 85] on div "[DATE]" at bounding box center [442, 83] width 779 height 22
click at [654, 116] on icon "filter" at bounding box center [654, 119] width 6 height 6
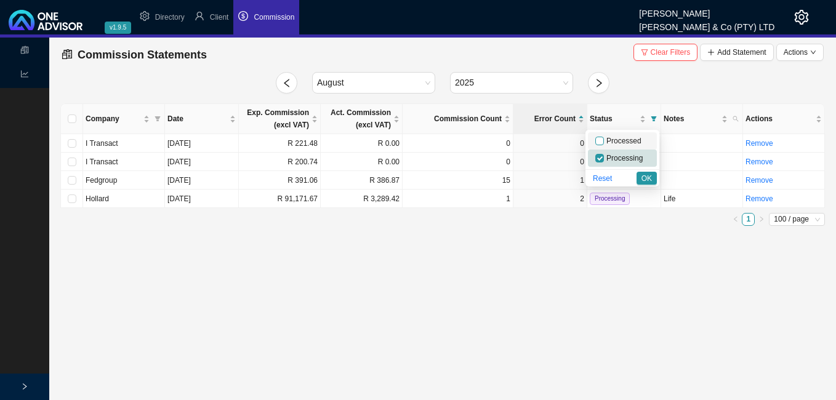
click at [602, 142] on input "checkbox" at bounding box center [599, 141] width 9 height 9
checkbox input "true"
click at [650, 180] on span "OK" at bounding box center [646, 178] width 10 height 12
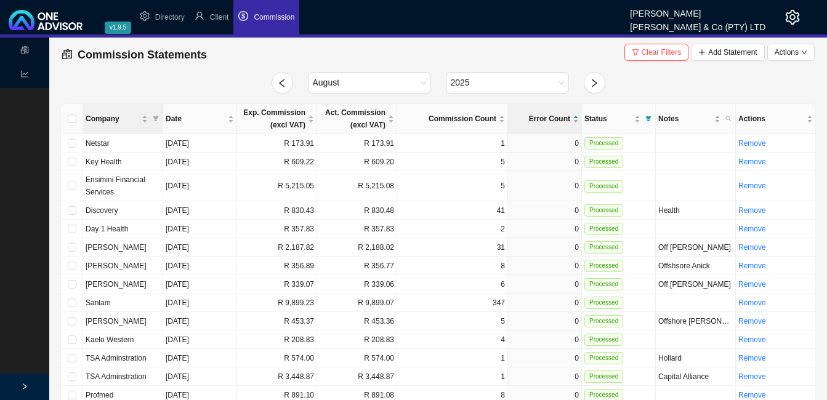
click at [150, 118] on div "Company" at bounding box center [123, 119] width 74 height 12
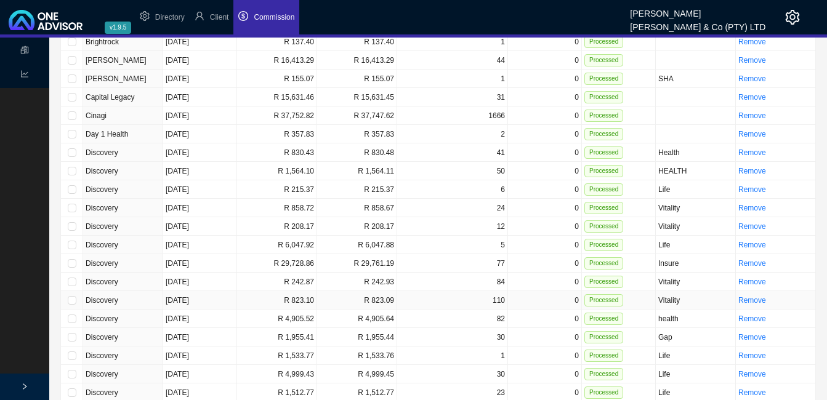
scroll to position [369, 0]
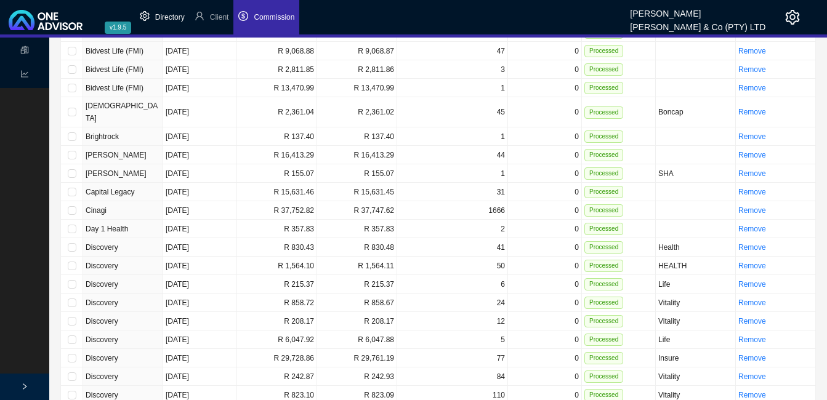
click at [169, 17] on span "Directory" at bounding box center [170, 17] width 30 height 9
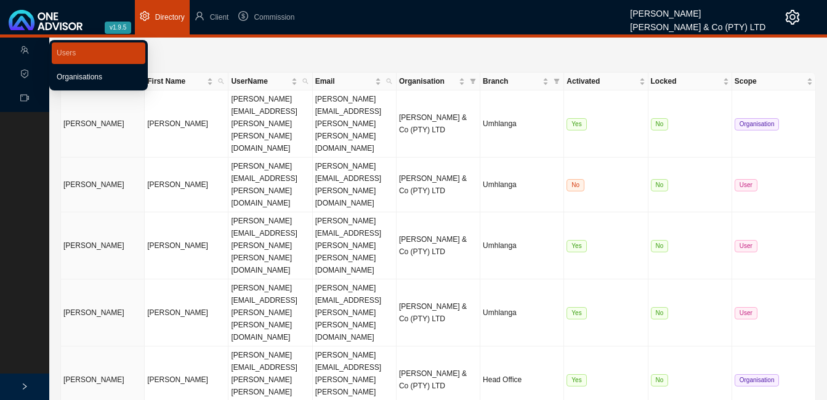
click at [72, 78] on link "Organisations" at bounding box center [80, 77] width 46 height 9
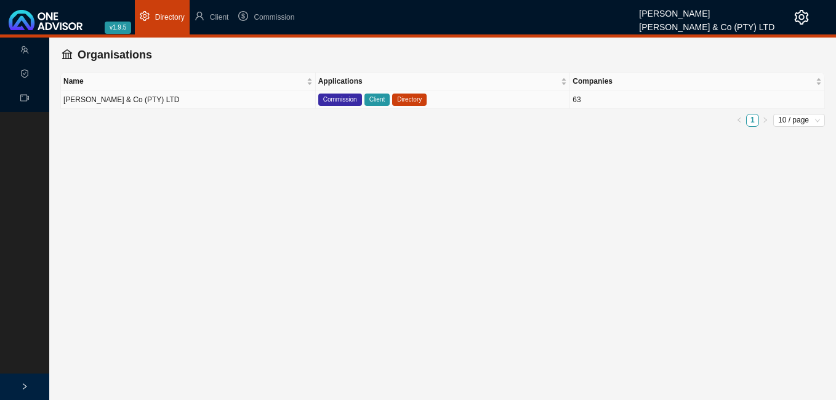
click at [408, 100] on span "Directory" at bounding box center [409, 100] width 34 height 12
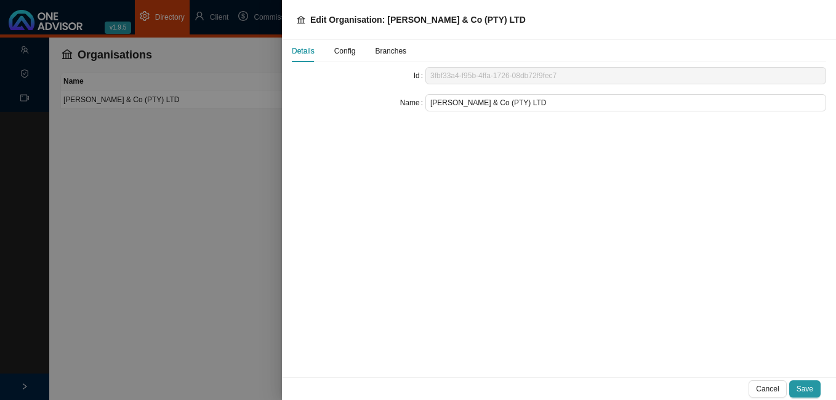
click at [343, 52] on span "Config" at bounding box center [345, 50] width 22 height 7
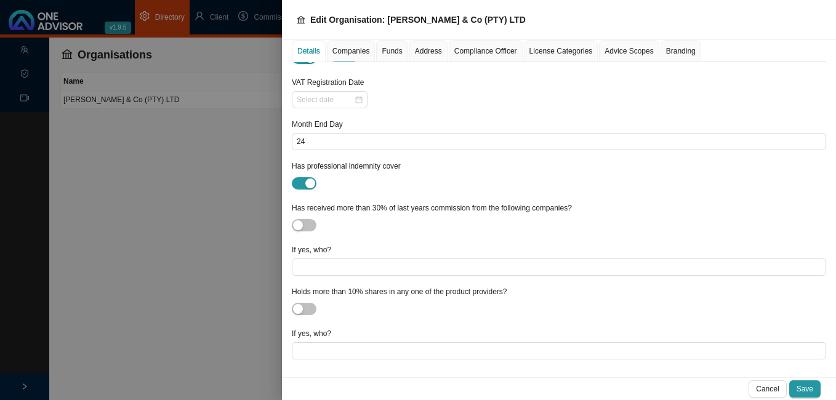
scroll to position [145, 0]
click at [233, 251] on div at bounding box center [418, 200] width 836 height 400
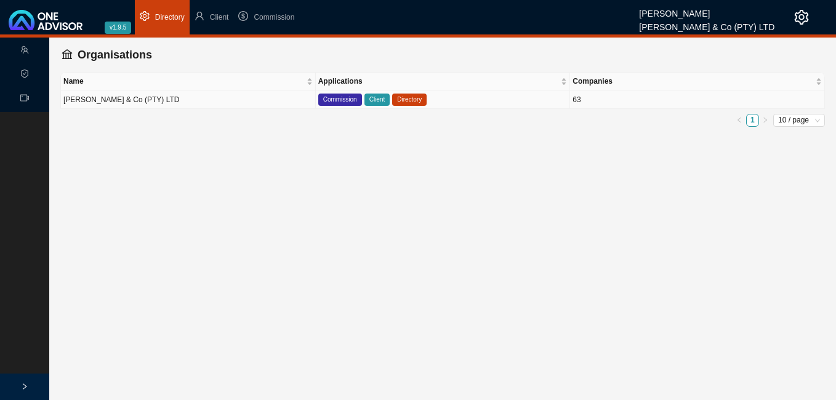
click at [412, 101] on span "Directory" at bounding box center [409, 100] width 34 height 12
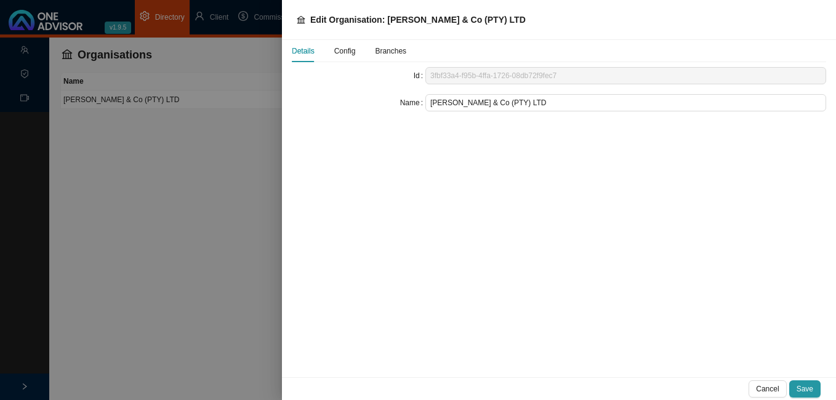
click at [346, 49] on span "Config" at bounding box center [345, 50] width 22 height 7
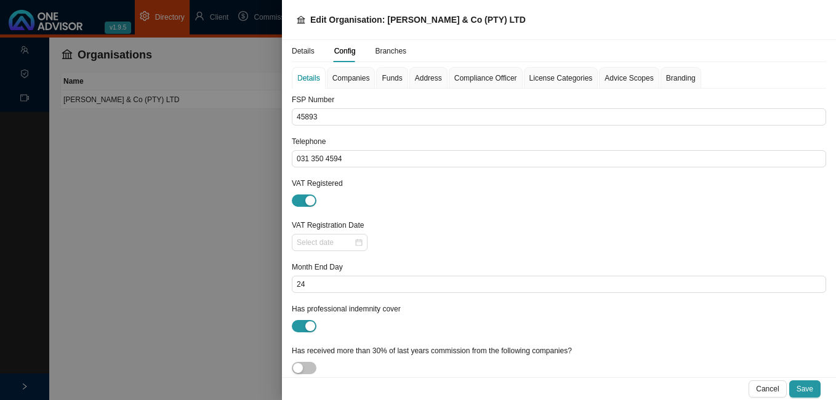
click at [346, 74] on span "Companies" at bounding box center [351, 77] width 38 height 7
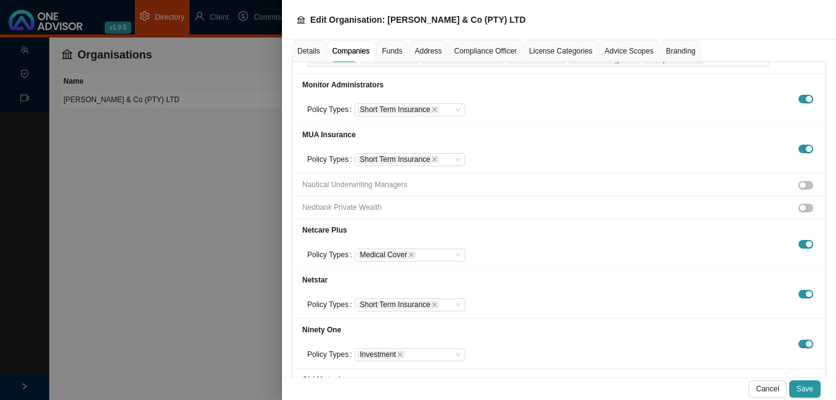
scroll to position [2832, 0]
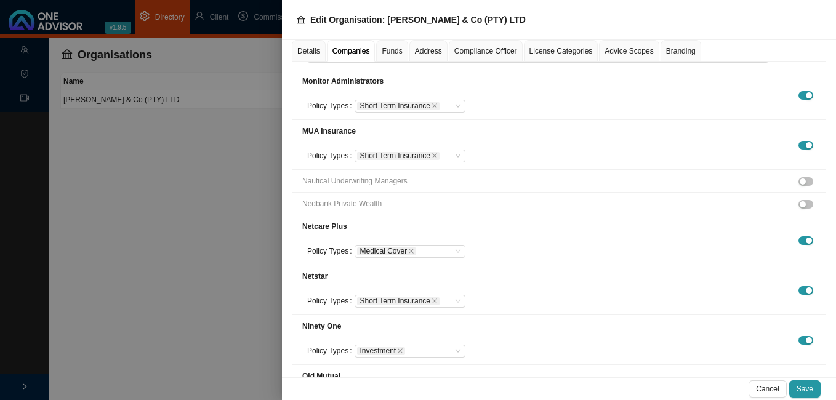
click at [124, 286] on div at bounding box center [418, 200] width 836 height 400
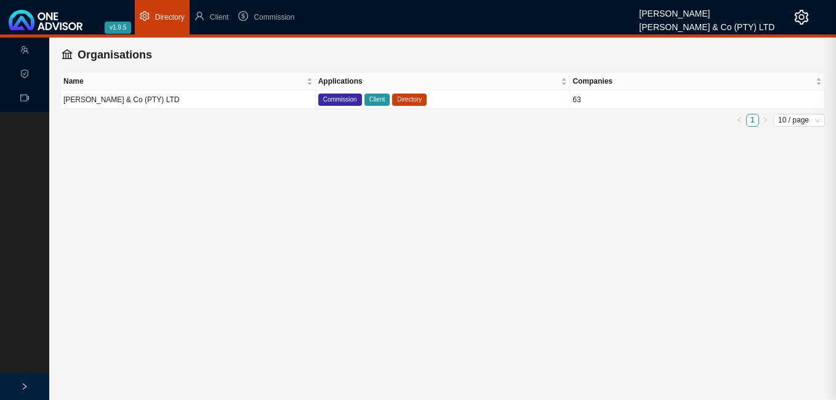
scroll to position [1721, 0]
click at [277, 21] on span "Commission" at bounding box center [274, 17] width 41 height 9
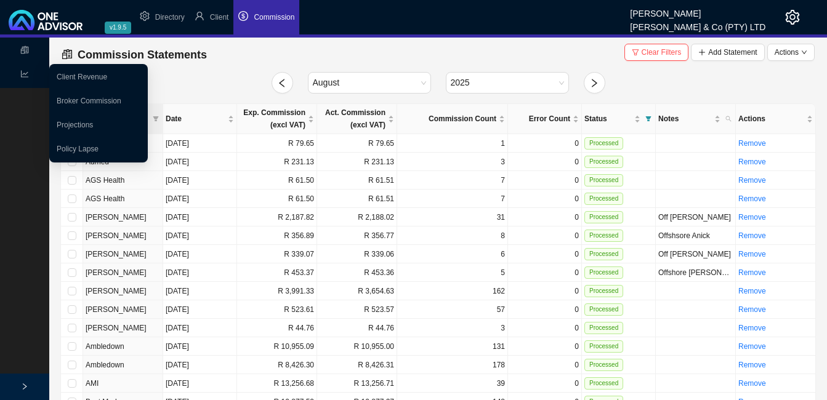
click at [24, 74] on icon "line-chart" at bounding box center [24, 73] width 7 height 7
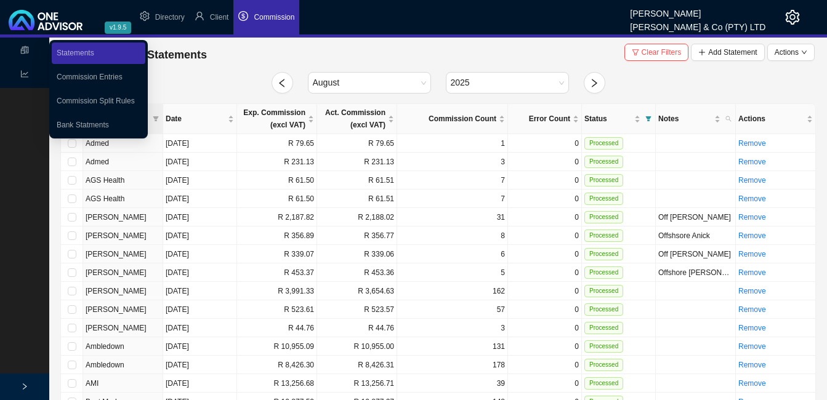
click at [69, 122] on link "Bank Statments" at bounding box center [83, 125] width 52 height 9
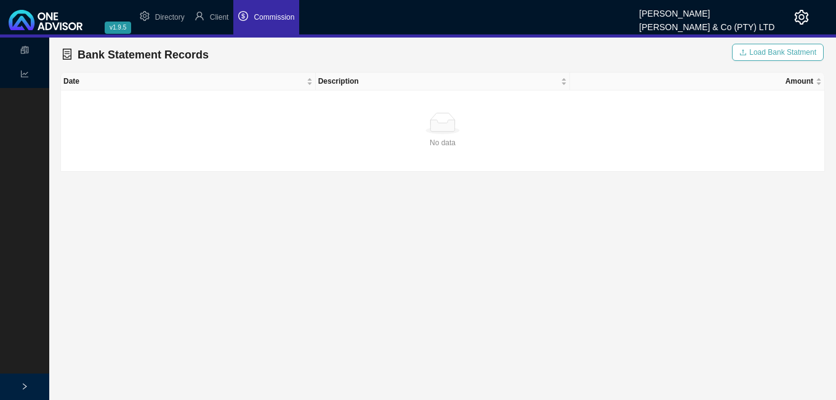
click at [778, 50] on span "Load Bank Statment" at bounding box center [782, 52] width 67 height 12
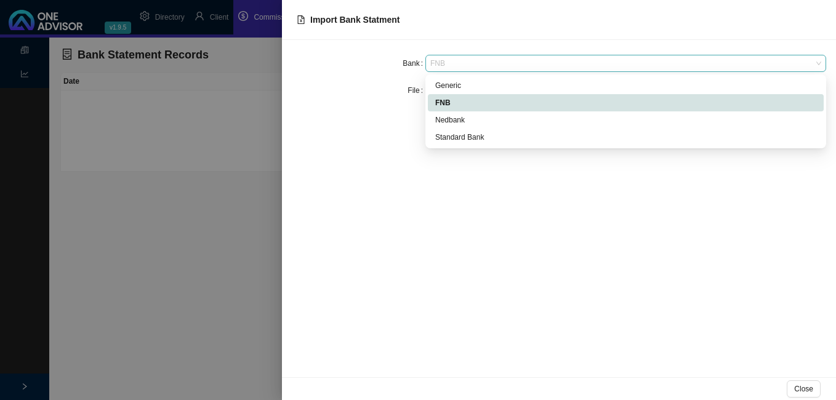
click at [474, 64] on span "FNB" at bounding box center [625, 63] width 391 height 16
click at [470, 81] on div "Generic" at bounding box center [625, 85] width 381 height 12
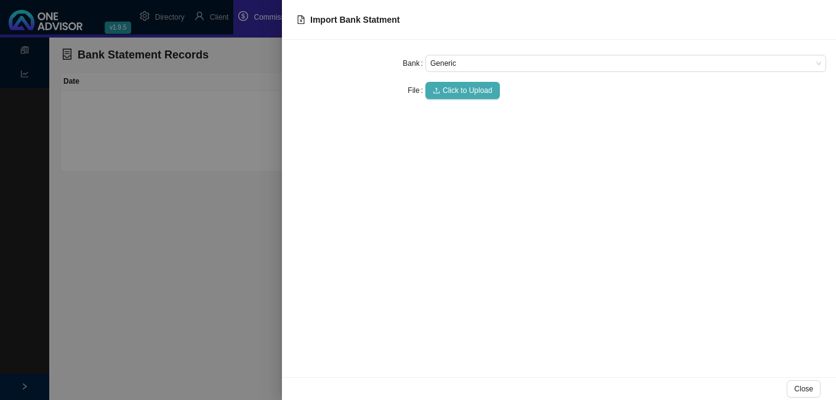
click at [469, 86] on span "Click to Upload" at bounding box center [468, 90] width 50 height 12
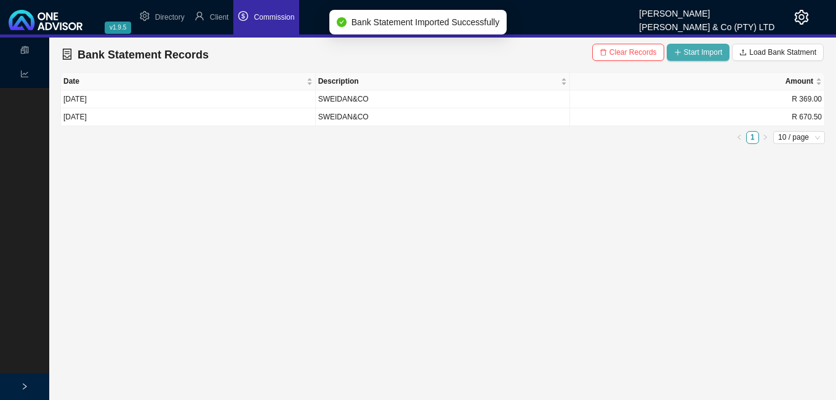
click at [692, 50] on span "Start Import" at bounding box center [703, 52] width 39 height 12
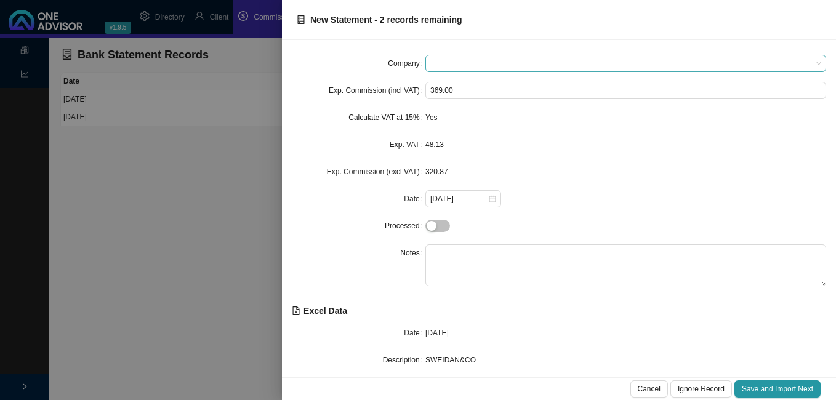
click at [449, 65] on span at bounding box center [625, 63] width 391 height 16
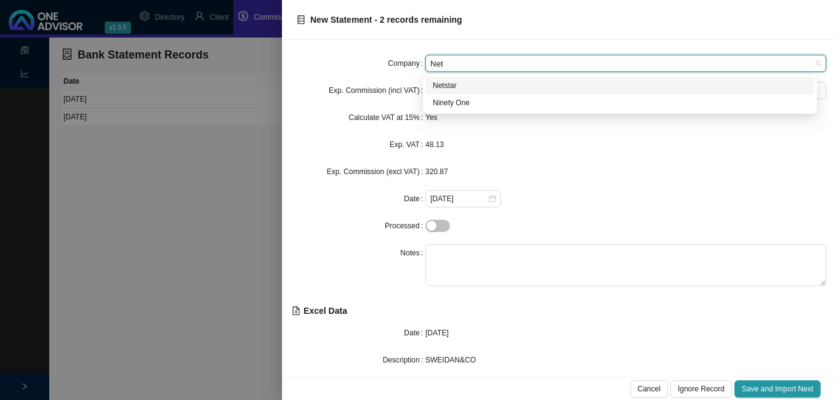
type input "Net"
click at [234, 210] on div at bounding box center [418, 200] width 836 height 400
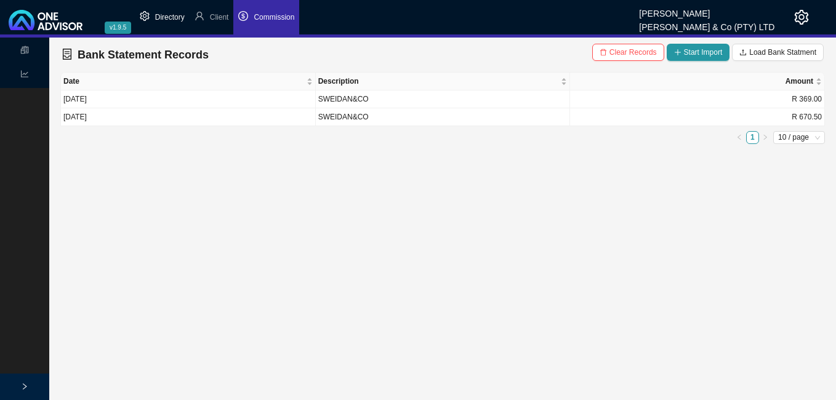
click at [167, 19] on span "Directory" at bounding box center [170, 17] width 30 height 9
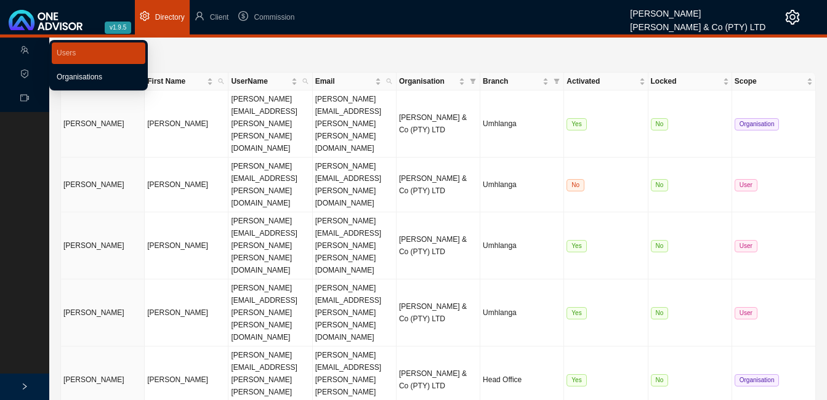
click at [71, 74] on link "Organisations" at bounding box center [80, 77] width 46 height 9
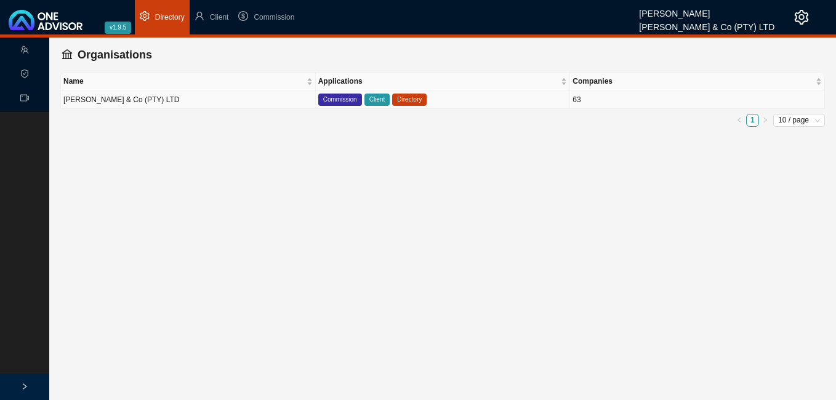
click at [414, 99] on span "Directory" at bounding box center [409, 100] width 34 height 12
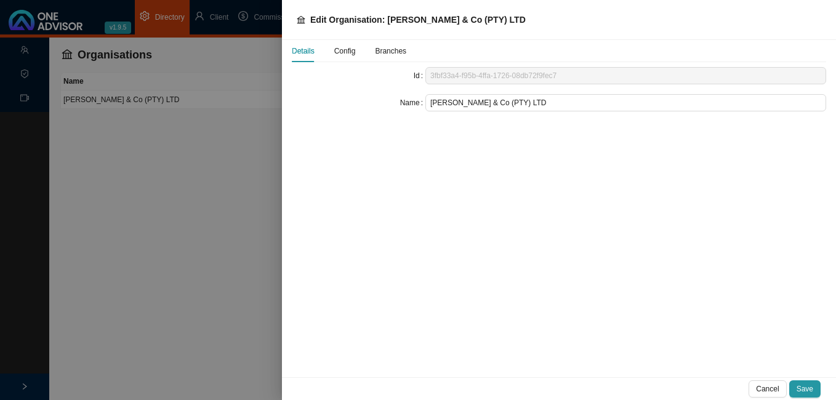
click at [350, 54] on span "Config" at bounding box center [345, 50] width 22 height 7
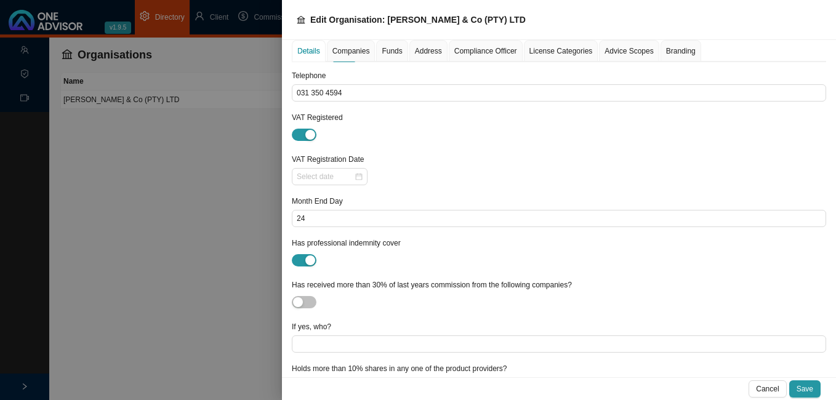
scroll to position [145, 0]
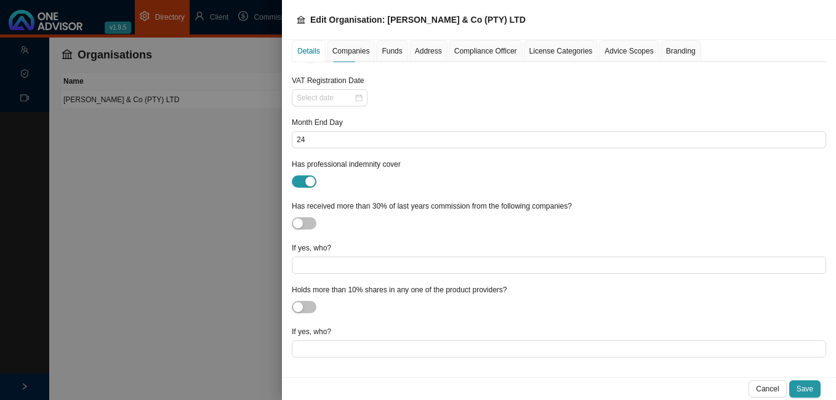
click at [355, 51] on span "Companies" at bounding box center [351, 50] width 38 height 7
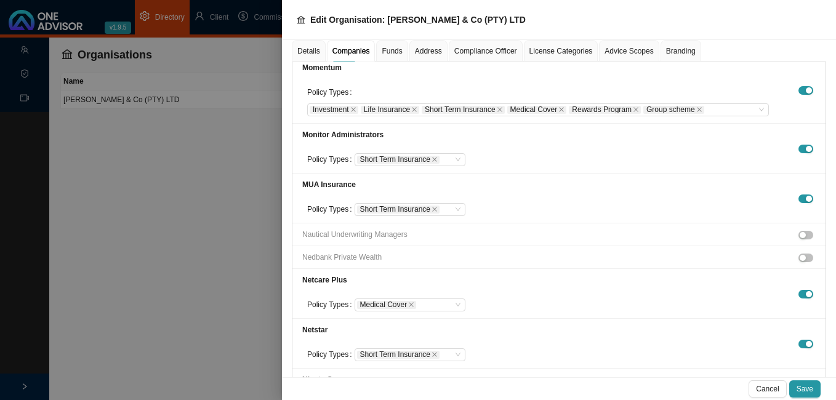
scroll to position [2792, 0]
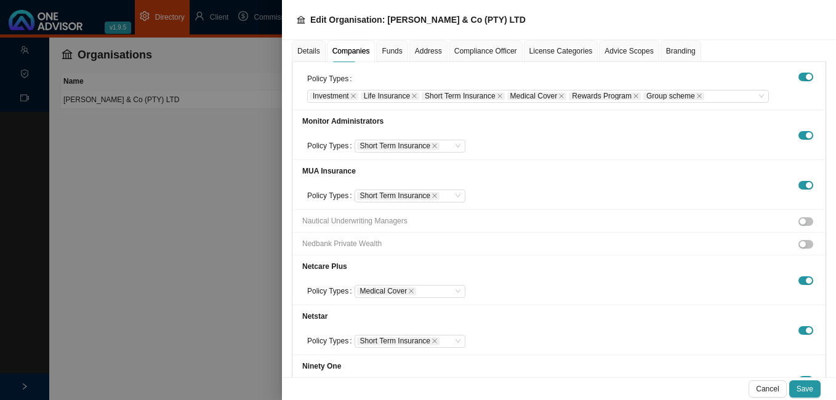
click at [319, 273] on div "Policy Types Medical Cover" at bounding box center [383, 286] width 163 height 27
click at [706, 255] on li "Netcare Plus Policy Types Medical Cover" at bounding box center [558, 280] width 533 height 50
click at [441, 310] on div "Netstar" at bounding box center [383, 316] width 163 height 12
click at [455, 285] on div "Medical Cover" at bounding box center [410, 291] width 111 height 13
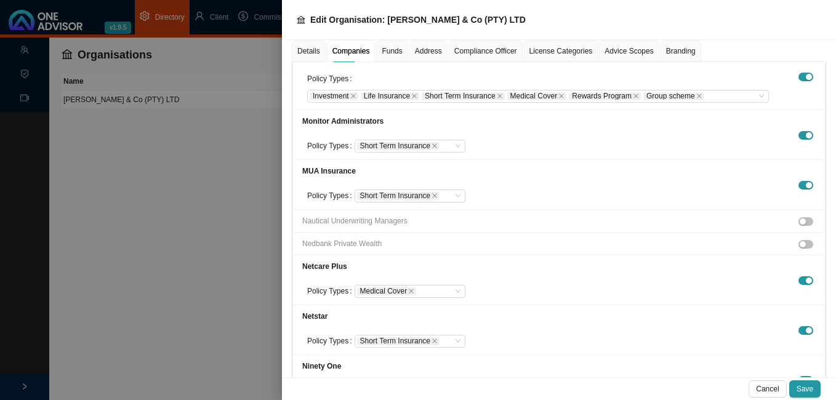
click at [337, 283] on label "Policy Types" at bounding box center [330, 291] width 47 height 17
click at [801, 390] on span "Save" at bounding box center [805, 389] width 17 height 12
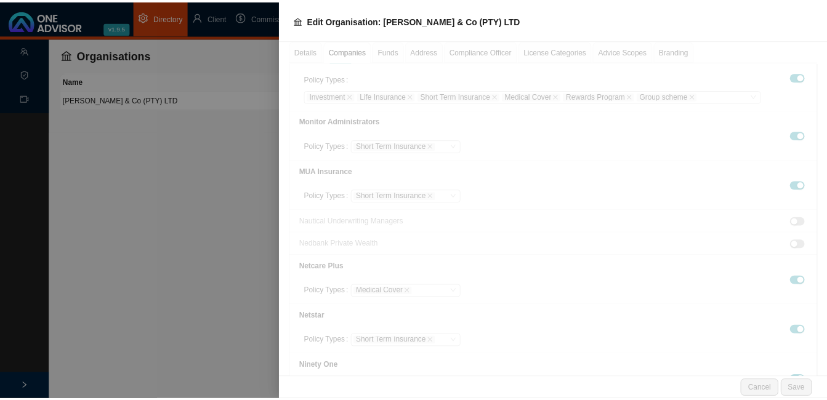
scroll to position [1708, 0]
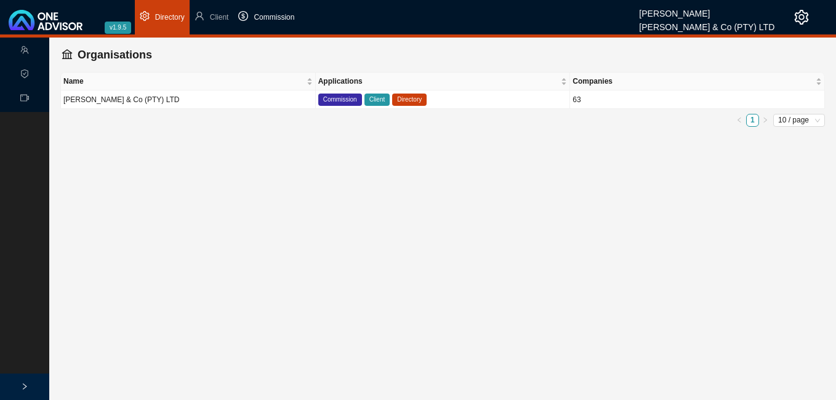
click at [284, 18] on span "Commission" at bounding box center [274, 17] width 41 height 9
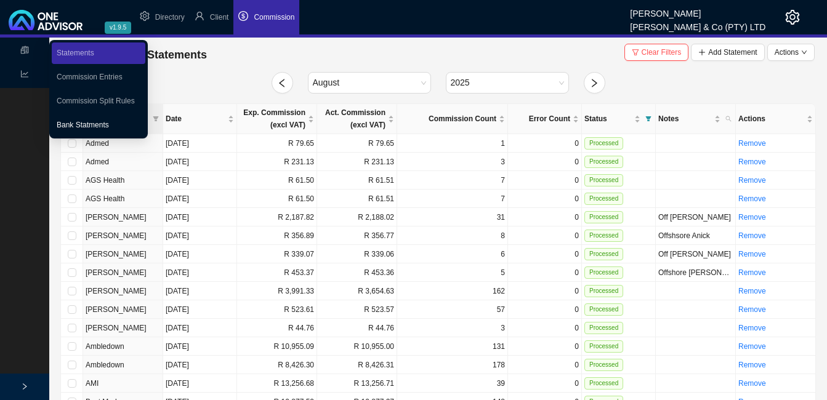
click at [81, 124] on link "Bank Statments" at bounding box center [83, 125] width 52 height 9
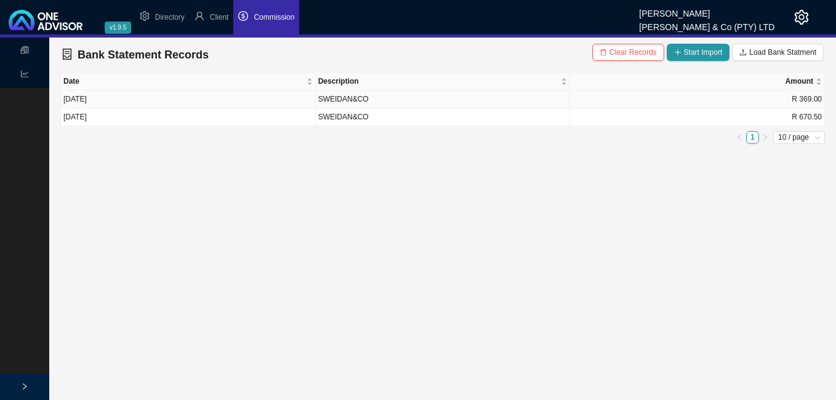
click at [340, 102] on td "SWEIDAN&CO" at bounding box center [443, 99] width 255 height 18
click at [693, 54] on span "Start Import" at bounding box center [703, 52] width 39 height 12
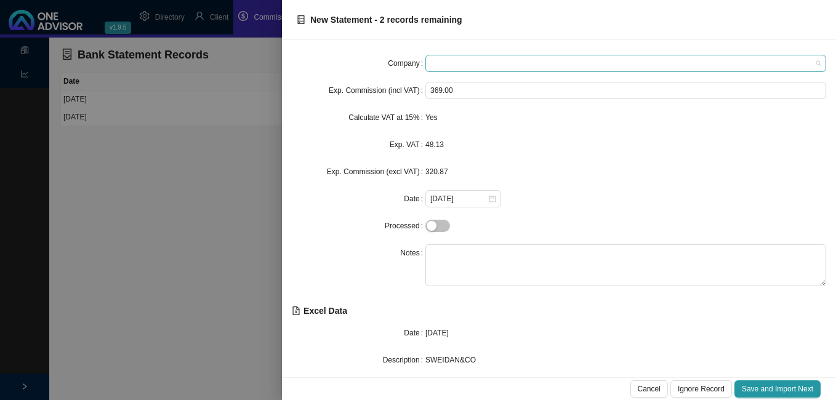
click at [484, 66] on span at bounding box center [625, 63] width 391 height 16
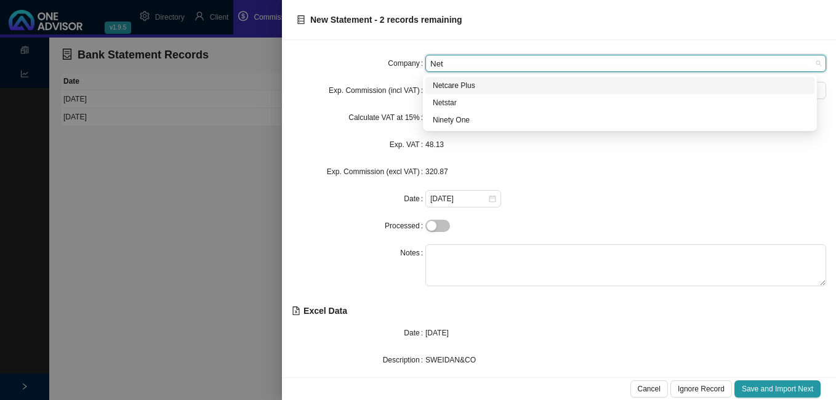
type input "Netc"
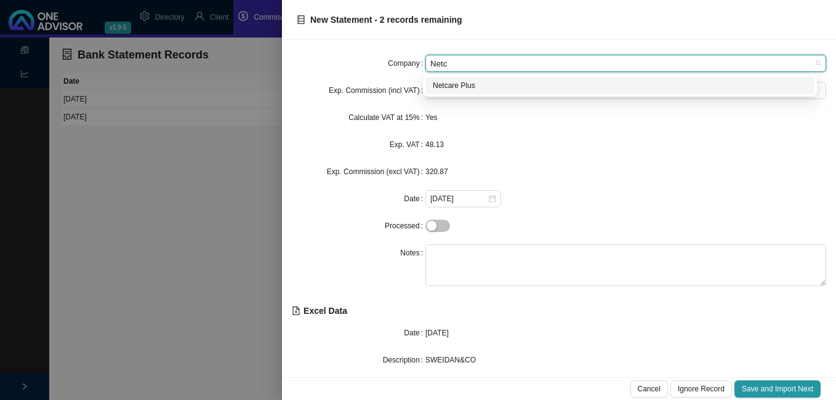
click at [462, 82] on div "Netcare Plus" at bounding box center [620, 85] width 374 height 12
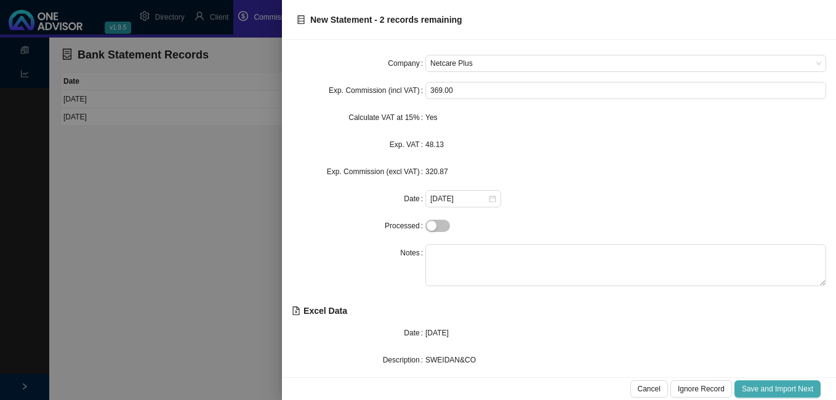
click at [771, 388] on span "Save and Import Next" at bounding box center [777, 389] width 71 height 12
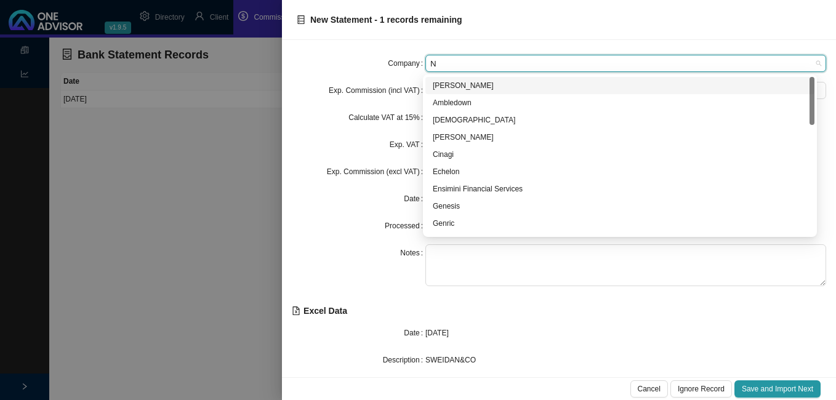
type input "Ne"
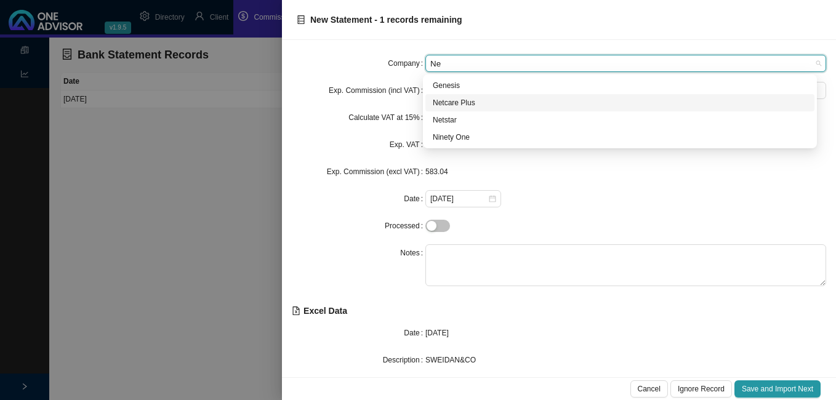
click at [473, 102] on div "Netcare Plus" at bounding box center [620, 103] width 374 height 12
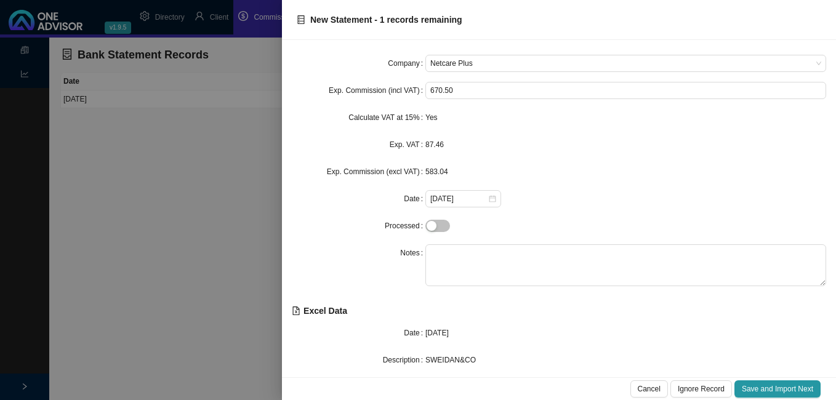
click at [771, 380] on div "Cancel Ignore Record Save and Import Next" at bounding box center [559, 388] width 554 height 23
click at [771, 384] on span "Save and Import Next" at bounding box center [777, 389] width 71 height 12
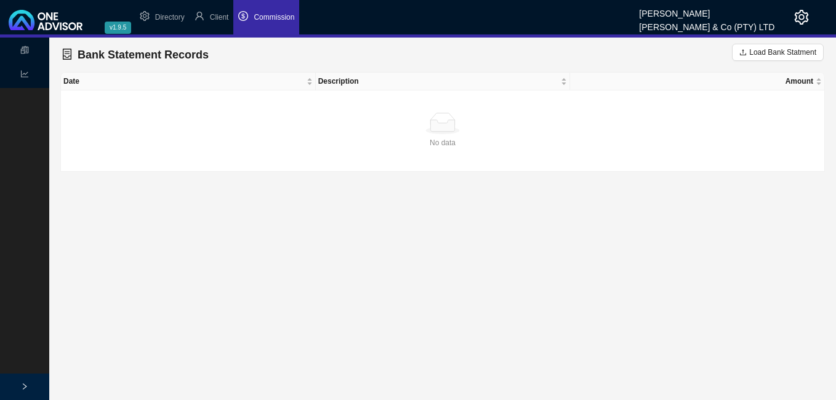
click at [265, 22] on span "Commission" at bounding box center [274, 17] width 41 height 9
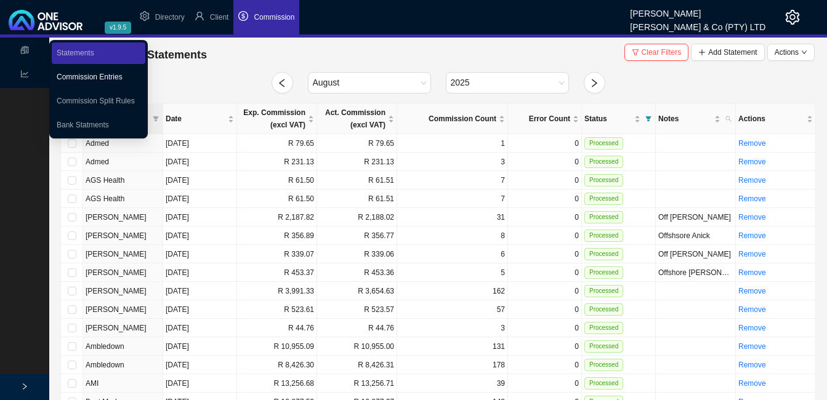
click at [75, 79] on link "Commission Entries" at bounding box center [90, 77] width 66 height 9
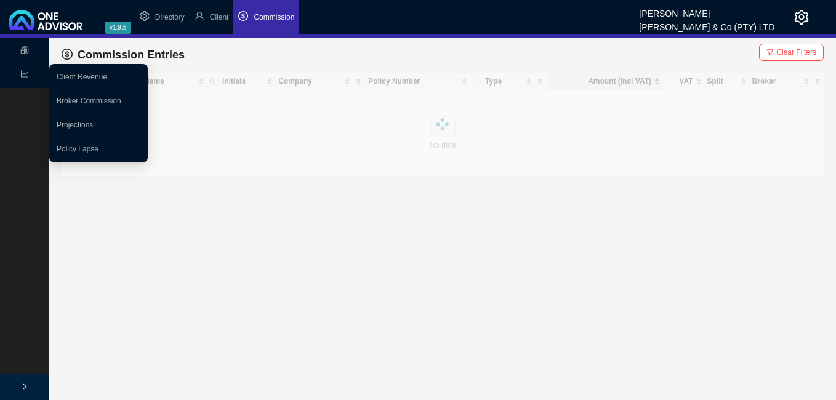
click at [28, 73] on icon "line-chart" at bounding box center [24, 73] width 7 height 7
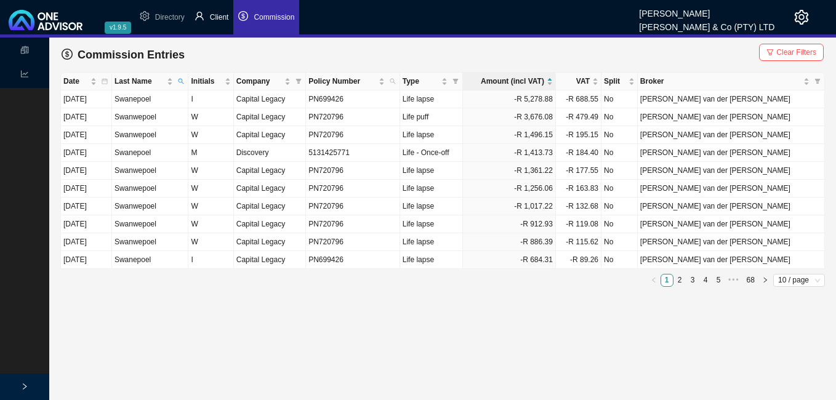
click at [226, 17] on span "Client" at bounding box center [219, 17] width 19 height 9
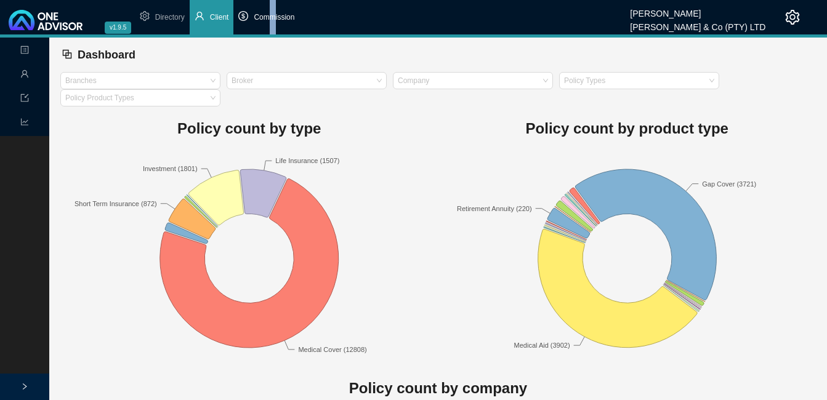
click at [273, 17] on span "Commission" at bounding box center [274, 17] width 41 height 9
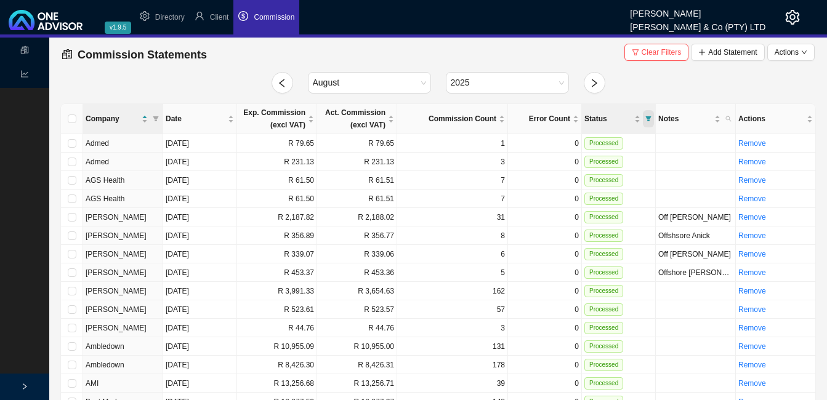
click at [646, 122] on span "Status" at bounding box center [648, 118] width 11 height 17
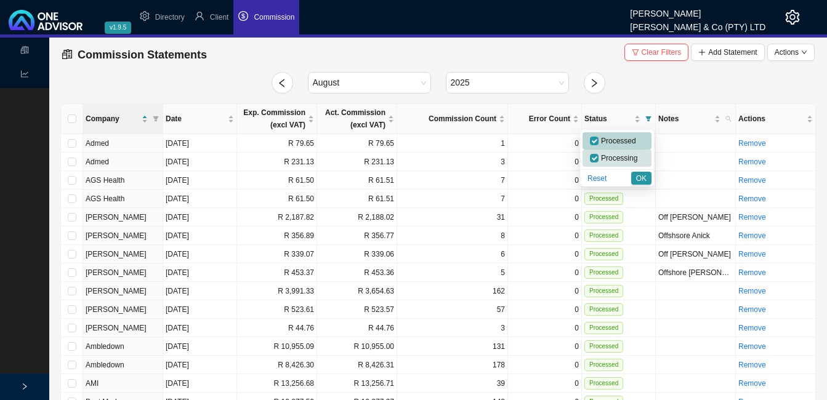
click at [617, 142] on span "Processed" at bounding box center [617, 141] width 38 height 9
click at [615, 139] on span "Processed" at bounding box center [617, 141] width 38 height 9
click at [615, 140] on span "Processed" at bounding box center [617, 141] width 38 height 9
checkbox input "false"
click at [643, 175] on span "OK" at bounding box center [641, 178] width 10 height 12
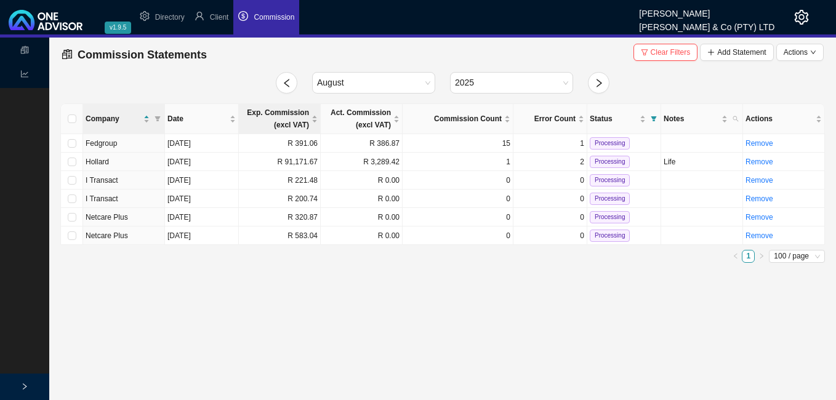
click at [310, 134] on th "Exp. Commission (excl VAT)" at bounding box center [280, 119] width 82 height 30
click at [308, 203] on td "R 391.06" at bounding box center [280, 199] width 82 height 18
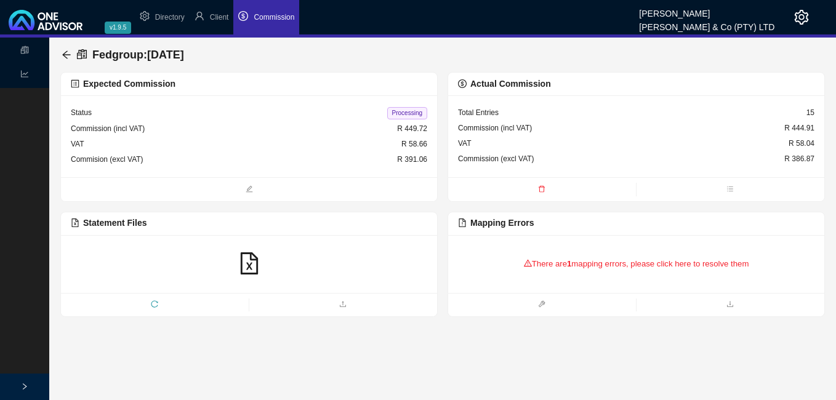
click at [566, 263] on div "There are 1 mapping errors, please click here to resolve them" at bounding box center [636, 264] width 356 height 38
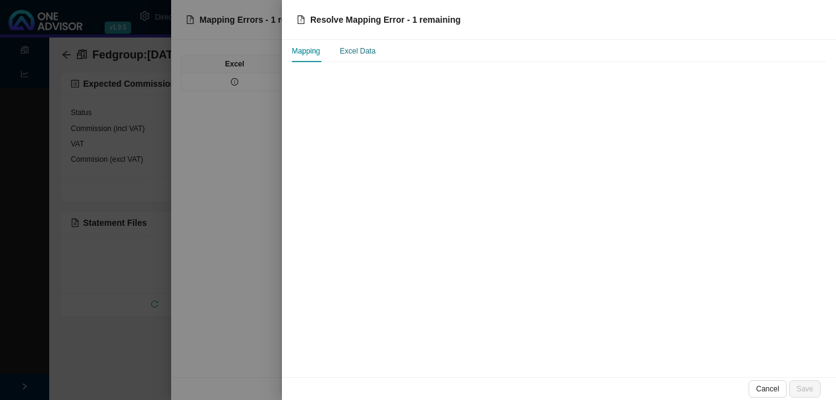
click at [355, 57] on div "Excel Data" at bounding box center [358, 51] width 36 height 12
click at [355, 49] on div "Excel Data" at bounding box center [358, 51] width 36 height 12
click at [260, 81] on div at bounding box center [418, 200] width 836 height 400
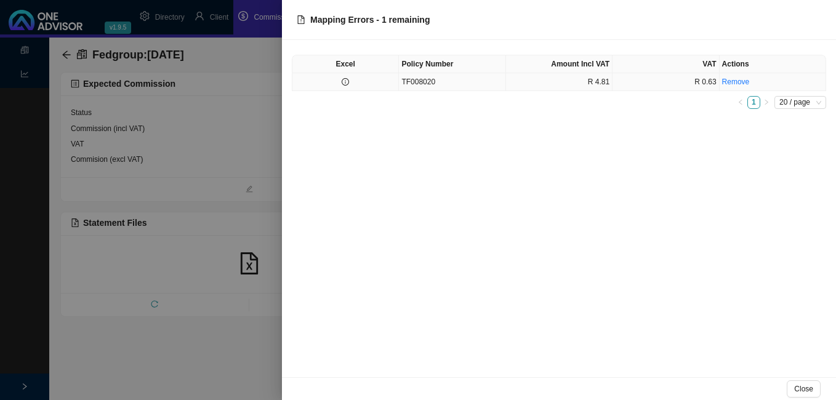
click at [347, 86] on icon "info-circle" at bounding box center [345, 81] width 7 height 7
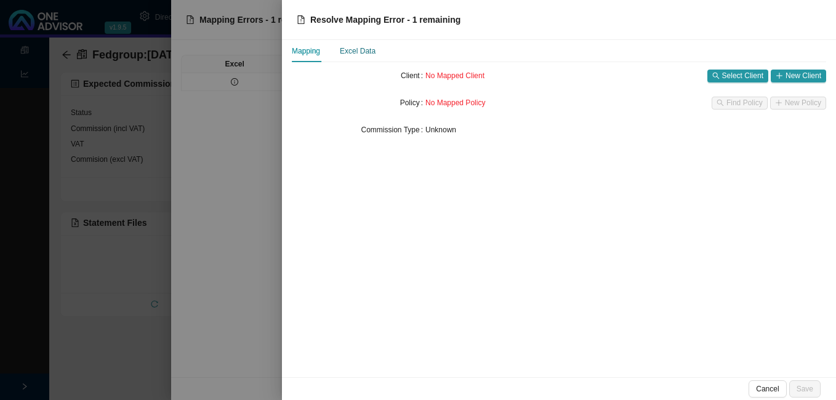
click at [355, 50] on div "Excel Data" at bounding box center [358, 51] width 36 height 12
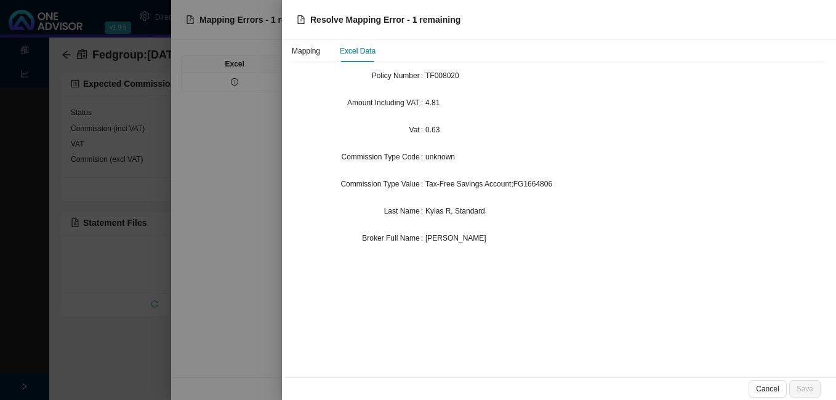
click at [251, 140] on div at bounding box center [418, 200] width 836 height 400
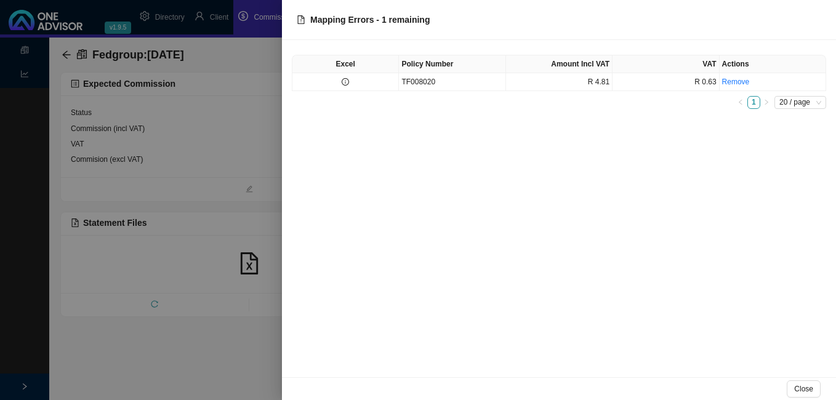
click at [243, 145] on div at bounding box center [418, 200] width 836 height 400
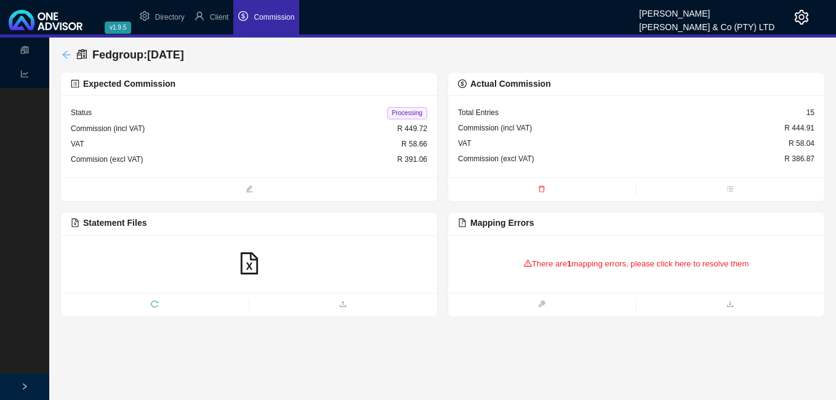
click at [62, 54] on icon "arrow-left" at bounding box center [67, 55] width 10 height 10
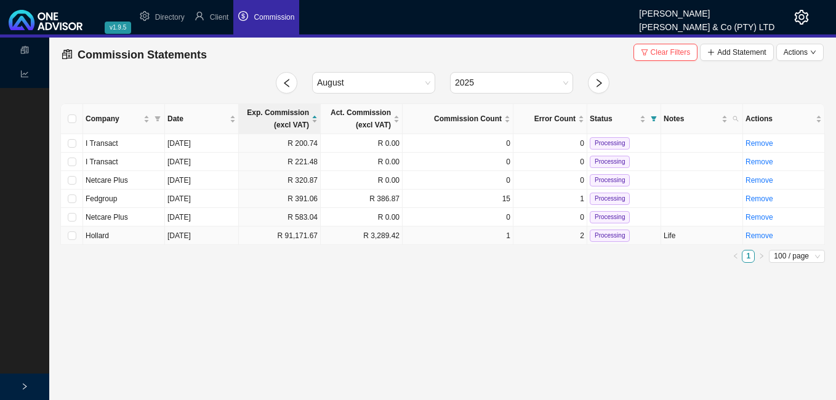
click at [279, 241] on td "R 91,171.67" at bounding box center [280, 236] width 82 height 18
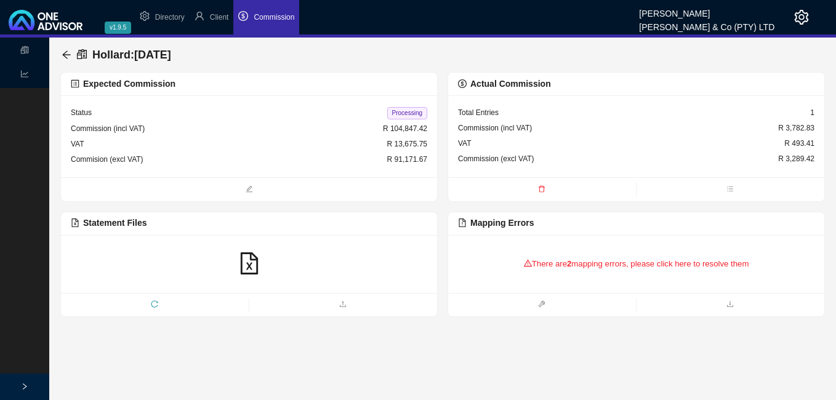
click at [553, 264] on div "There are 2 mapping errors, please click here to resolve them" at bounding box center [636, 264] width 356 height 38
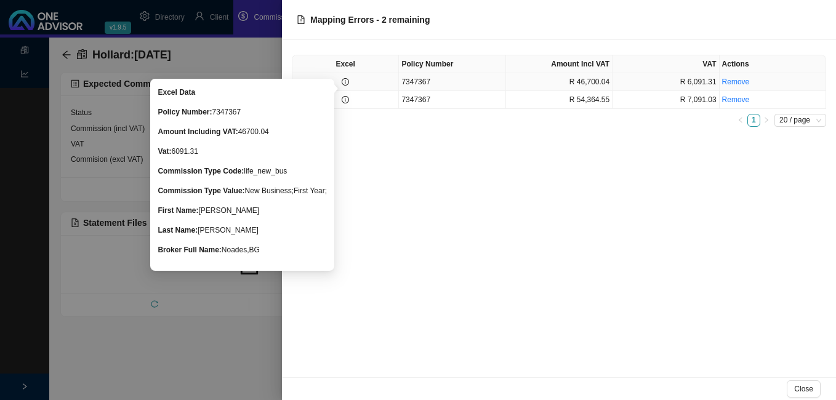
click at [348, 82] on icon "info-circle" at bounding box center [345, 81] width 7 height 7
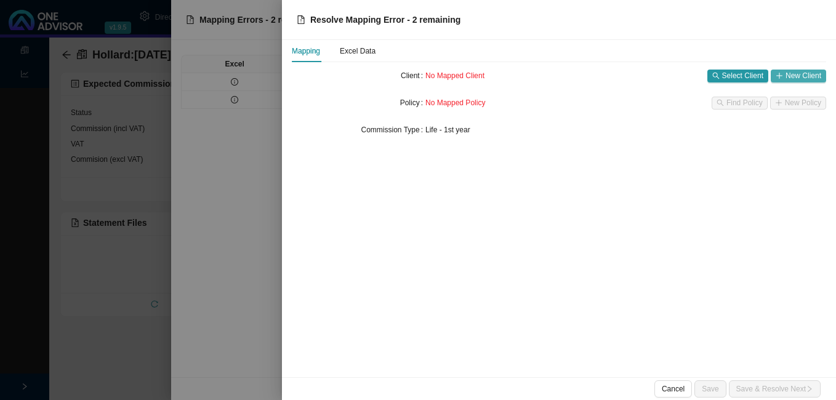
click at [793, 74] on span "New Client" at bounding box center [803, 76] width 36 height 12
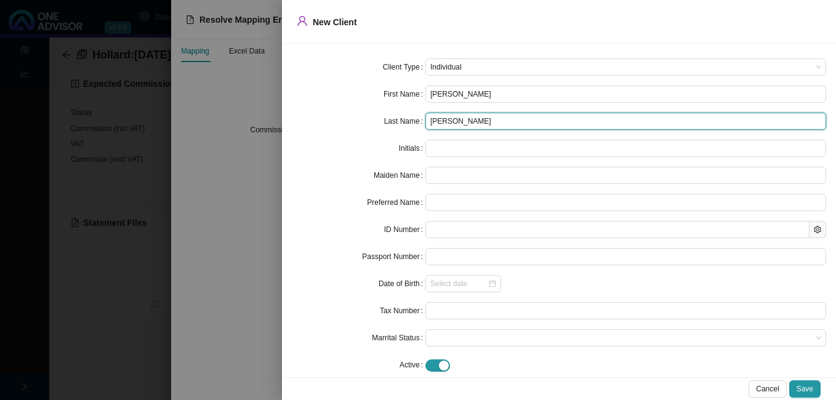
drag, startPoint x: 457, startPoint y: 124, endPoint x: 529, endPoint y: 122, distance: 71.4
click at [529, 122] on input "[PERSON_NAME]" at bounding box center [625, 121] width 401 height 17
type input "[PERSON_NAME]"
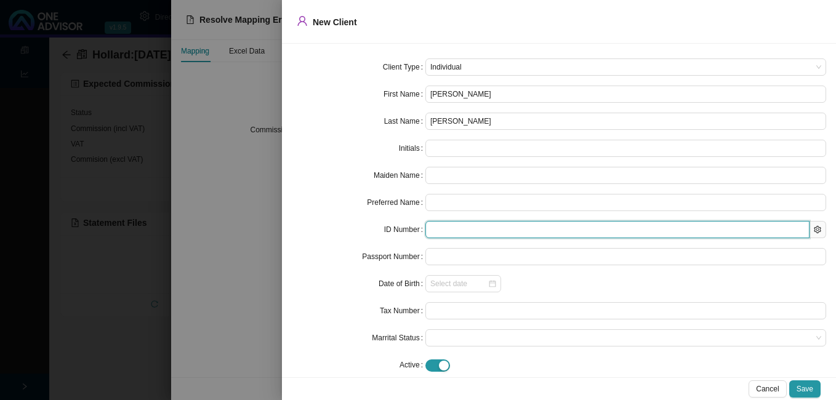
click at [446, 226] on input "text" at bounding box center [617, 229] width 384 height 17
paste input "[CREDIT_CARD_NUMBER]"
type input "[CREDIT_CARD_NUMBER]"
type input "[DATE]"
type input "[CREDIT_CARD_NUMBER]"
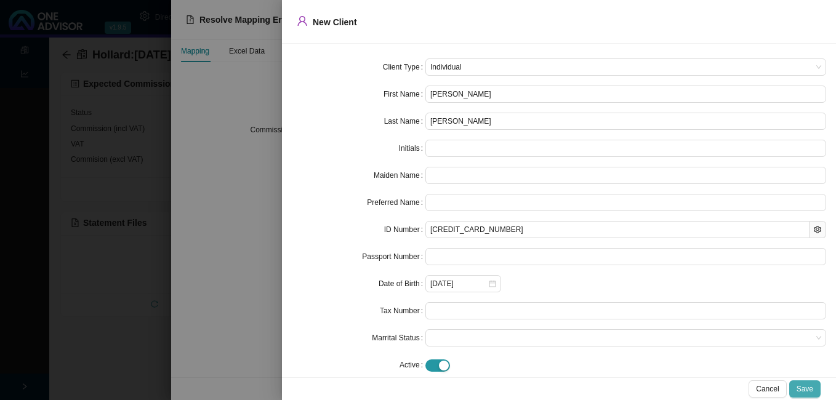
click at [797, 384] on button "Save" at bounding box center [804, 388] width 31 height 17
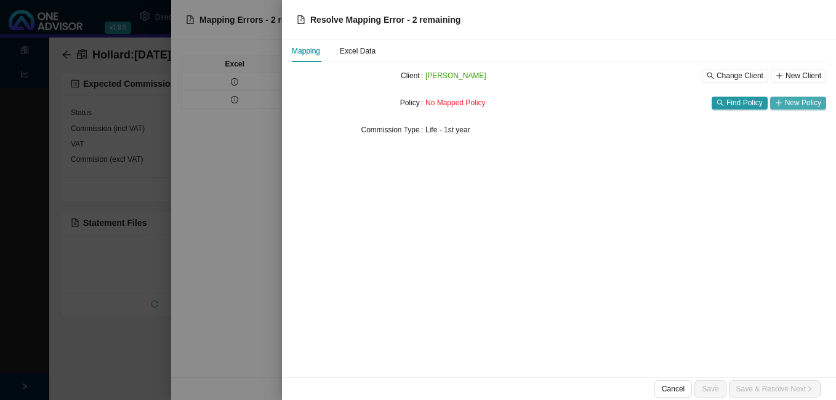
click at [784, 101] on button "New Policy" at bounding box center [798, 103] width 56 height 13
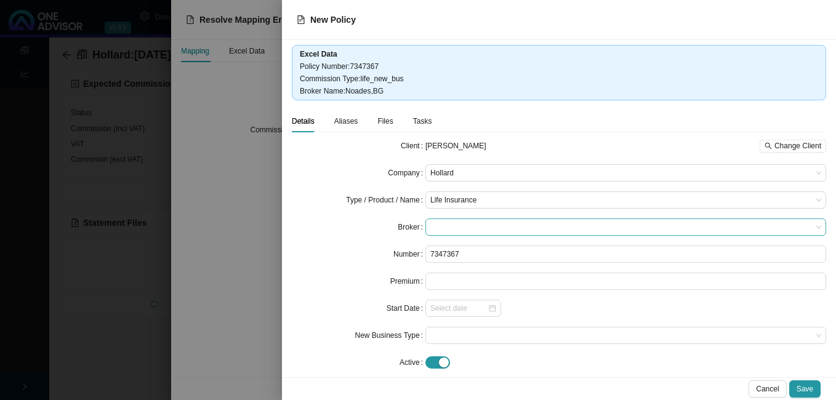
click at [528, 231] on span at bounding box center [625, 227] width 391 height 16
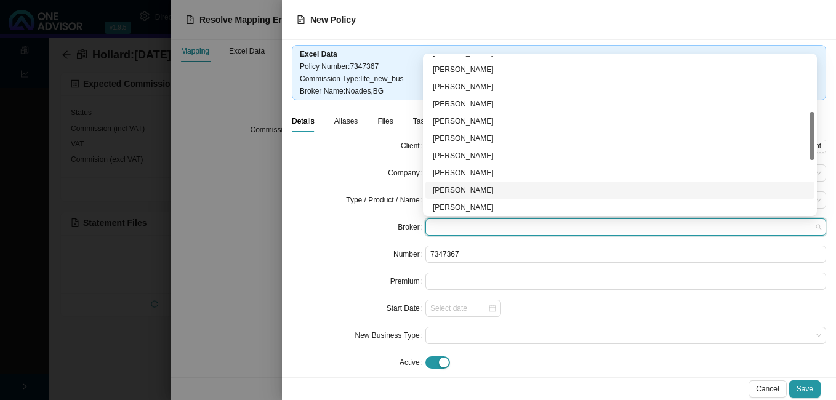
scroll to position [246, 0]
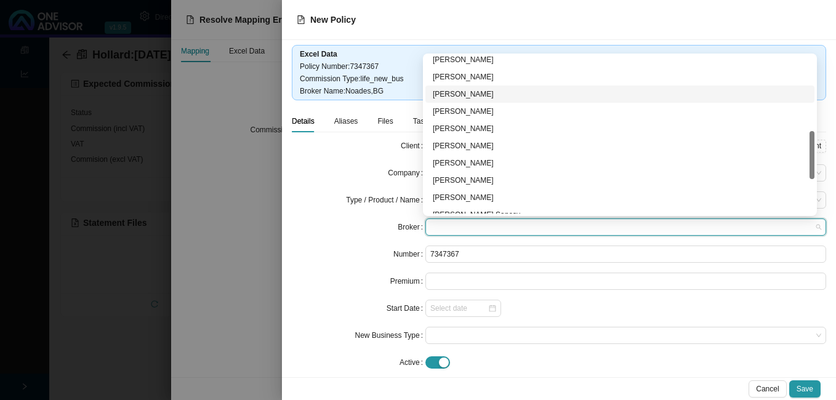
click at [468, 95] on div "[PERSON_NAME]" at bounding box center [620, 94] width 374 height 12
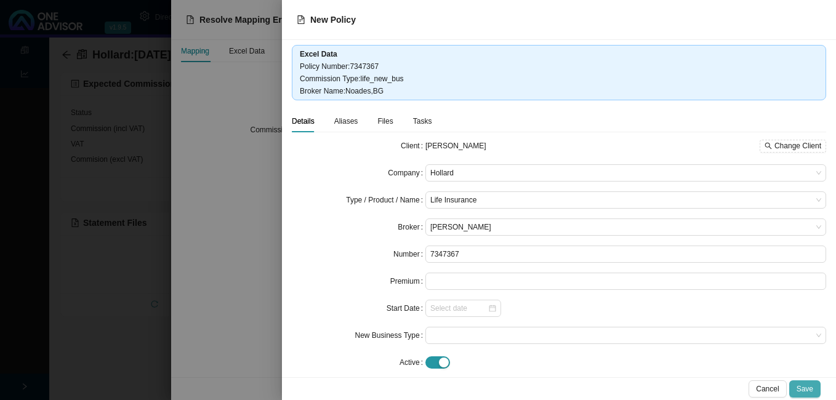
click at [806, 387] on span "Save" at bounding box center [805, 389] width 17 height 12
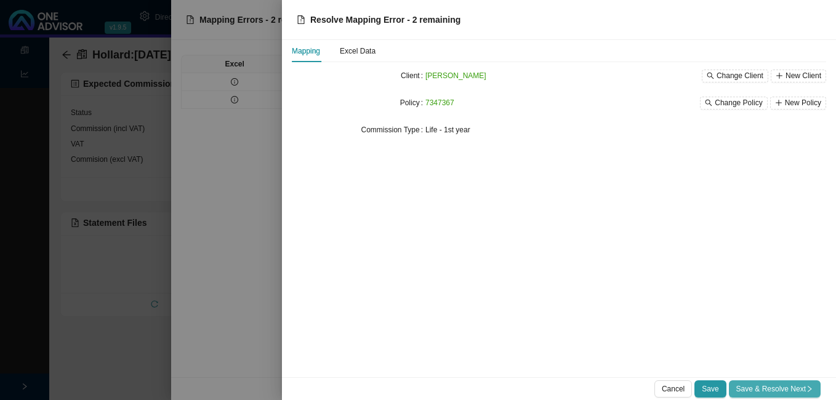
click at [803, 390] on span "Save & Resolve Next" at bounding box center [774, 389] width 77 height 12
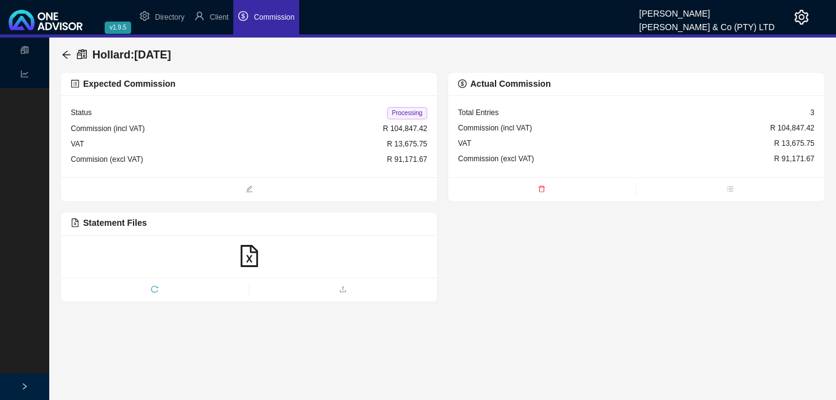
click at [408, 117] on span "Processing" at bounding box center [407, 113] width 40 height 12
click at [66, 55] on icon "arrow-left" at bounding box center [66, 54] width 8 height 8
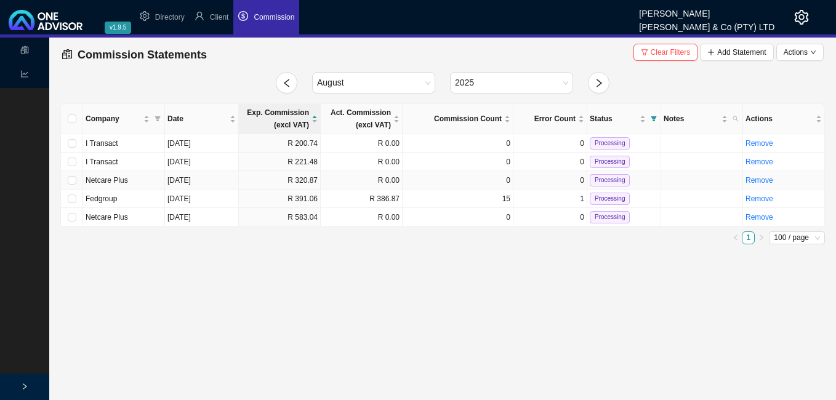
click at [275, 180] on td "R 320.87" at bounding box center [280, 180] width 82 height 18
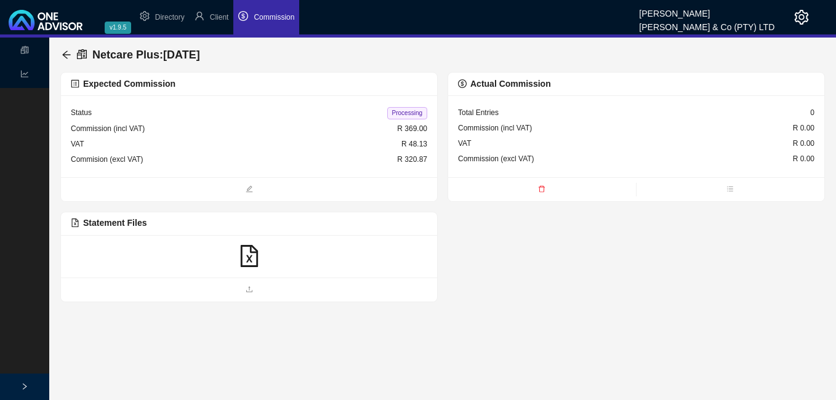
click at [245, 258] on icon "file-excel" at bounding box center [249, 256] width 22 height 22
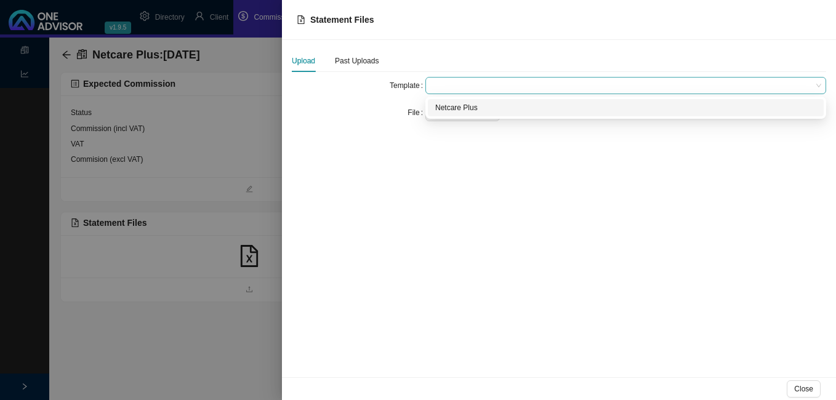
click at [462, 88] on span at bounding box center [625, 86] width 391 height 16
click at [461, 106] on div "Netcare Plus" at bounding box center [625, 108] width 381 height 12
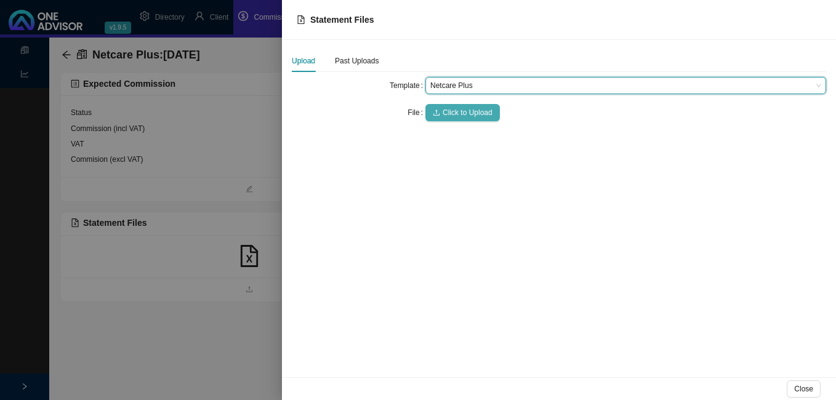
click at [460, 110] on span "Click to Upload" at bounding box center [468, 112] width 50 height 12
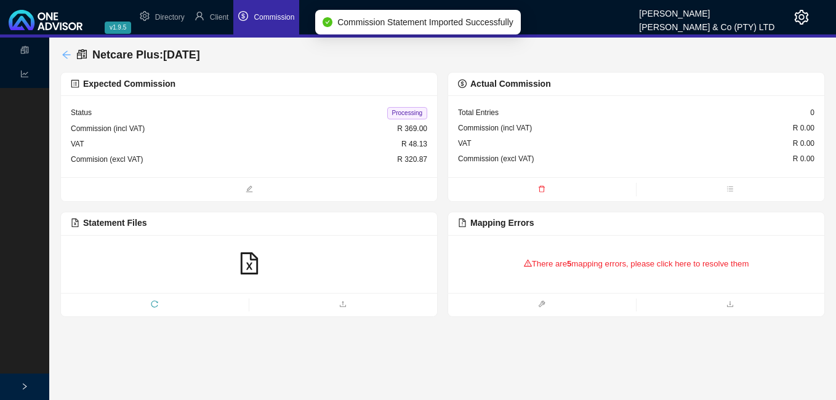
click at [68, 52] on icon "arrow-left" at bounding box center [67, 55] width 10 height 10
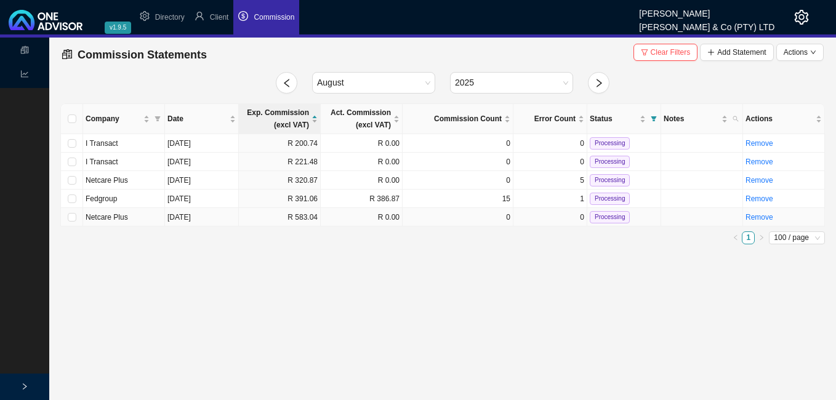
click at [367, 221] on td "R 0.00" at bounding box center [362, 217] width 82 height 18
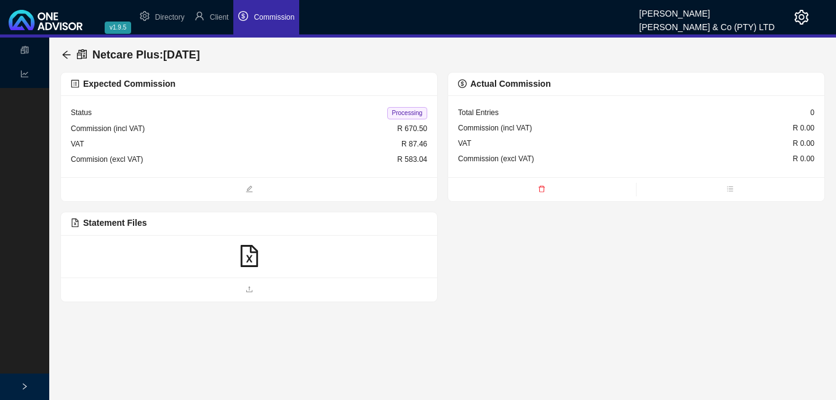
click at [243, 259] on icon "file-excel" at bounding box center [249, 256] width 22 height 22
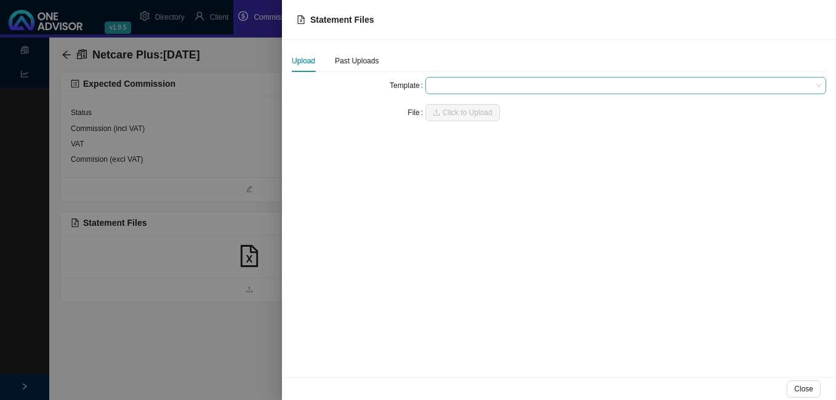
click at [477, 85] on span at bounding box center [625, 86] width 391 height 16
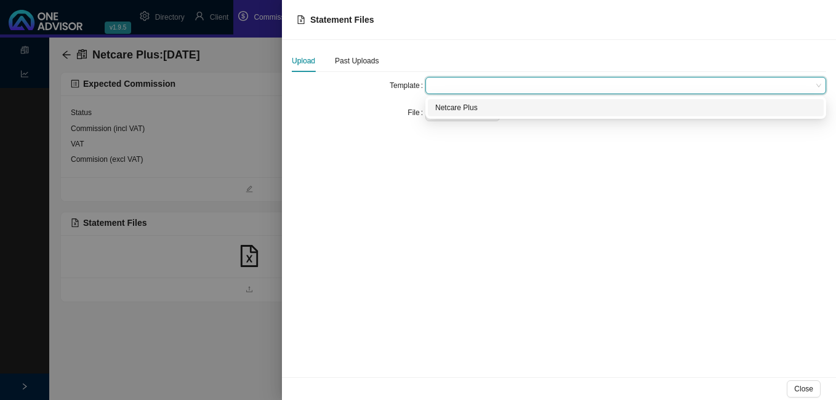
click at [470, 110] on div "Netcare Plus" at bounding box center [625, 108] width 381 height 12
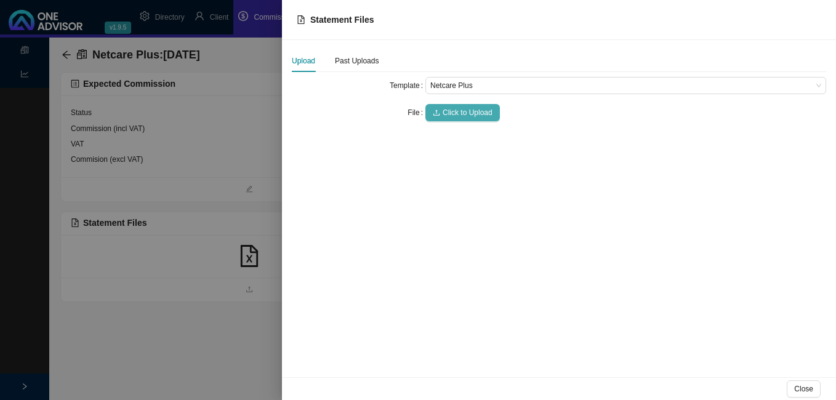
click at [470, 110] on span "Click to Upload" at bounding box center [468, 112] width 50 height 12
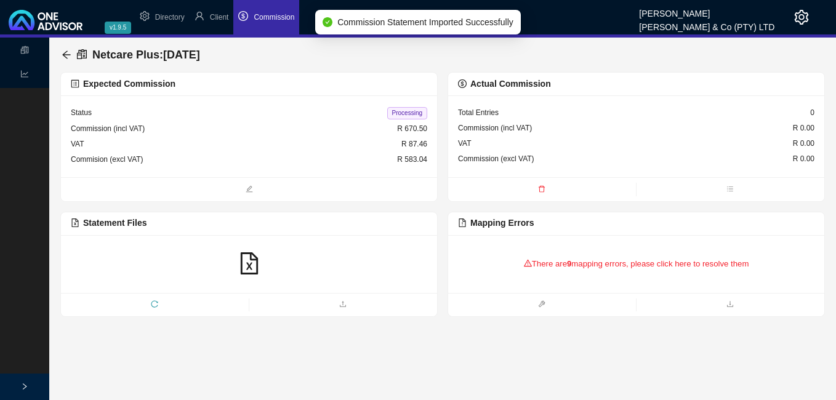
click at [537, 263] on div "There are 9 mapping errors, please click here to resolve them" at bounding box center [636, 264] width 356 height 38
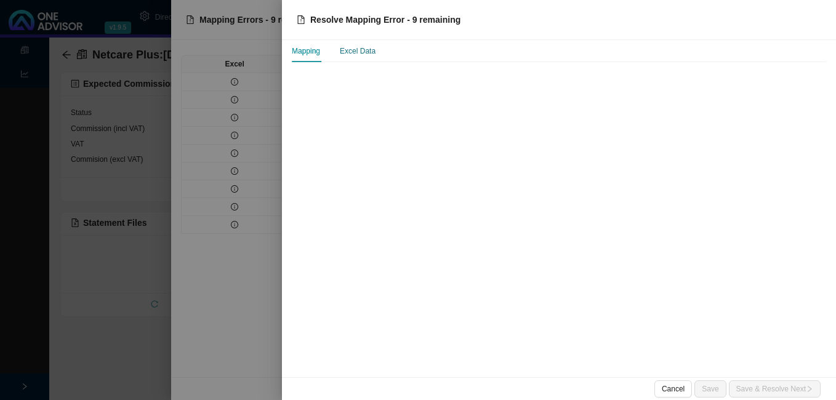
click at [352, 52] on div "Excel Data" at bounding box center [358, 51] width 36 height 12
click at [246, 79] on div at bounding box center [418, 200] width 836 height 400
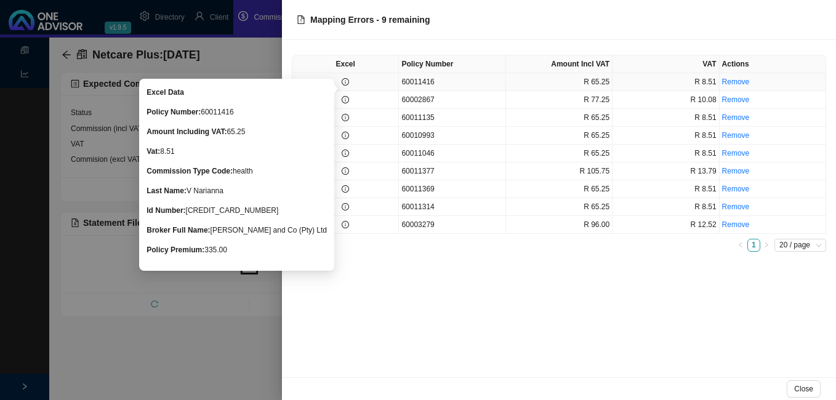
click at [348, 81] on icon "info-circle" at bounding box center [345, 81] width 7 height 7
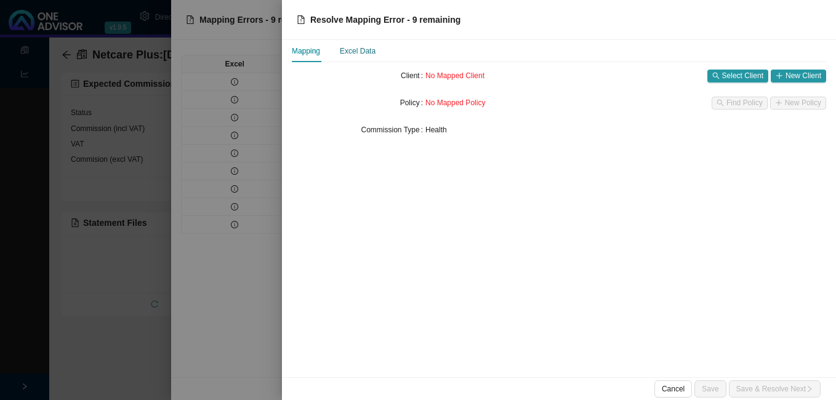
click at [347, 55] on div "Excel Data" at bounding box center [358, 51] width 36 height 12
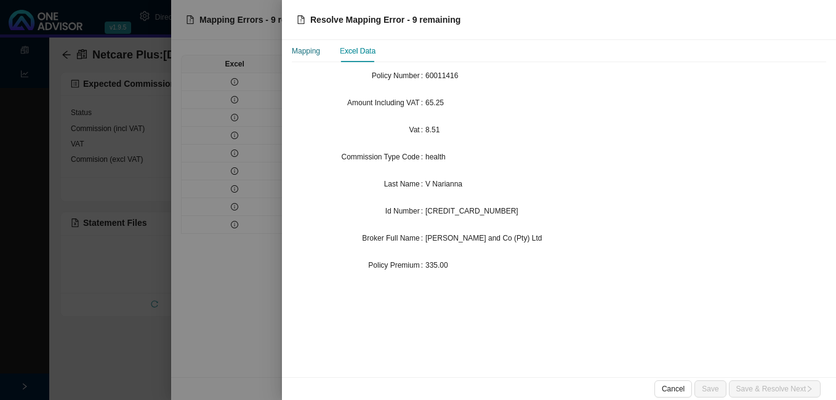
click at [313, 49] on div "Mapping" at bounding box center [306, 51] width 28 height 12
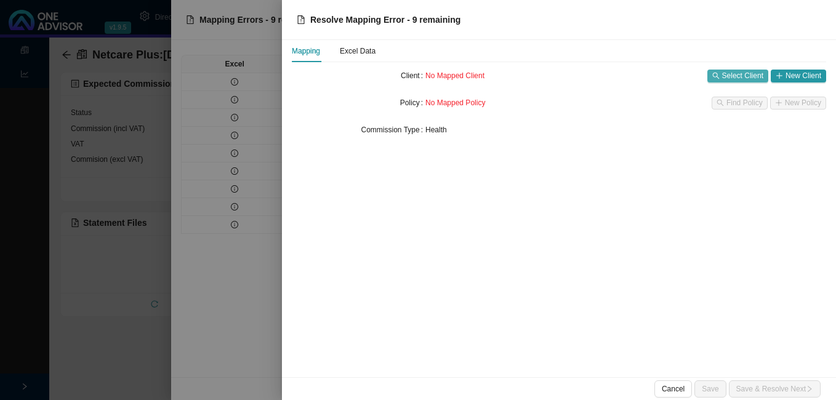
click at [745, 75] on span "Select Client" at bounding box center [742, 76] width 41 height 12
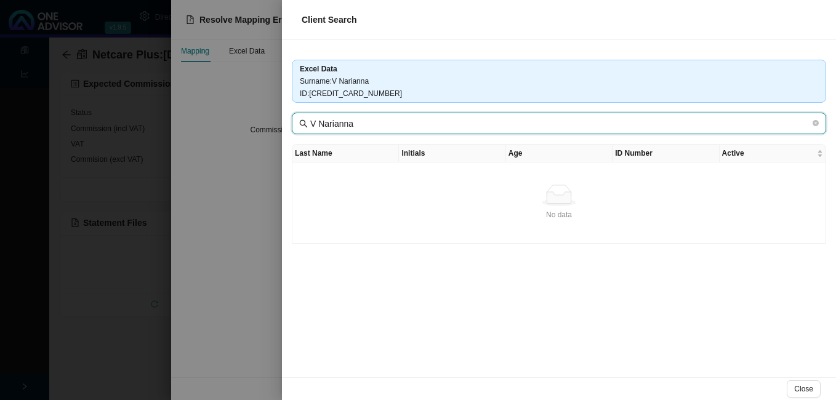
drag, startPoint x: 318, startPoint y: 121, endPoint x: 306, endPoint y: 124, distance: 12.6
click at [306, 124] on span "V Narianna" at bounding box center [559, 124] width 534 height 22
type input "Narianna"
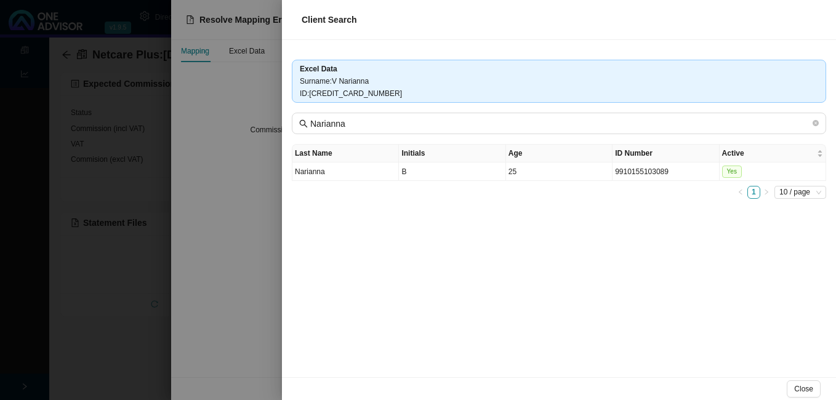
click at [258, 347] on div at bounding box center [418, 200] width 836 height 400
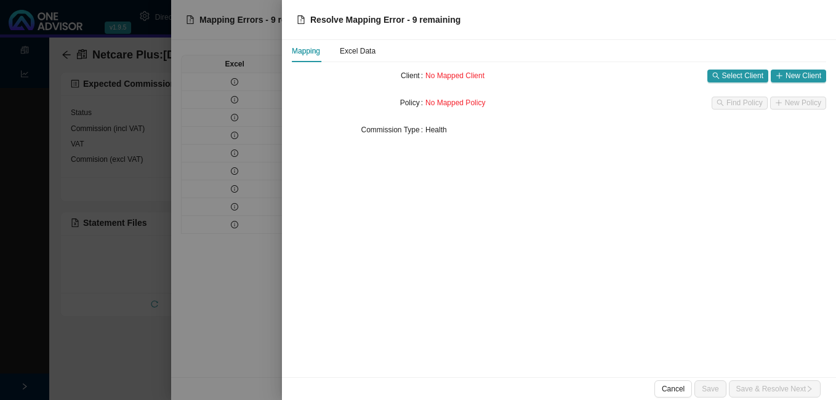
click at [158, 337] on div at bounding box center [418, 200] width 836 height 400
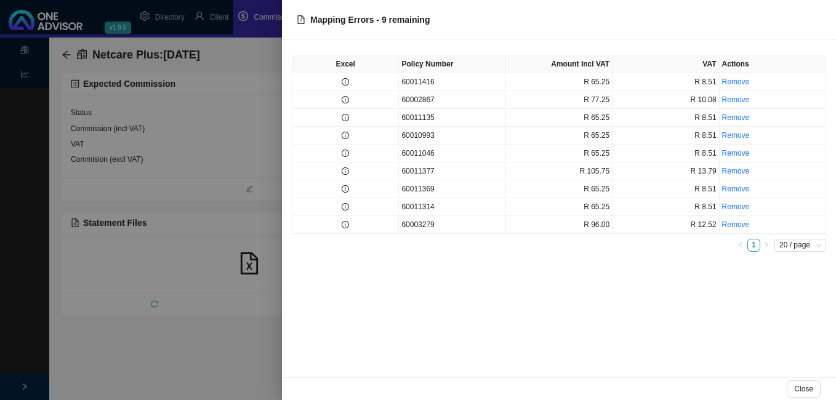
click at [215, 17] on div at bounding box center [418, 200] width 836 height 400
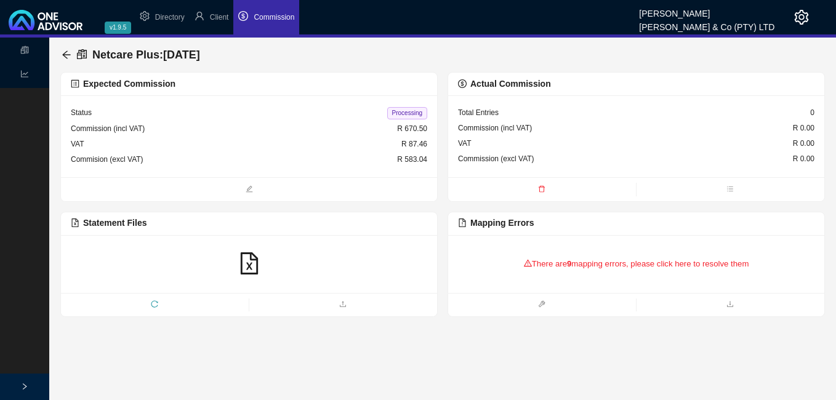
click at [215, 17] on span "Client" at bounding box center [219, 17] width 19 height 9
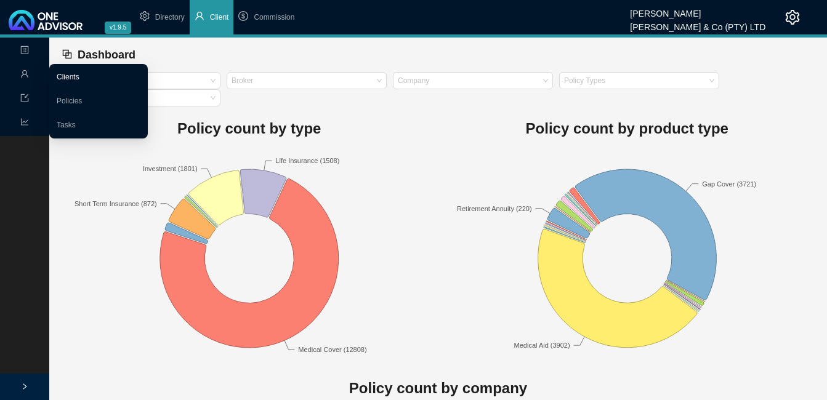
click at [79, 73] on link "Clients" at bounding box center [68, 77] width 23 height 9
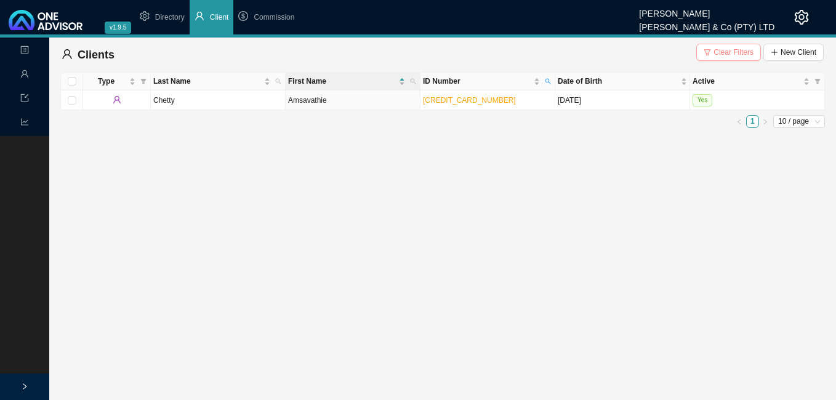
click at [733, 49] on span "Clear Filters" at bounding box center [733, 52] width 40 height 12
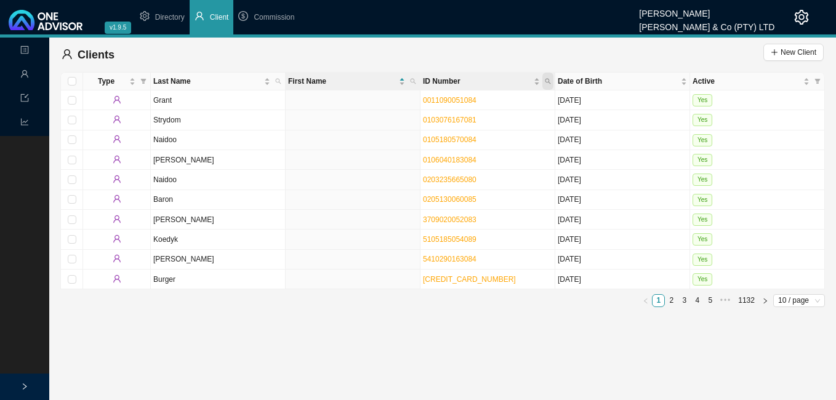
click at [551, 81] on span "ID Number" at bounding box center [547, 81] width 11 height 17
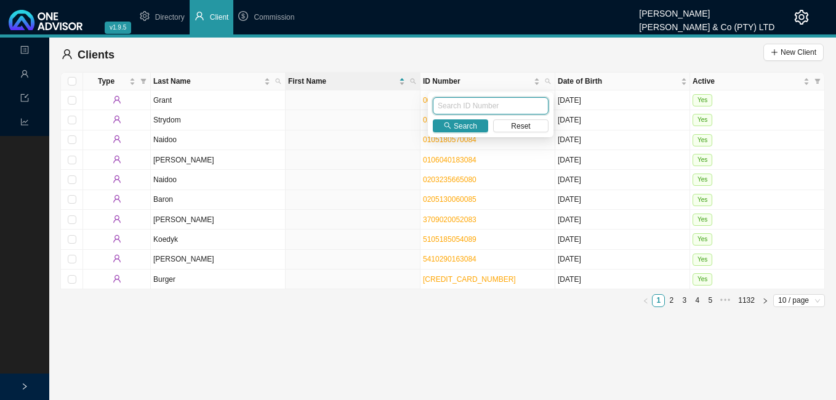
click at [508, 103] on input "text" at bounding box center [491, 105] width 116 height 17
paste input "[CREDIT_CARD_NUMBER]"
type input "[CREDIT_CARD_NUMBER]"
click at [455, 121] on span "Search" at bounding box center [465, 126] width 23 height 12
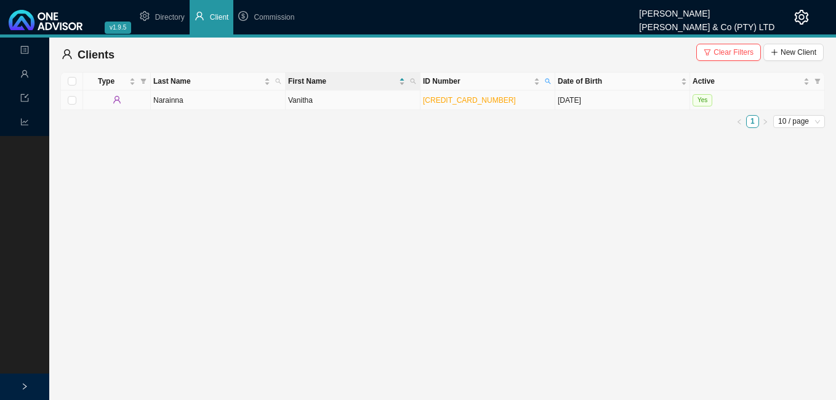
click at [382, 105] on td "Vanitha" at bounding box center [353, 100] width 135 height 20
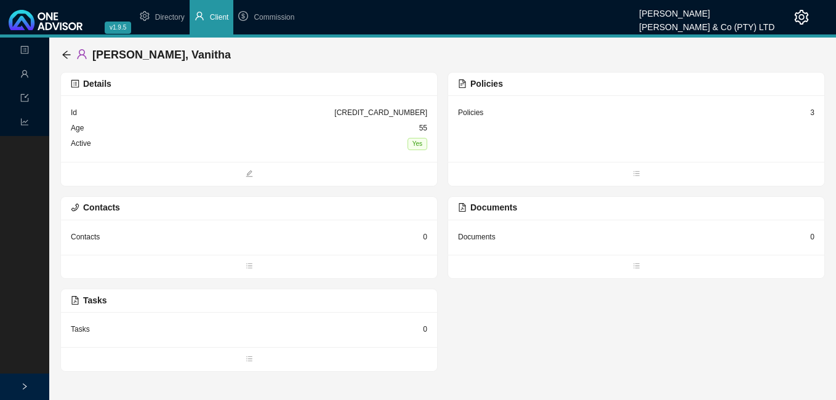
click at [811, 113] on div "3" at bounding box center [812, 112] width 4 height 12
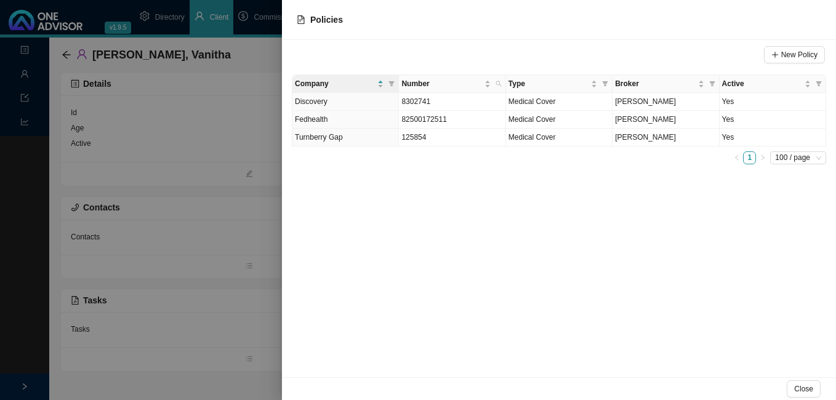
click at [228, 155] on div at bounding box center [418, 200] width 836 height 400
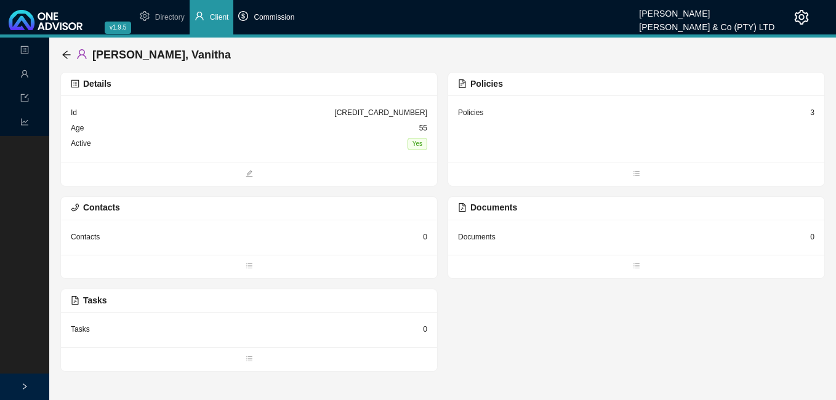
click at [281, 22] on span "Commission" at bounding box center [274, 17] width 41 height 9
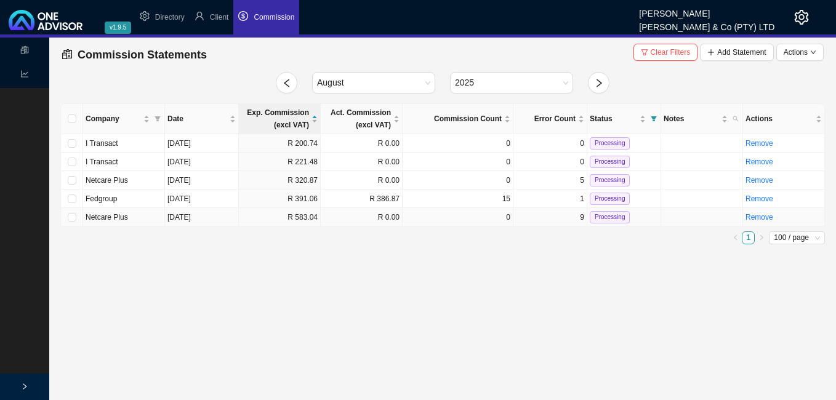
click at [267, 224] on td "R 583.04" at bounding box center [280, 217] width 82 height 18
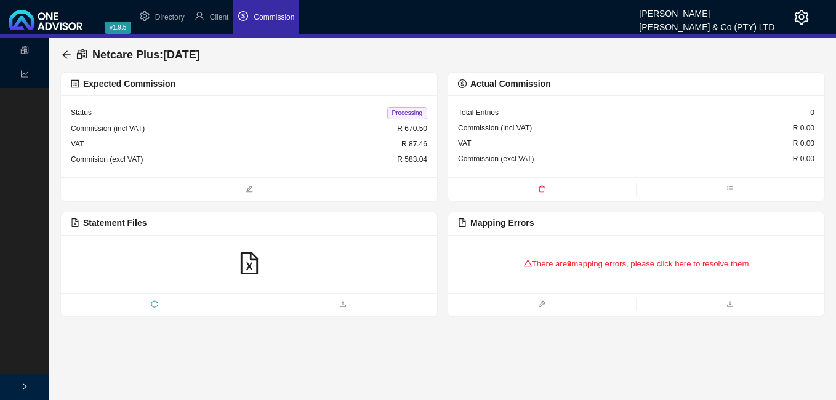
click at [532, 259] on div "There are 9 mapping errors, please click here to resolve them" at bounding box center [636, 264] width 356 height 38
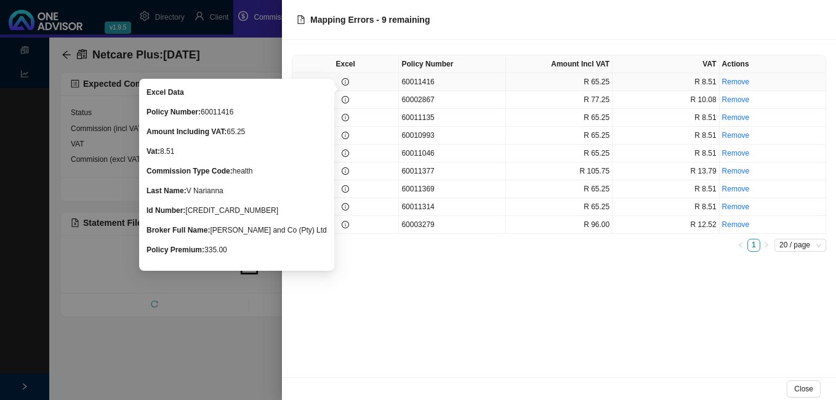
click at [348, 84] on icon "info-circle" at bounding box center [345, 81] width 7 height 7
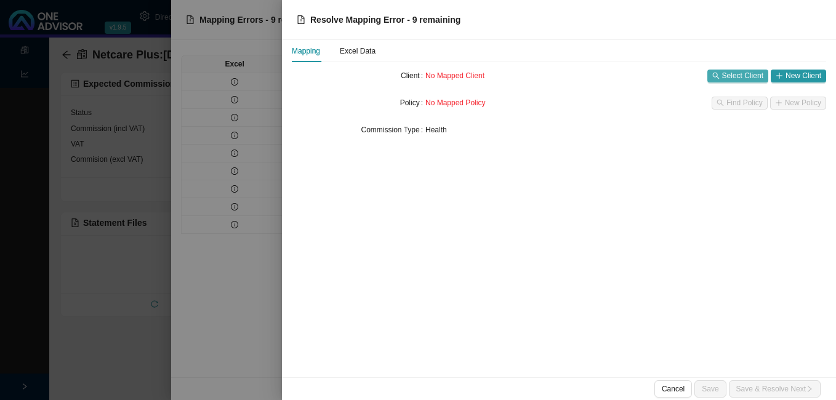
click at [734, 74] on span "Select Client" at bounding box center [742, 76] width 41 height 12
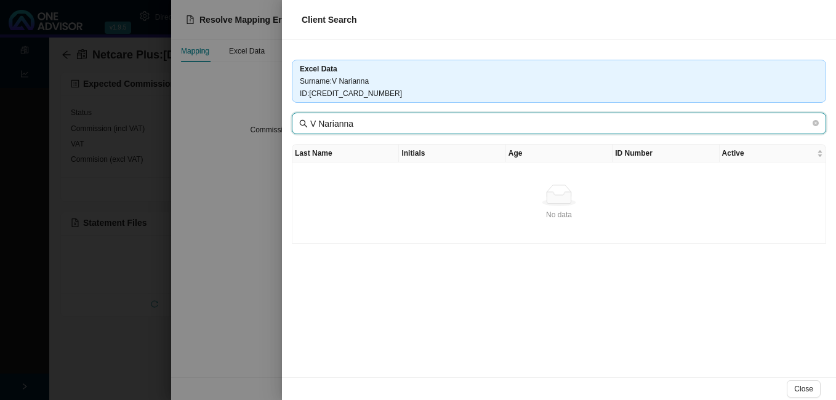
drag, startPoint x: 331, startPoint y: 126, endPoint x: 358, endPoint y: 126, distance: 27.7
click at [358, 126] on input "V Narianna" at bounding box center [560, 124] width 500 height 14
type input "V Narainna"
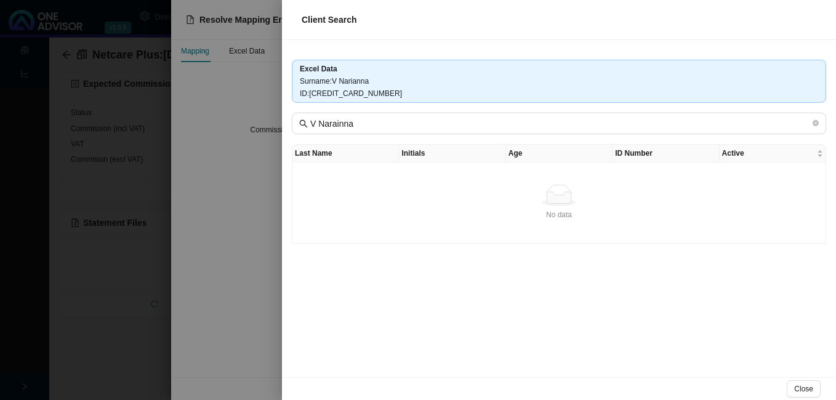
click at [254, 140] on div at bounding box center [418, 200] width 836 height 400
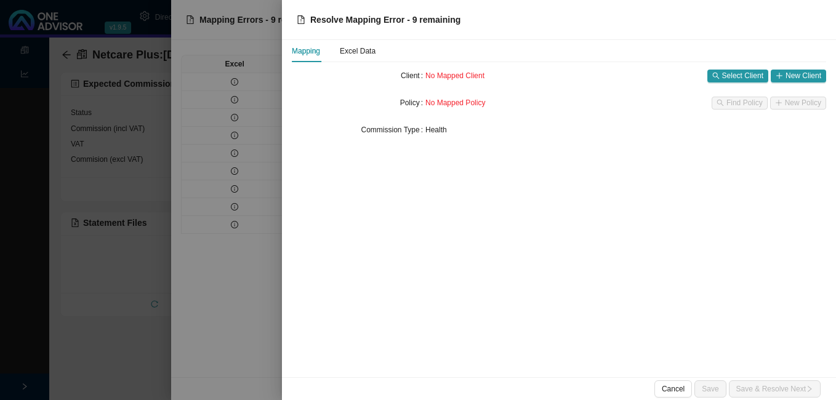
click at [250, 138] on div at bounding box center [418, 200] width 836 height 400
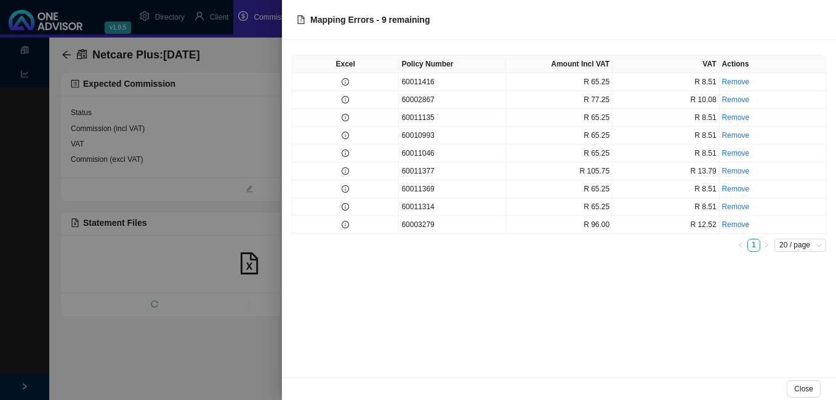
click at [228, 134] on div at bounding box center [418, 200] width 836 height 400
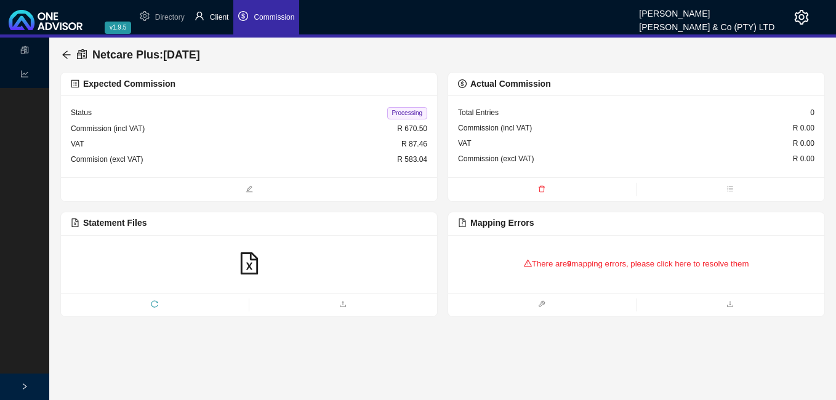
click at [216, 19] on span "Client" at bounding box center [219, 17] width 19 height 9
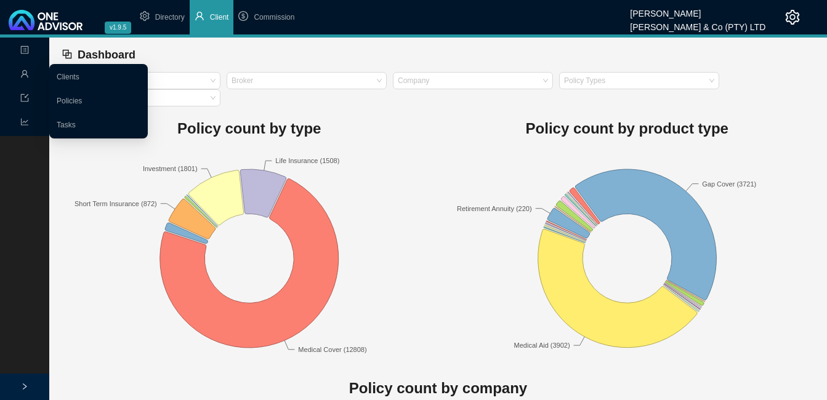
click at [27, 68] on span "user" at bounding box center [24, 76] width 9 height 22
click at [79, 74] on link "Clients" at bounding box center [68, 77] width 23 height 9
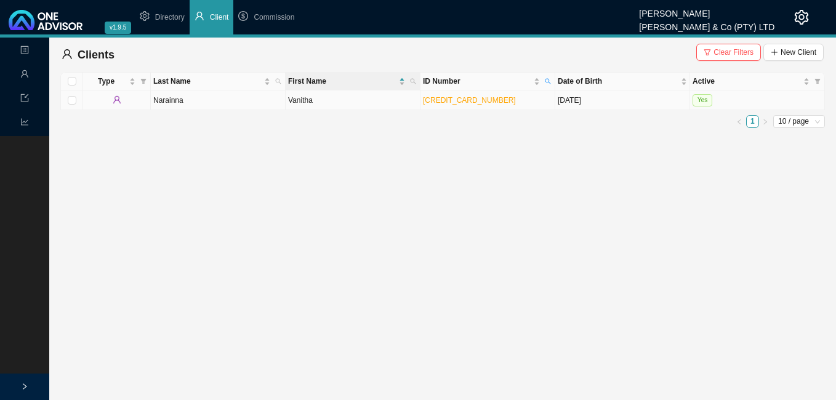
click at [249, 103] on td "Narainna" at bounding box center [218, 100] width 135 height 20
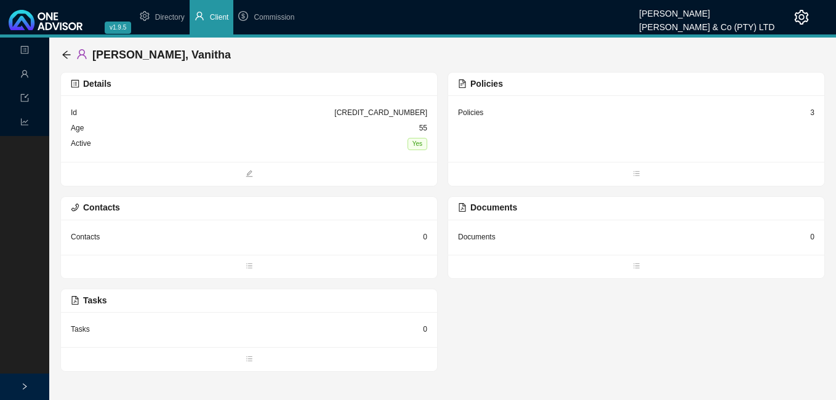
click at [337, 88] on div "Details" at bounding box center [249, 84] width 356 height 14
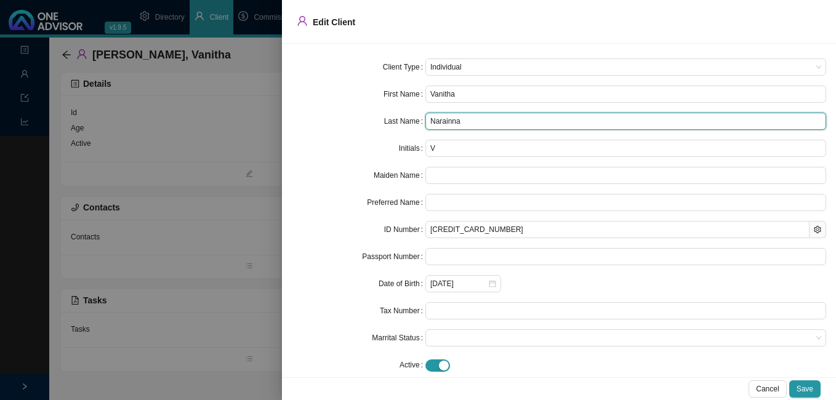
drag, startPoint x: 459, startPoint y: 122, endPoint x: 424, endPoint y: 120, distance: 35.8
click at [425, 120] on input "Narainna" at bounding box center [625, 121] width 401 height 17
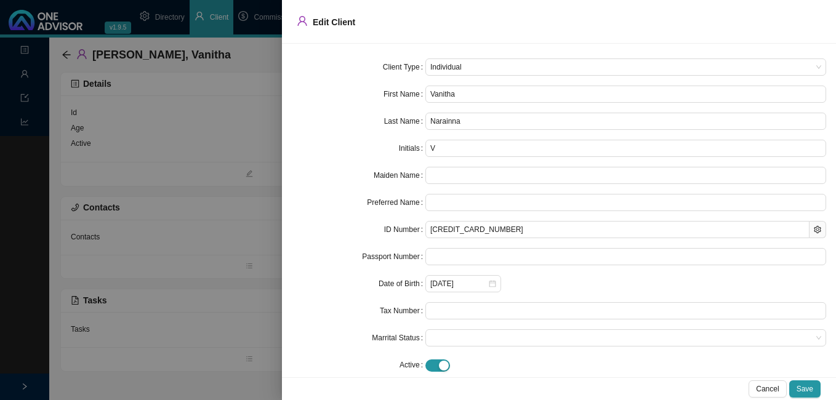
click at [230, 319] on div at bounding box center [418, 200] width 836 height 400
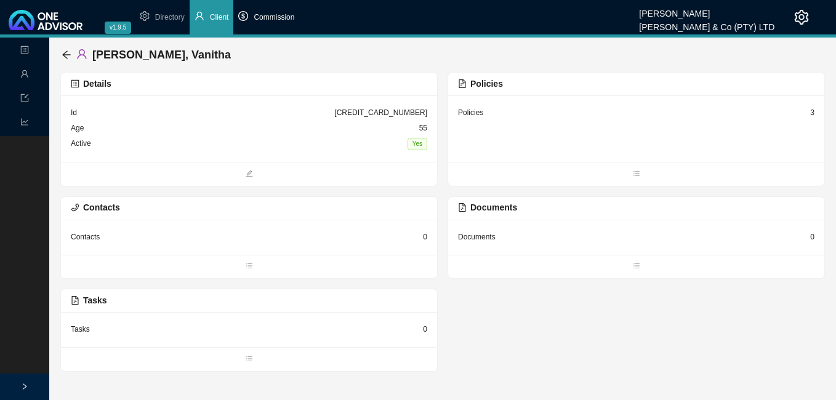
drag, startPoint x: 283, startPoint y: 20, endPoint x: 286, endPoint y: 31, distance: 10.9
click at [283, 23] on li "Commission" at bounding box center [266, 17] width 66 height 34
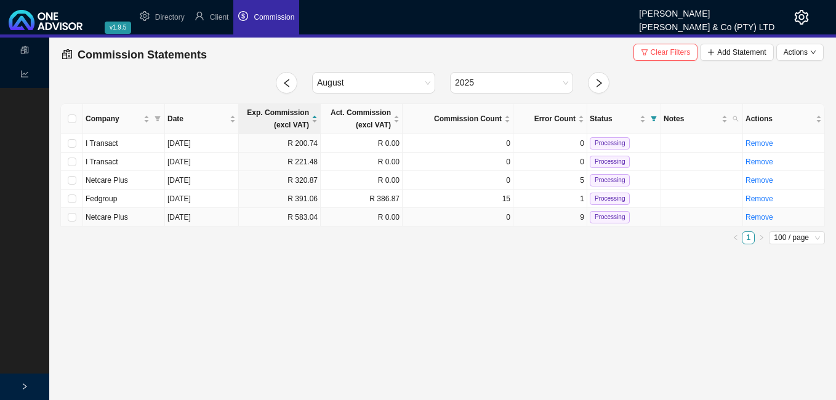
click at [289, 223] on td "R 583.04" at bounding box center [280, 217] width 82 height 18
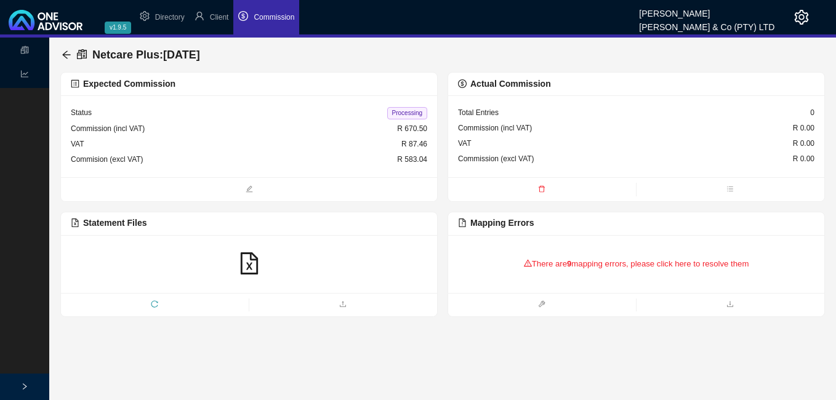
click at [614, 265] on div "There are 9 mapping errors, please click here to resolve them" at bounding box center [636, 264] width 356 height 38
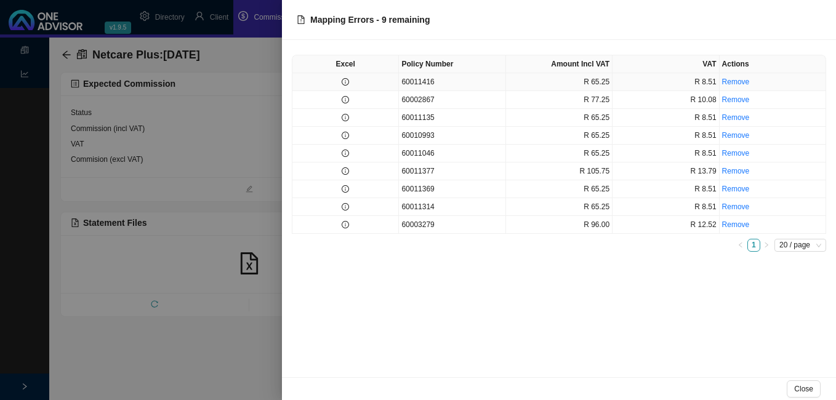
click at [385, 88] on td at bounding box center [345, 82] width 106 height 18
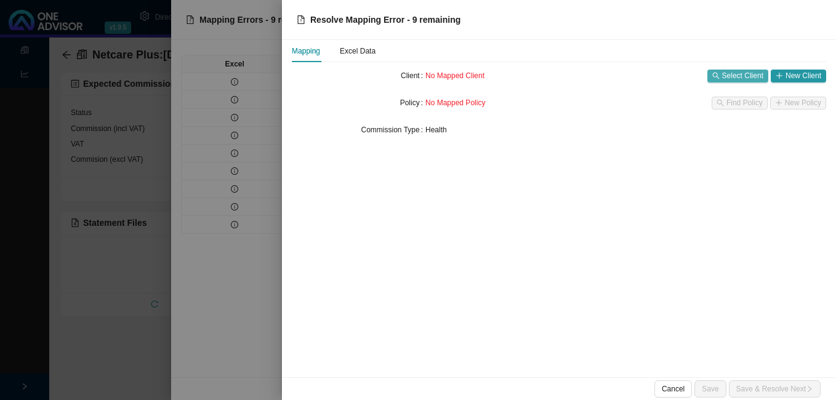
click at [736, 76] on span "Select Client" at bounding box center [742, 76] width 41 height 12
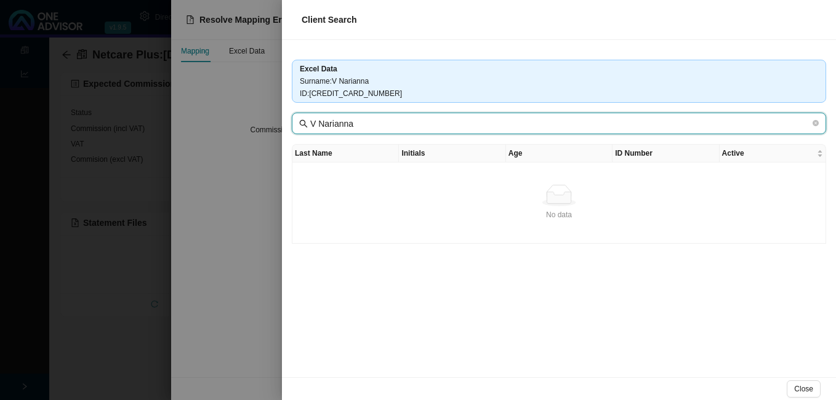
drag, startPoint x: 353, startPoint y: 126, endPoint x: 329, endPoint y: 121, distance: 25.2
click at [308, 124] on span "V Narianna" at bounding box center [559, 124] width 534 height 22
paste input "Narai"
type input "Narainna"
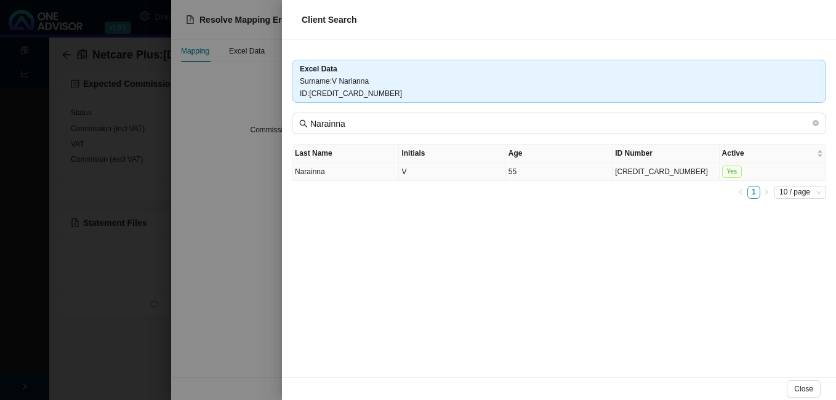
click at [342, 174] on td "Narainna" at bounding box center [345, 172] width 106 height 18
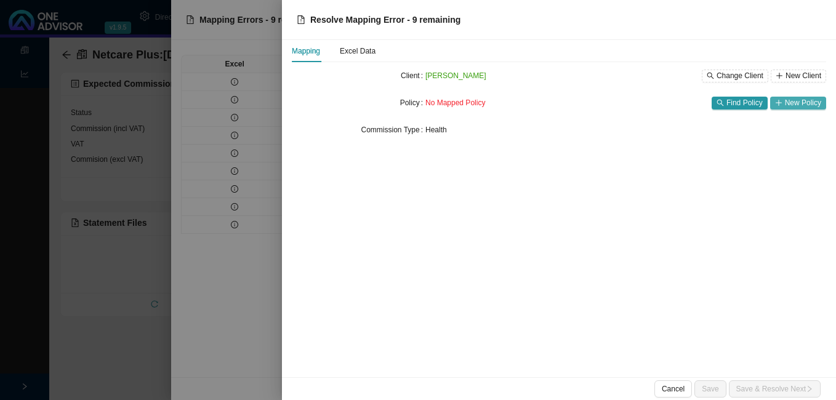
click at [797, 106] on span "New Policy" at bounding box center [803, 103] width 36 height 12
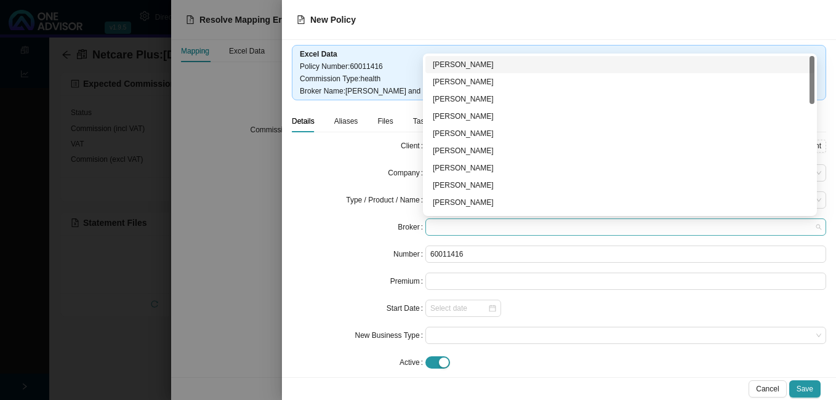
click at [507, 229] on span at bounding box center [625, 227] width 391 height 16
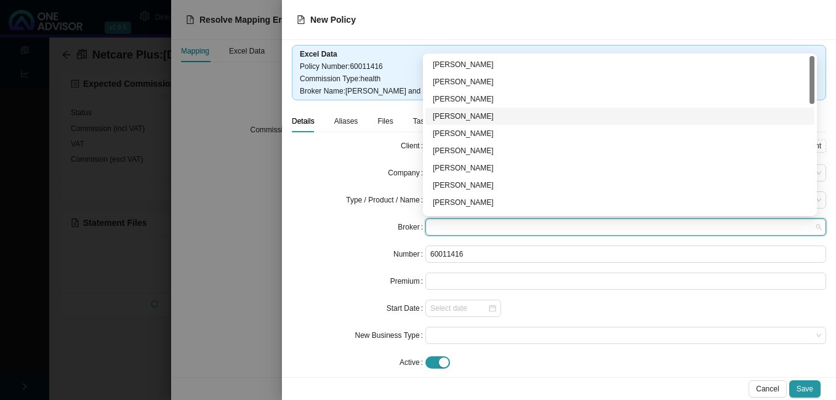
click at [492, 115] on div "[PERSON_NAME]" at bounding box center [620, 116] width 374 height 12
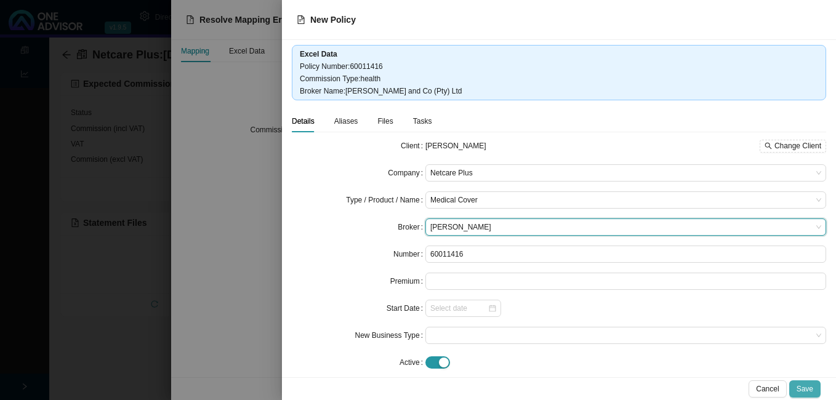
click at [802, 384] on span "Save" at bounding box center [805, 389] width 17 height 12
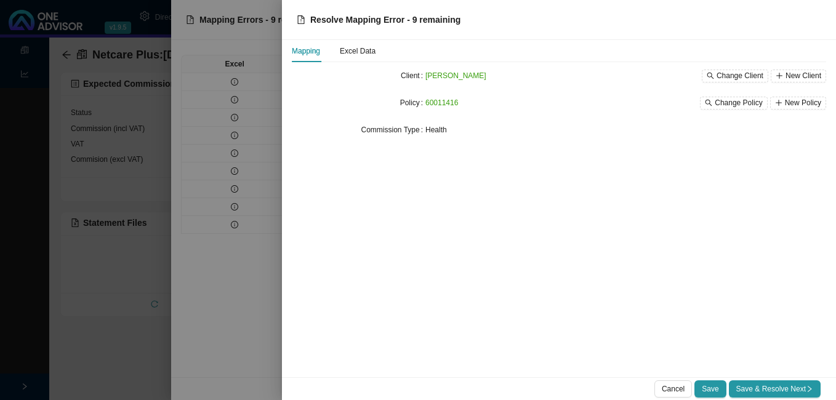
click at [770, 97] on button "New Policy" at bounding box center [798, 103] width 56 height 13
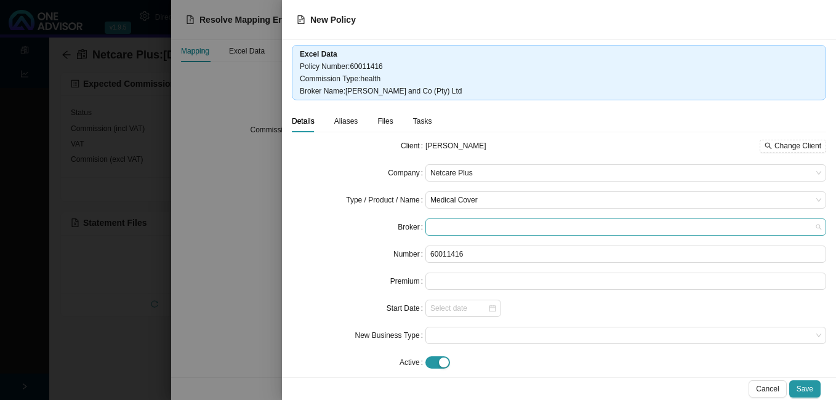
click at [512, 222] on span at bounding box center [625, 227] width 391 height 16
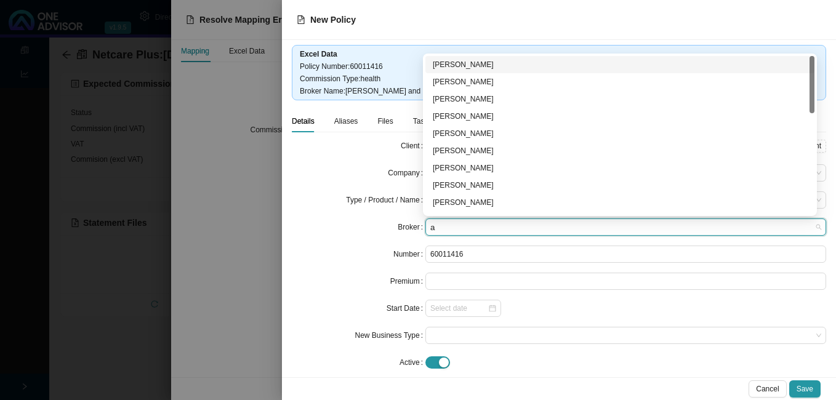
type input "al"
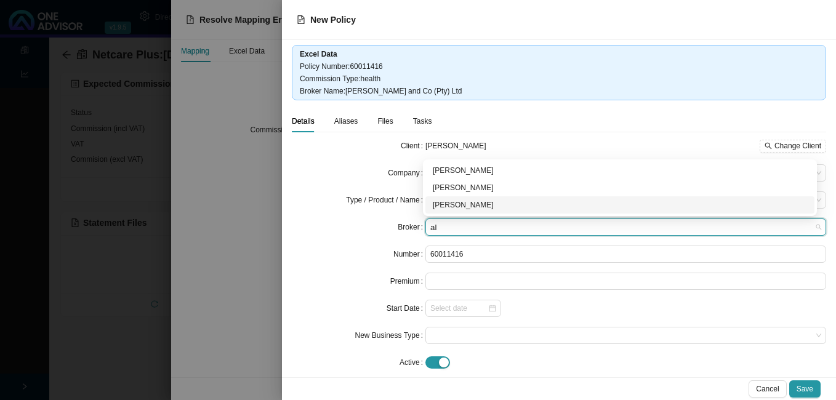
click at [472, 203] on div "[PERSON_NAME]" at bounding box center [620, 205] width 374 height 12
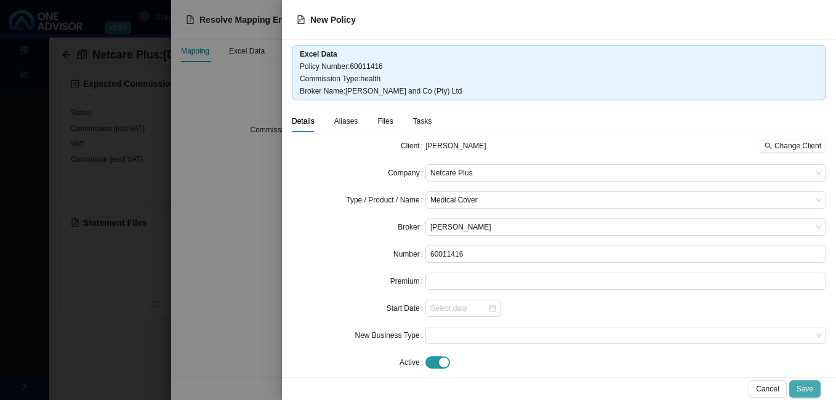
click at [810, 389] on span "Save" at bounding box center [805, 389] width 17 height 12
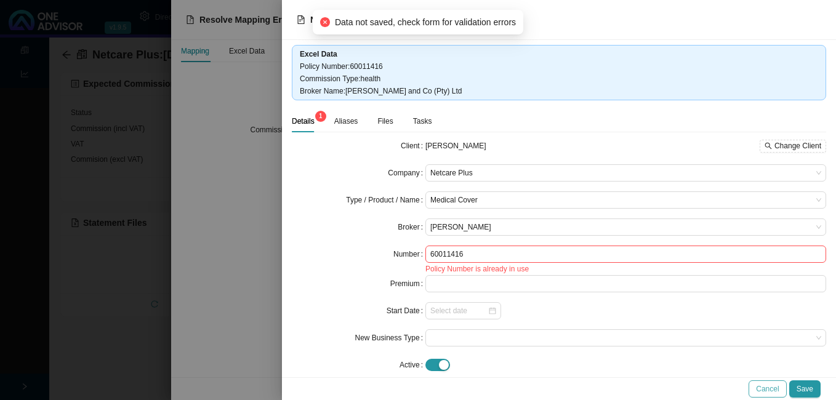
click at [771, 387] on span "Cancel" at bounding box center [767, 389] width 23 height 12
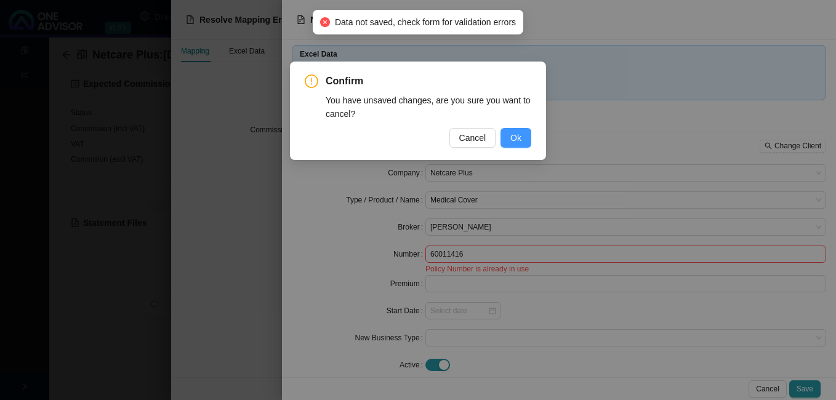
click at [514, 139] on span "Ok" at bounding box center [515, 138] width 11 height 14
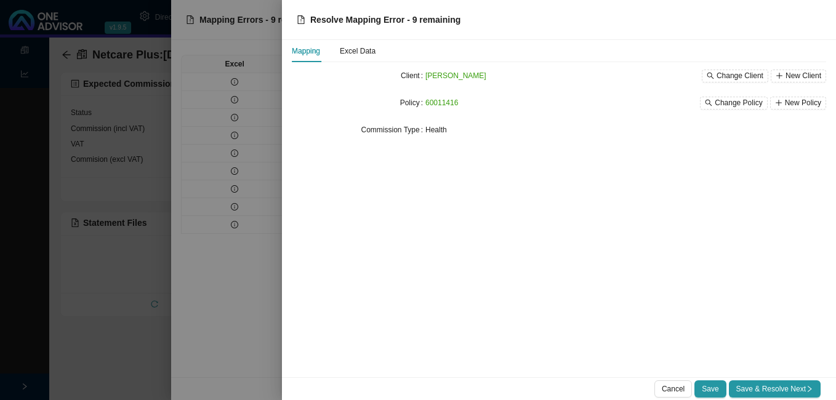
click at [239, 271] on div at bounding box center [418, 200] width 836 height 400
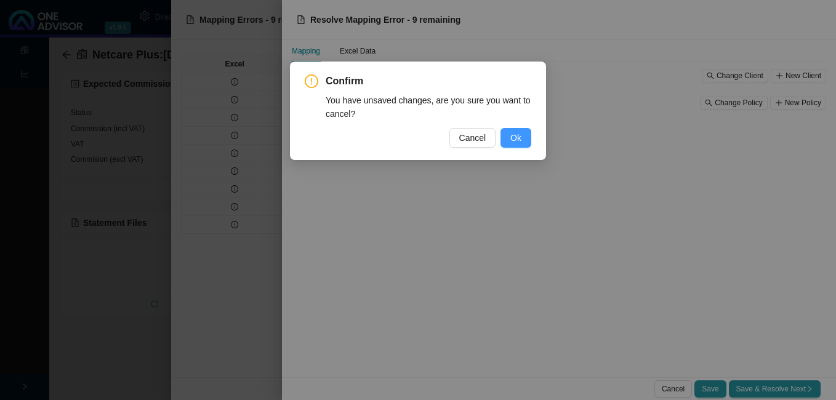
click at [511, 139] on span "Ok" at bounding box center [515, 138] width 11 height 14
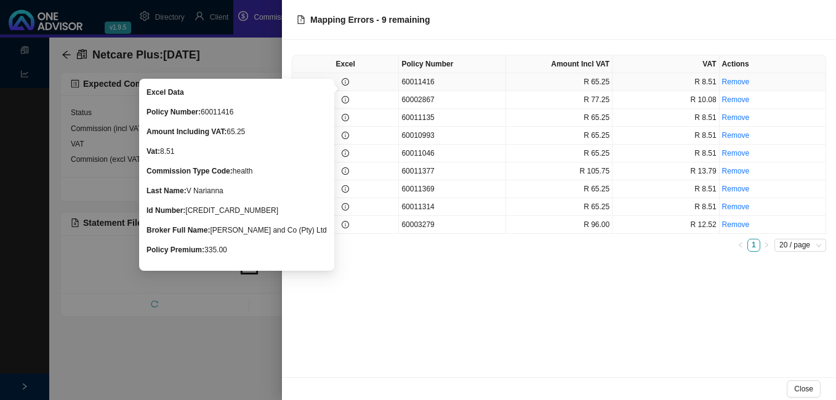
click at [343, 83] on icon "info-circle" at bounding box center [345, 81] width 7 height 7
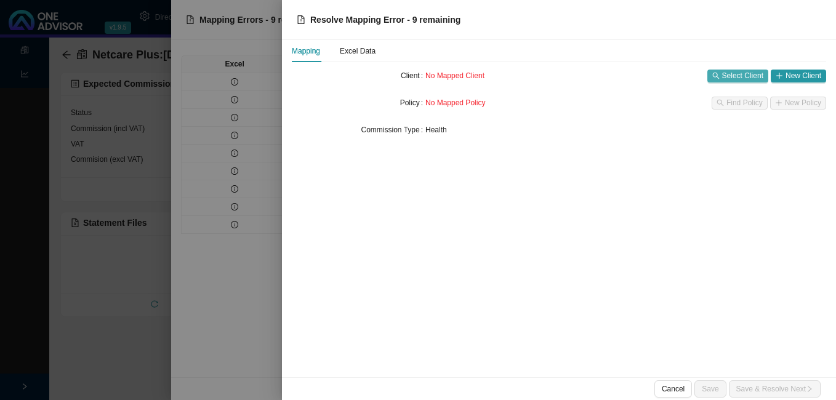
click at [733, 74] on span "Select Client" at bounding box center [742, 76] width 41 height 12
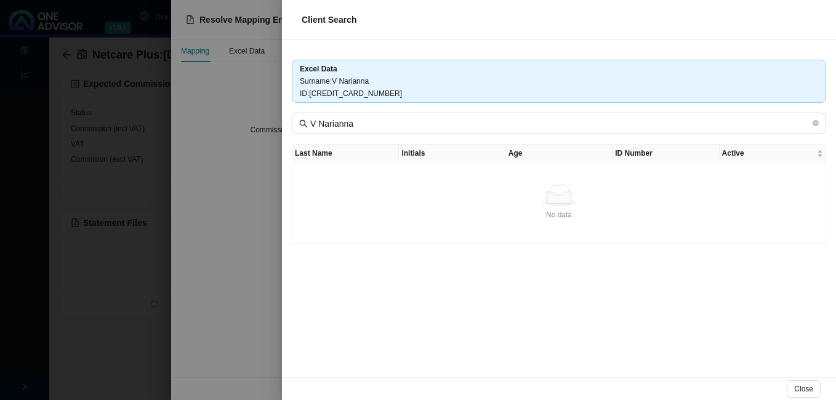
click at [118, 311] on div at bounding box center [418, 200] width 836 height 400
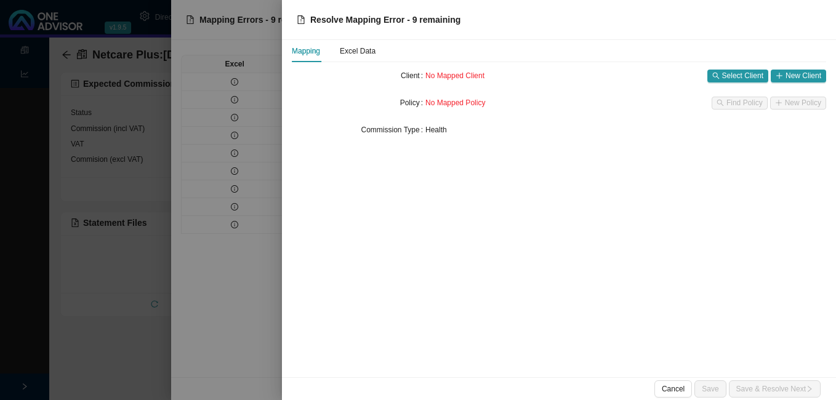
click at [126, 286] on div at bounding box center [418, 200] width 836 height 400
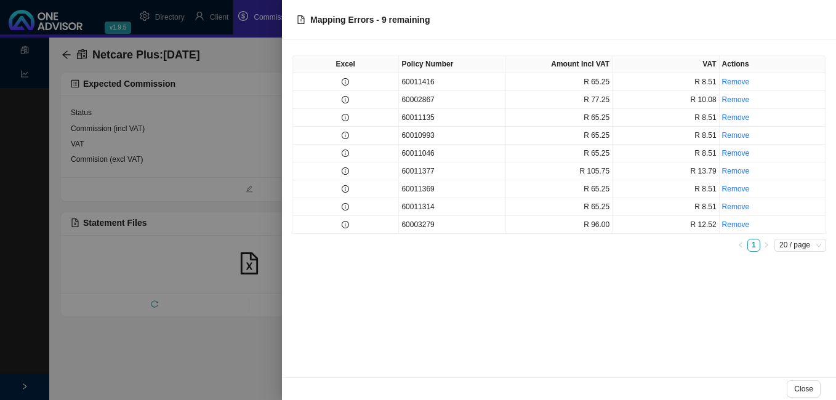
click at [223, 17] on div at bounding box center [418, 200] width 836 height 400
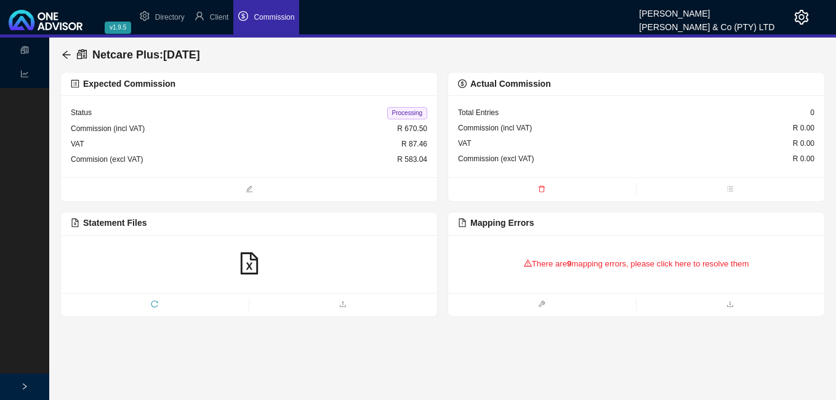
click at [223, 18] on span "Client" at bounding box center [219, 17] width 19 height 9
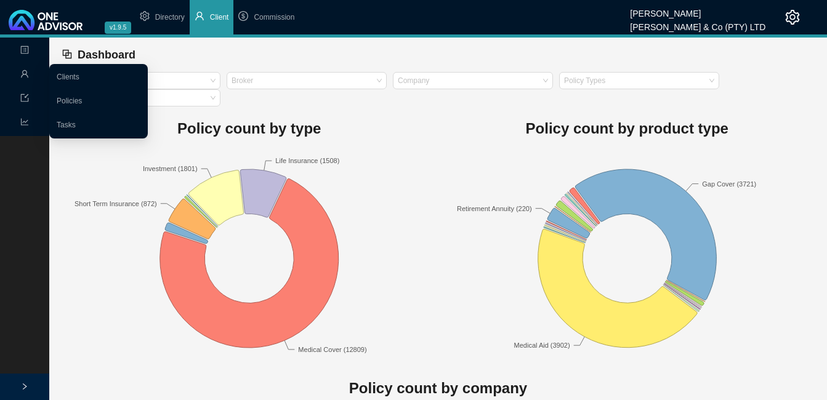
click at [25, 72] on icon "user" at bounding box center [24, 74] width 9 height 9
click at [79, 80] on link "Clients" at bounding box center [68, 77] width 23 height 9
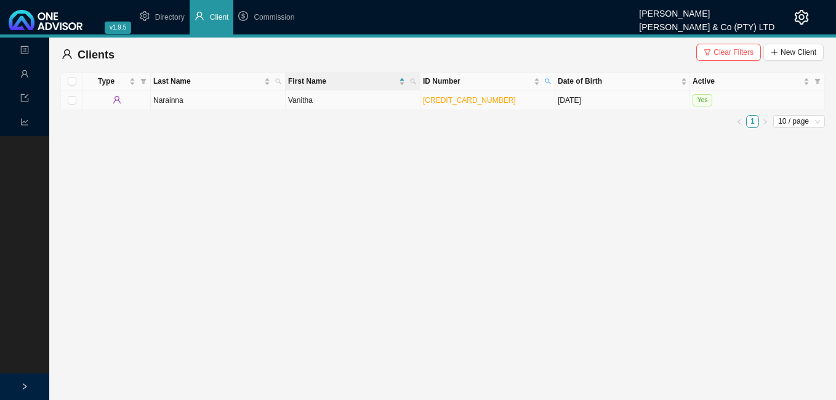
click at [379, 99] on td "Vanitha" at bounding box center [353, 100] width 135 height 20
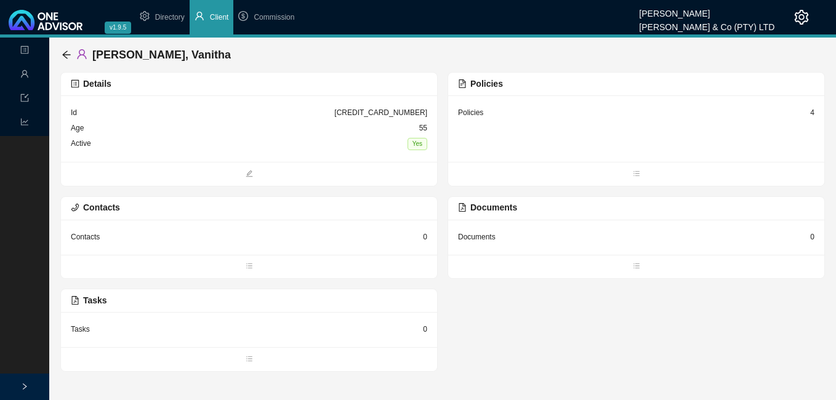
click at [813, 113] on div "4" at bounding box center [812, 112] width 4 height 12
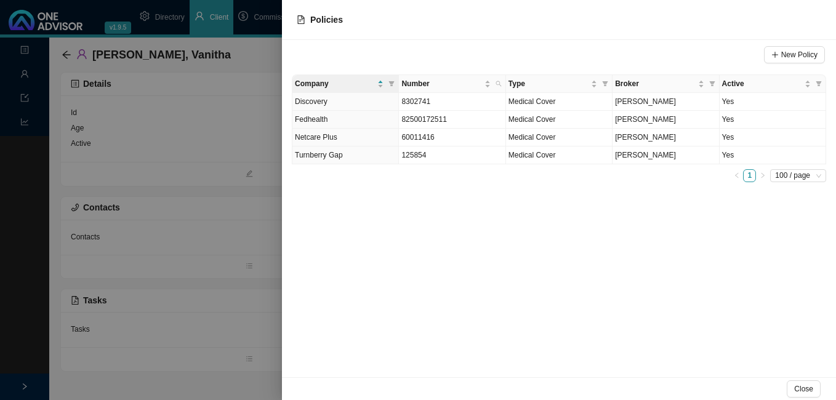
click at [167, 179] on div at bounding box center [418, 200] width 836 height 400
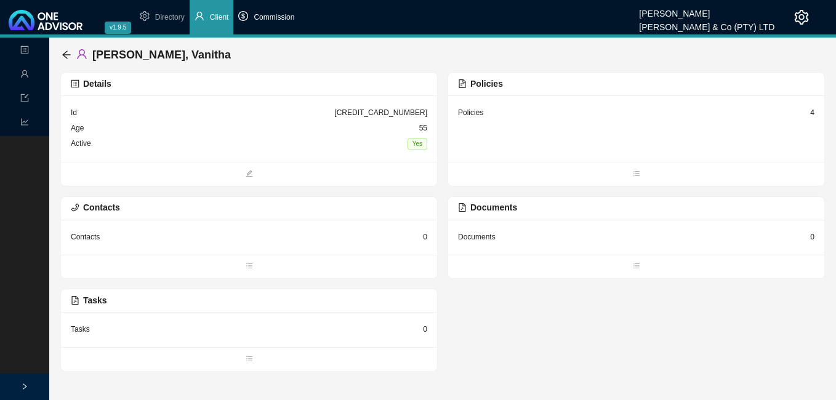
click at [271, 16] on span "Commission" at bounding box center [274, 17] width 41 height 9
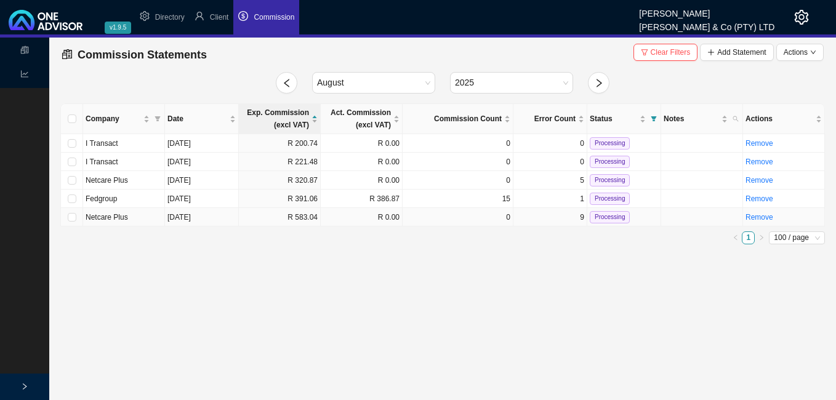
click at [298, 222] on td "R 583.04" at bounding box center [280, 217] width 82 height 18
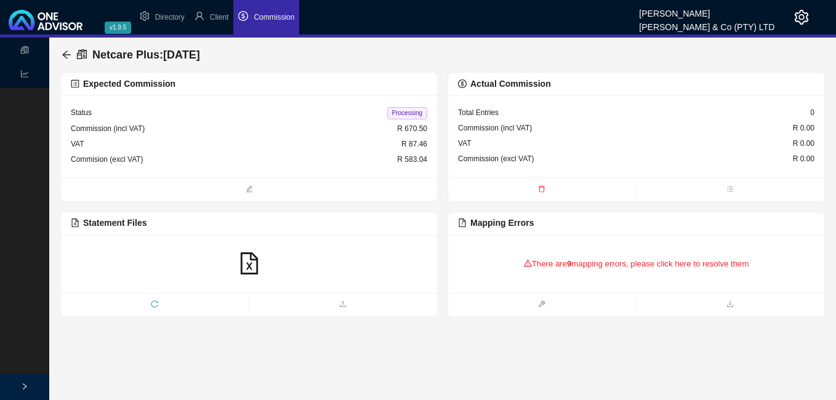
click at [585, 268] on div "There are 9 mapping errors, please click here to resolve them" at bounding box center [636, 264] width 356 height 38
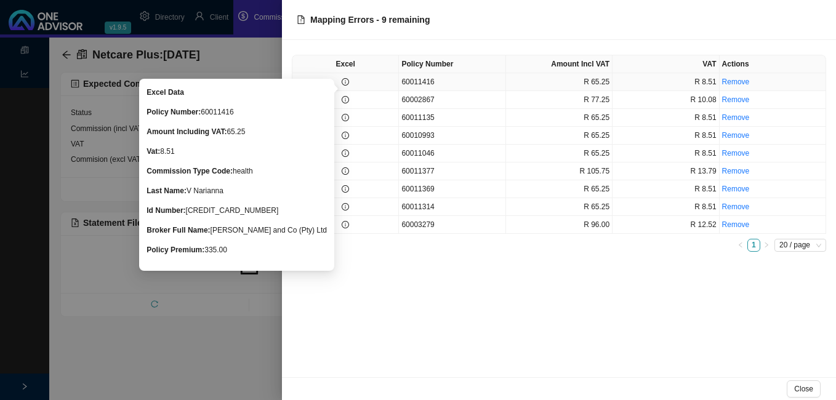
click at [342, 82] on icon "info-circle" at bounding box center [345, 81] width 7 height 7
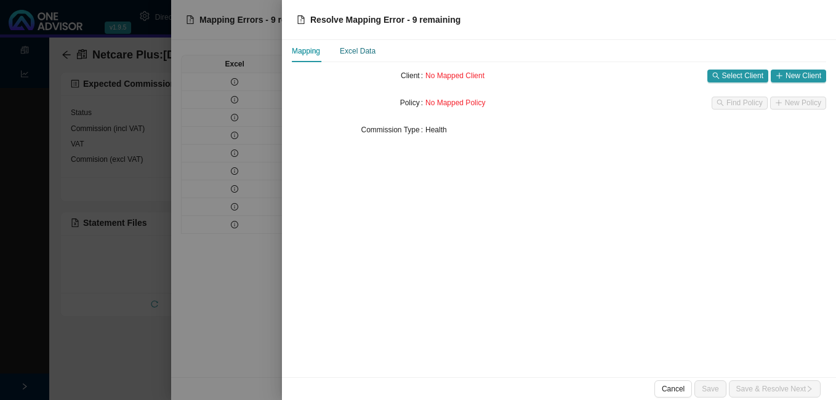
click at [354, 50] on div "Excel Data" at bounding box center [358, 51] width 36 height 12
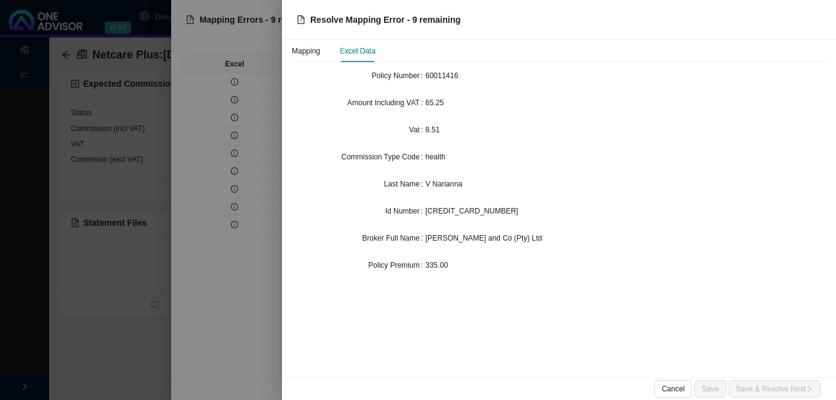
click at [255, 116] on div at bounding box center [418, 200] width 836 height 400
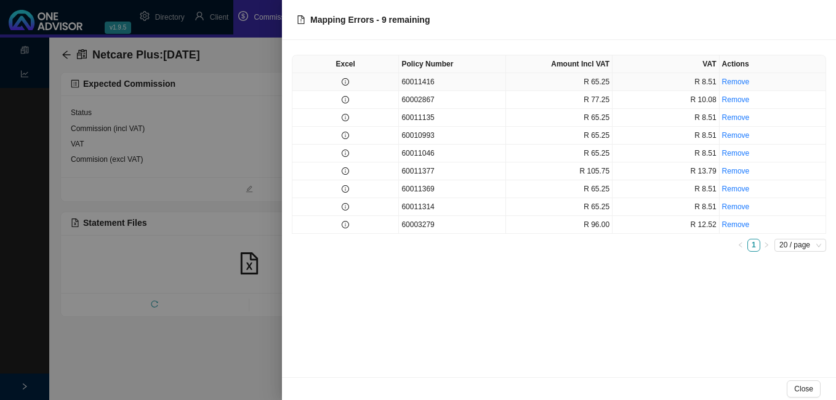
click at [342, 82] on icon "info-circle" at bounding box center [345, 81] width 7 height 7
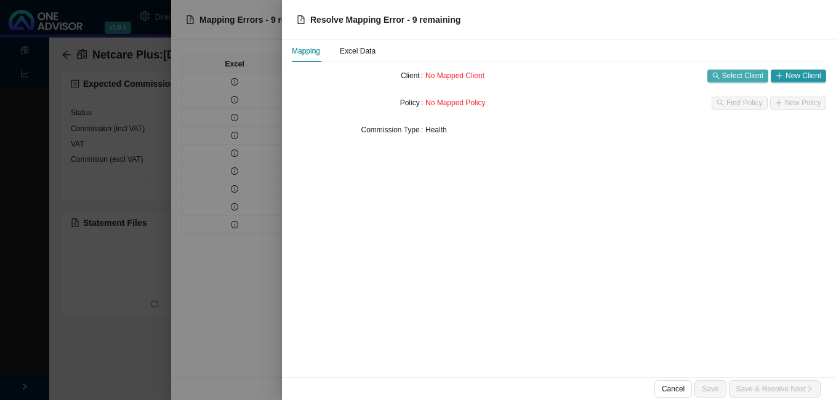
click at [747, 72] on span "Select Client" at bounding box center [742, 76] width 41 height 12
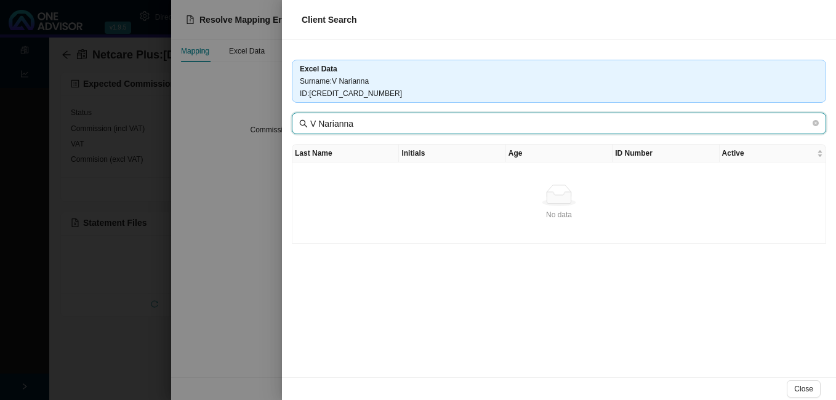
drag, startPoint x: 319, startPoint y: 124, endPoint x: 291, endPoint y: 121, distance: 27.9
click at [292, 121] on span "V Narianna" at bounding box center [559, 124] width 534 height 22
drag, startPoint x: 324, startPoint y: 125, endPoint x: 331, endPoint y: 126, distance: 6.8
click at [331, 126] on input "Narianna" at bounding box center [560, 124] width 500 height 14
type input "Narainna"
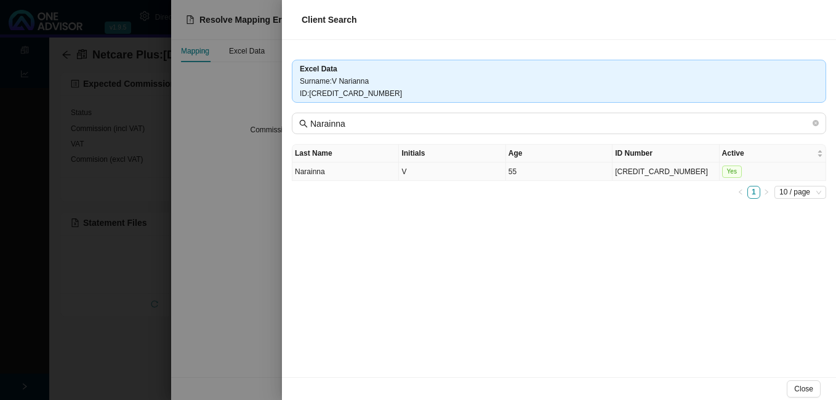
click at [357, 175] on td "Narainna" at bounding box center [345, 172] width 106 height 18
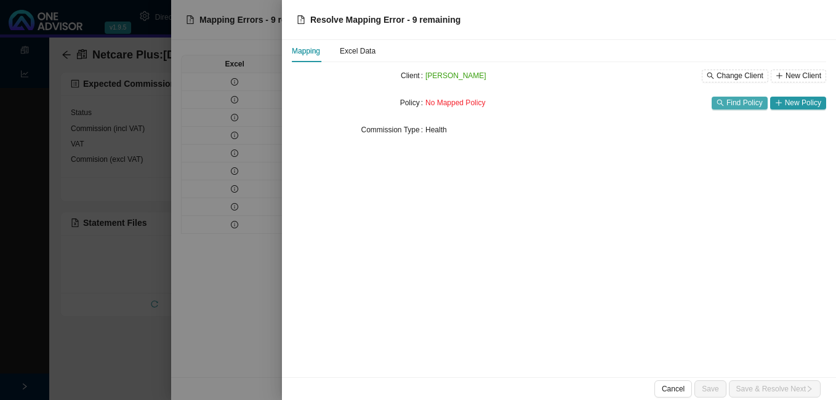
click at [747, 102] on span "Find Policy" at bounding box center [744, 103] width 36 height 12
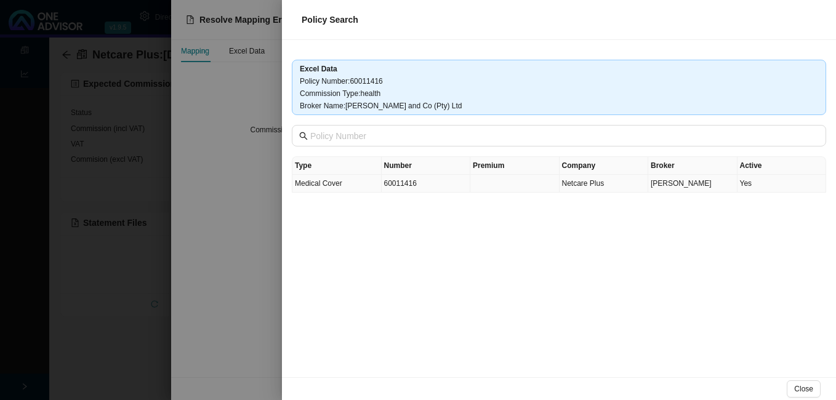
click at [541, 182] on td at bounding box center [514, 184] width 89 height 18
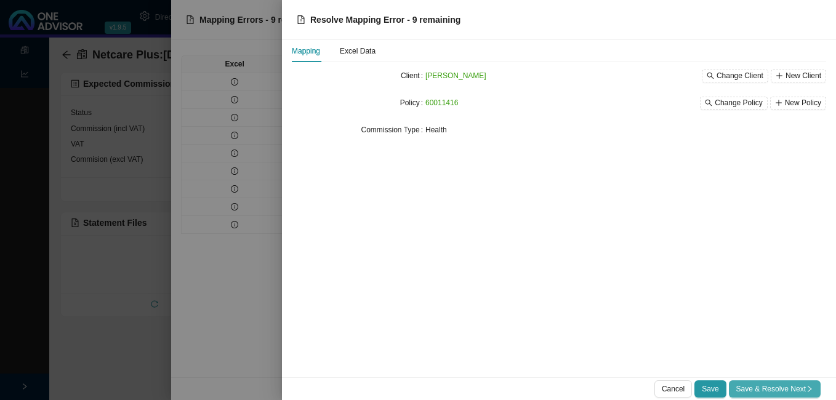
click at [756, 387] on span "Save & Resolve Next" at bounding box center [774, 389] width 77 height 12
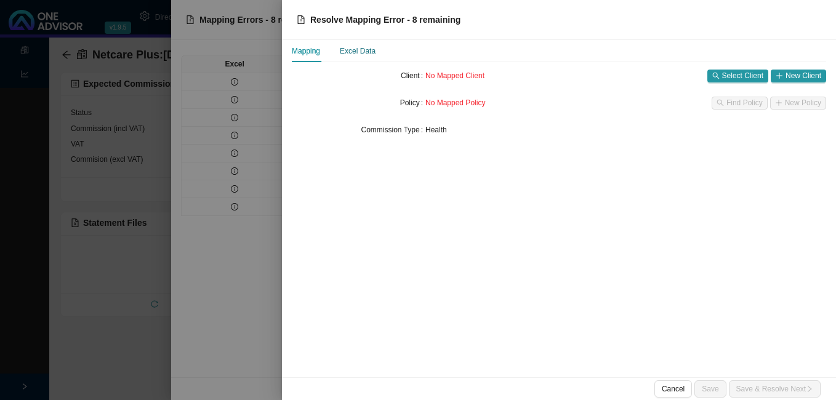
click at [364, 50] on div "Excel Data" at bounding box center [358, 51] width 36 height 12
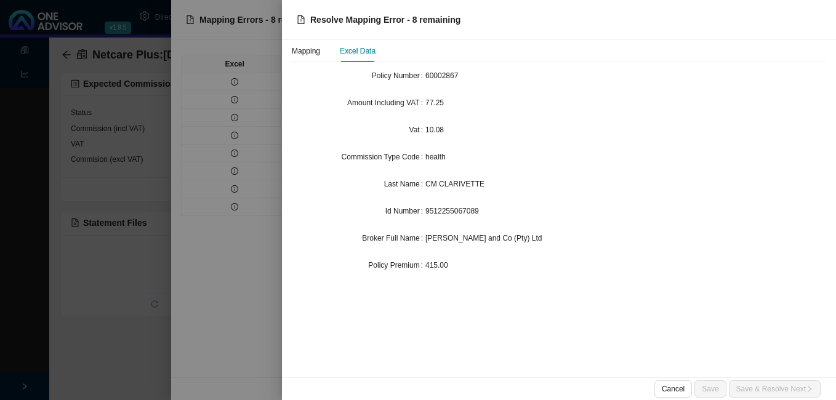
click at [256, 20] on div at bounding box center [418, 200] width 836 height 400
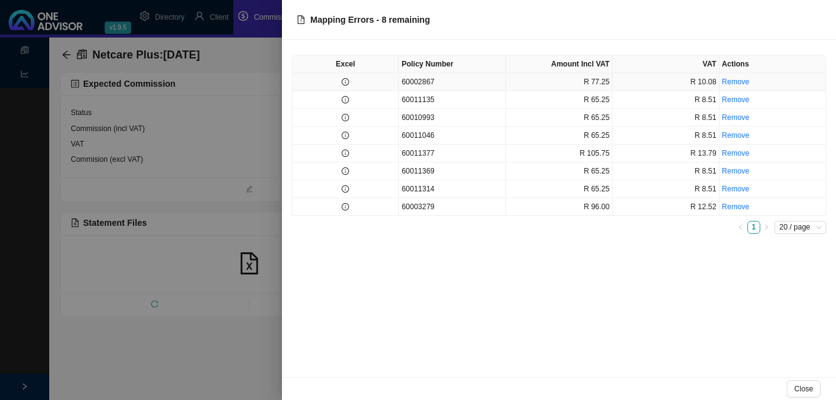
click at [359, 79] on td at bounding box center [345, 82] width 106 height 18
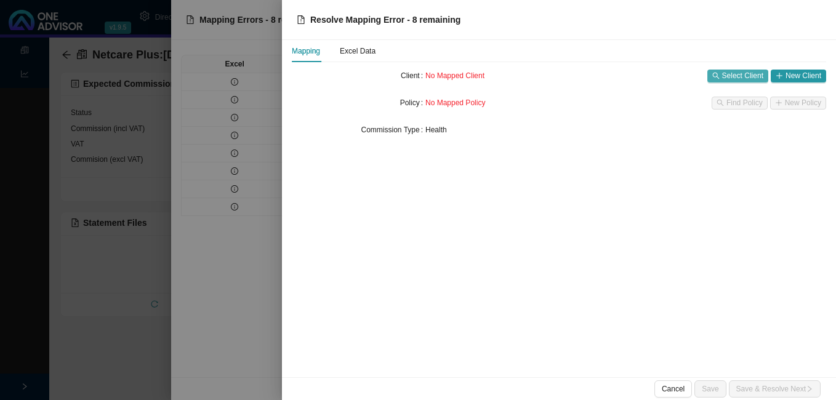
click at [734, 79] on span "Select Client" at bounding box center [742, 76] width 41 height 12
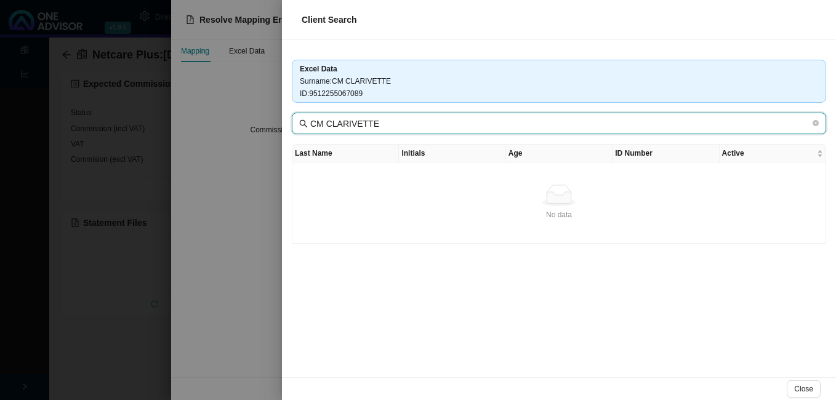
drag, startPoint x: 325, startPoint y: 121, endPoint x: 268, endPoint y: 122, distance: 57.3
click at [268, 122] on div "Client Search Excel Data Surname : [PERSON_NAME] ID : 9512255067089 [PERSON_NAM…" at bounding box center [418, 200] width 836 height 400
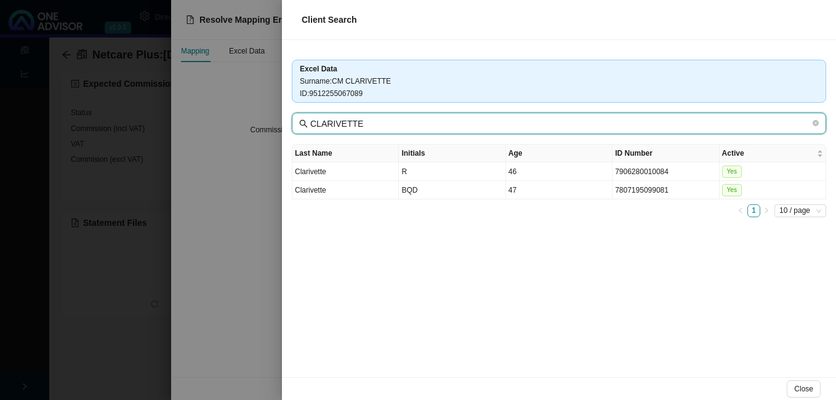
type input "CLARIVETTE"
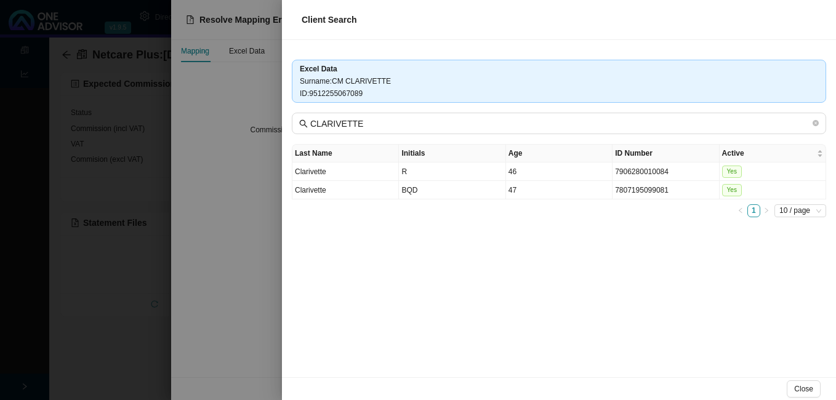
click at [195, 248] on div at bounding box center [418, 200] width 836 height 400
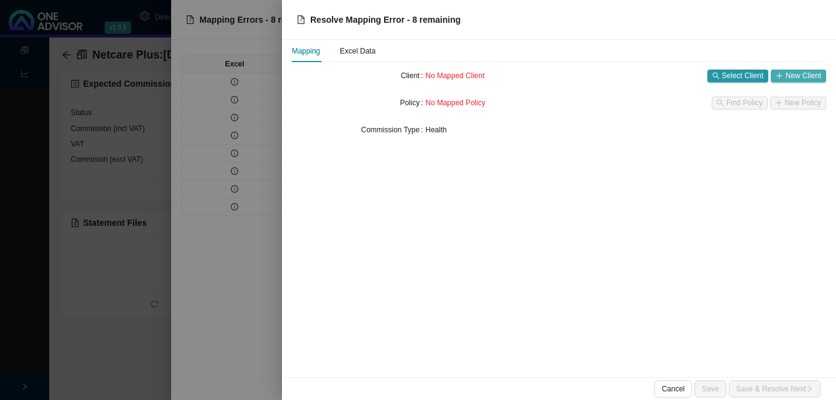
click at [808, 75] on span "New Client" at bounding box center [803, 76] width 36 height 12
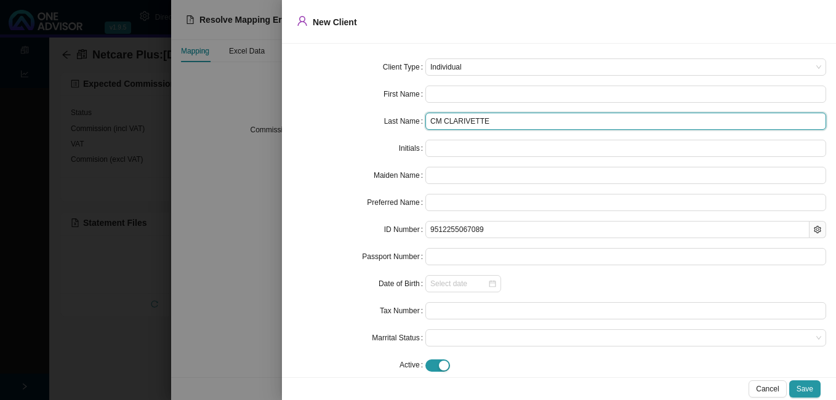
drag, startPoint x: 441, startPoint y: 122, endPoint x: 393, endPoint y: 120, distance: 48.0
click at [395, 120] on div "Last Name [PERSON_NAME]" at bounding box center [559, 121] width 534 height 17
type input "CLARIVETTE"
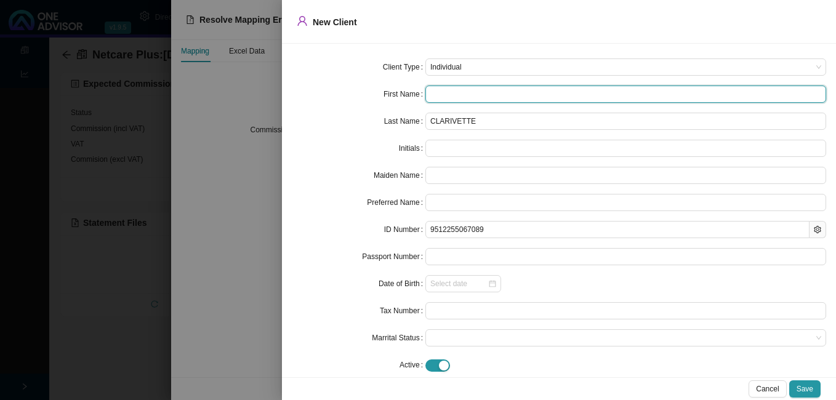
click at [444, 89] on input "text" at bounding box center [625, 94] width 401 height 17
paste input "[PERSON_NAME]"
type input "[PERSON_NAME]"
type input "CM"
type input "[PERSON_NAME]"
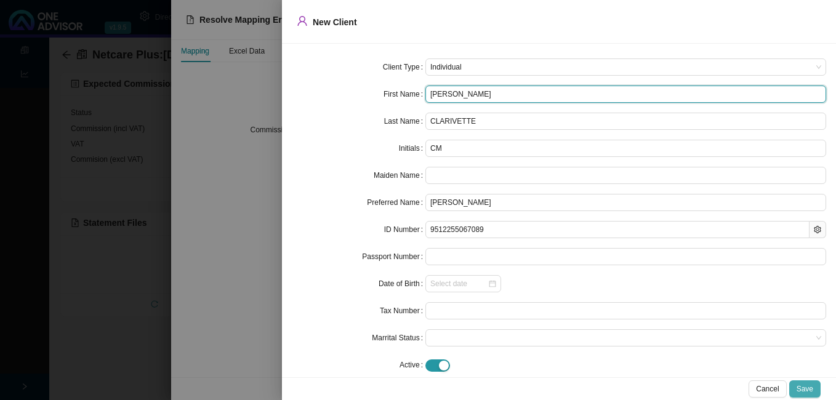
type input "[PERSON_NAME]"
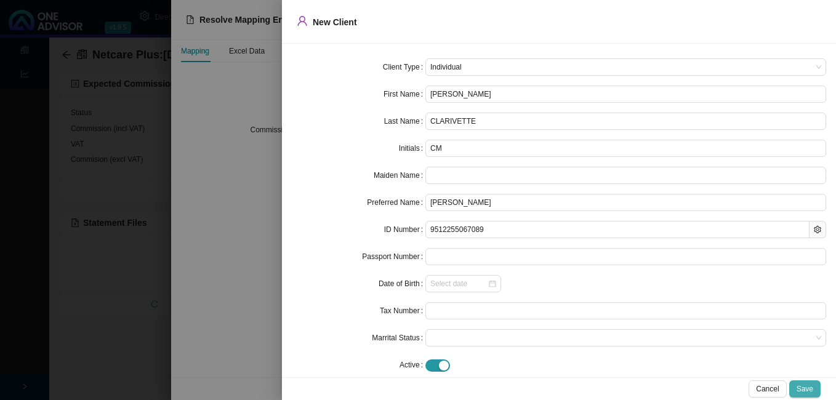
click at [805, 388] on span "Save" at bounding box center [805, 389] width 17 height 12
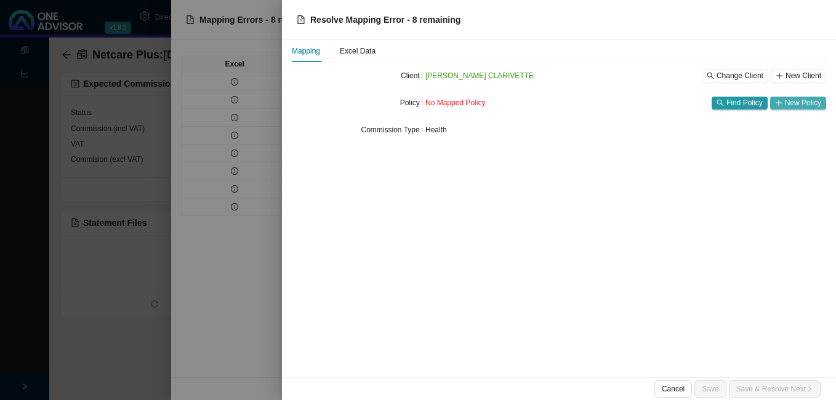
click at [797, 103] on span "New Policy" at bounding box center [803, 103] width 36 height 12
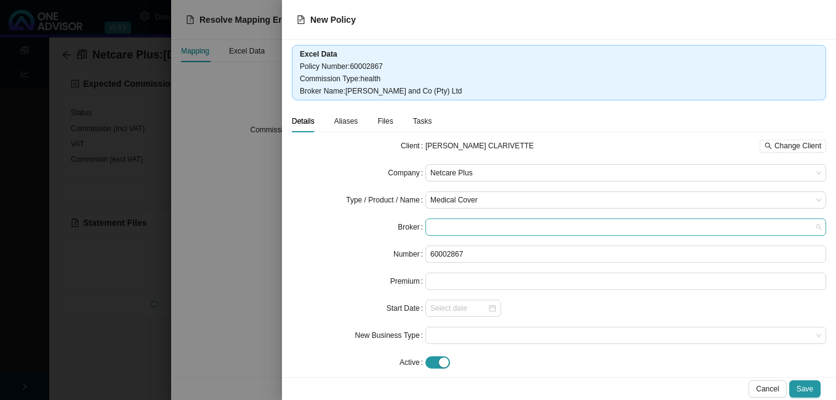
click at [432, 230] on span at bounding box center [625, 227] width 391 height 16
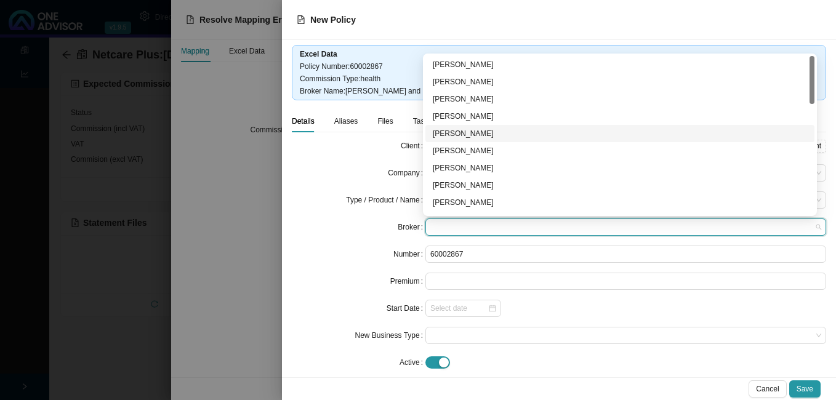
click at [468, 138] on div "[PERSON_NAME]" at bounding box center [620, 133] width 374 height 12
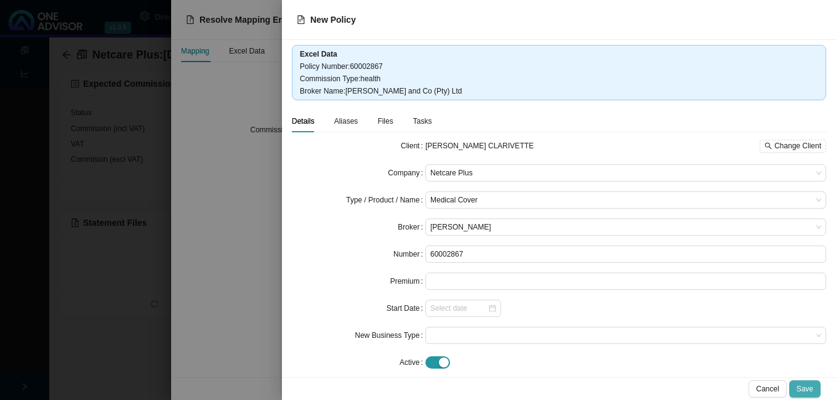
click at [810, 388] on span "Save" at bounding box center [805, 389] width 17 height 12
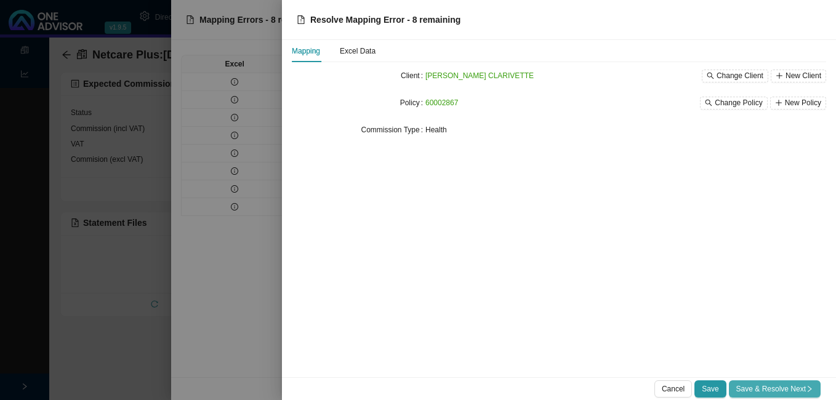
click at [771, 391] on span "Save & Resolve Next" at bounding box center [774, 389] width 77 height 12
